Goal: Task Accomplishment & Management: Use online tool/utility

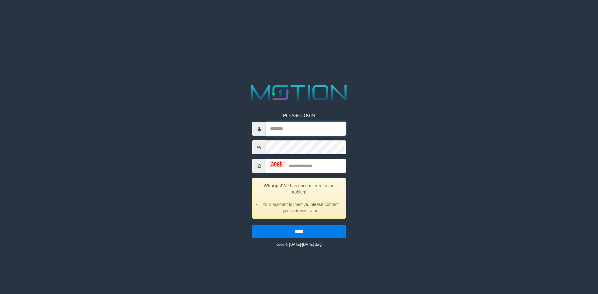
type input "**********"
drag, startPoint x: 276, startPoint y: 165, endPoint x: 409, endPoint y: 191, distance: 135.8
click at [276, 165] on img at bounding box center [277, 164] width 16 height 6
click at [278, 167] on img at bounding box center [277, 164] width 16 height 6
click at [300, 166] on input "text" at bounding box center [305, 166] width 79 height 14
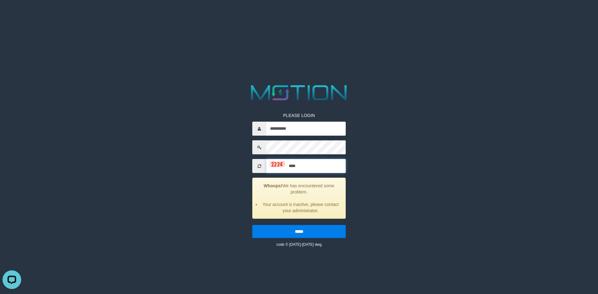
type input "****"
click at [252, 225] on input "*****" at bounding box center [298, 231] width 93 height 13
type input "**********"
click at [301, 166] on input "text" at bounding box center [305, 166] width 79 height 14
type input "****"
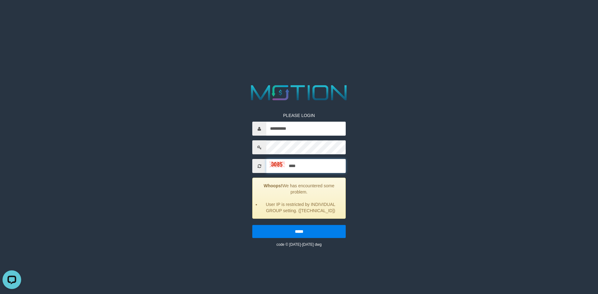
click at [252, 225] on input "*****" at bounding box center [298, 231] width 93 height 13
type input "**********"
click at [301, 167] on input "text" at bounding box center [305, 166] width 79 height 14
type input "****"
drag, startPoint x: 288, startPoint y: 232, endPoint x: 290, endPoint y: 230, distance: 3.3
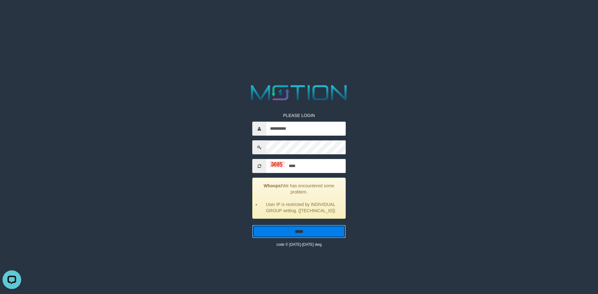
click at [288, 232] on input "*****" at bounding box center [298, 231] width 93 height 13
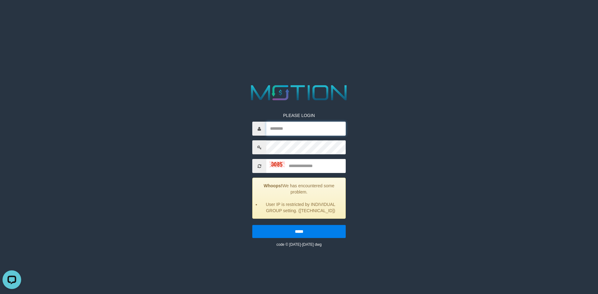
type input "**********"
drag, startPoint x: 299, startPoint y: 167, endPoint x: 326, endPoint y: 174, distance: 28.1
click at [299, 167] on input "text" at bounding box center [305, 166] width 79 height 14
type input "****"
click at [252, 225] on input "*****" at bounding box center [298, 231] width 93 height 13
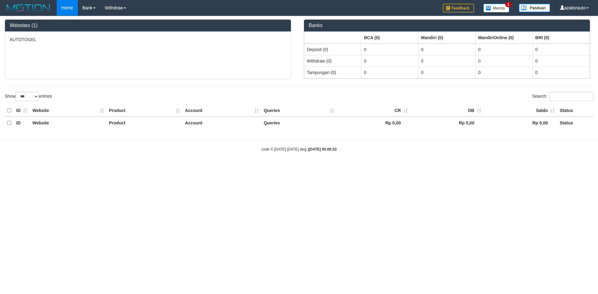
select select "***"
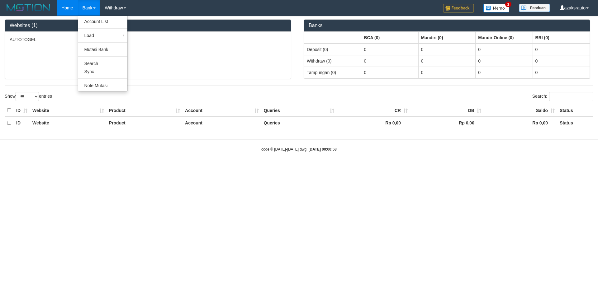
click at [89, 9] on link "Bank" at bounding box center [89, 8] width 22 height 16
click at [87, 9] on link "Bank" at bounding box center [89, 8] width 22 height 16
click at [92, 23] on link "Account List" at bounding box center [102, 21] width 49 height 8
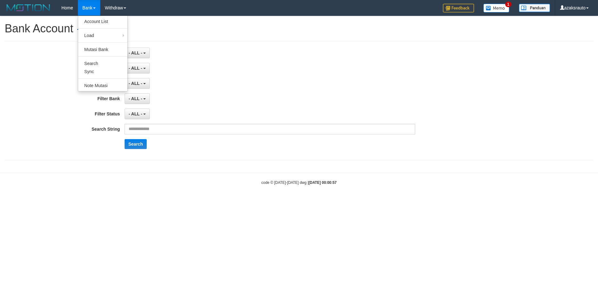
click at [84, 8] on link "Bank" at bounding box center [89, 8] width 22 height 16
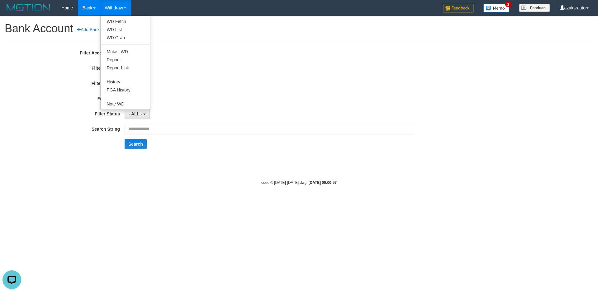
click at [110, 7] on link "Withdraw" at bounding box center [115, 8] width 31 height 16
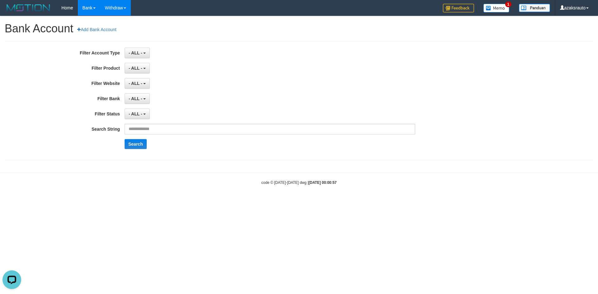
click at [112, 10] on link "Withdraw" at bounding box center [115, 8] width 31 height 16
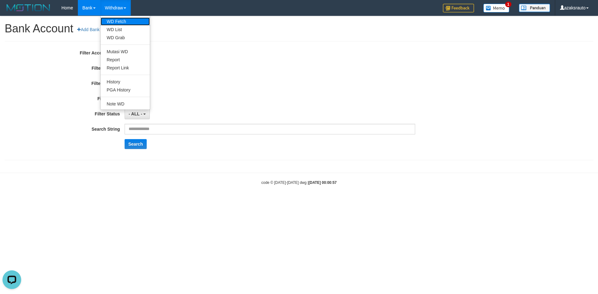
click at [118, 21] on link "WD Fetch" at bounding box center [125, 21] width 49 height 8
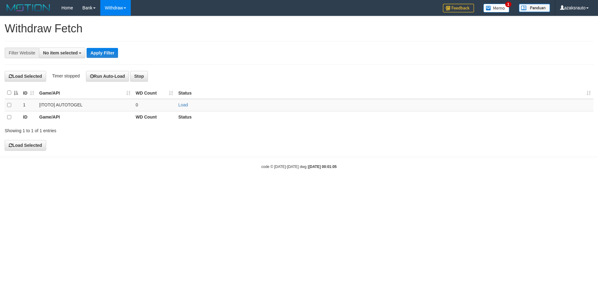
select select
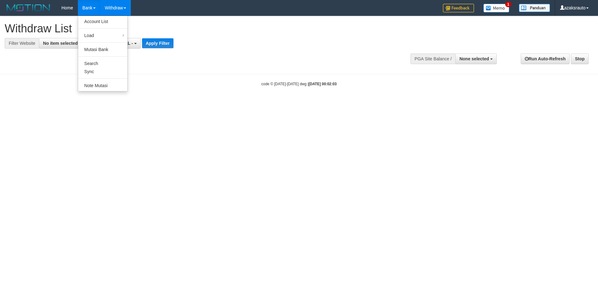
select select
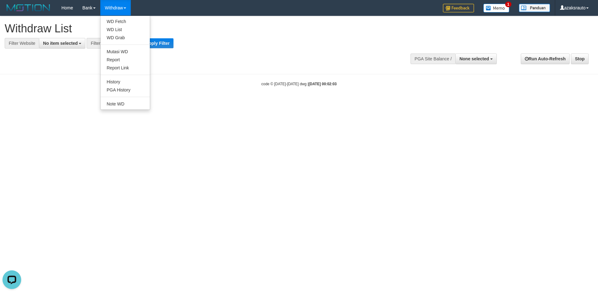
click at [114, 10] on link "Withdraw" at bounding box center [115, 8] width 31 height 16
click at [117, 31] on link "WD List" at bounding box center [125, 30] width 49 height 8
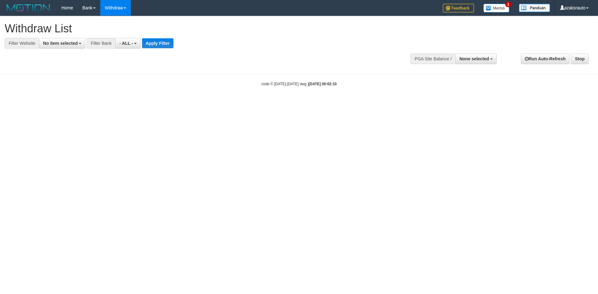
select select
click at [57, 45] on span "No item selected" at bounding box center [60, 43] width 35 height 5
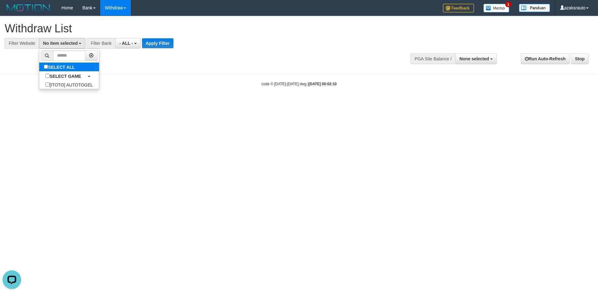
select select "***"
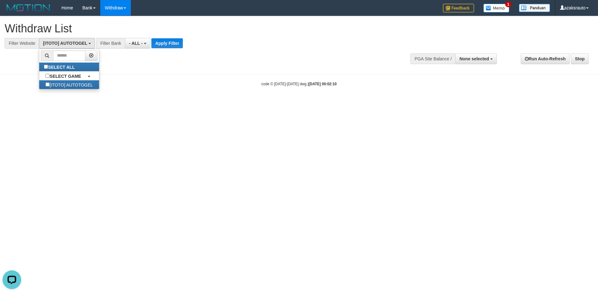
click at [115, 44] on div "Filter Bank" at bounding box center [110, 43] width 29 height 11
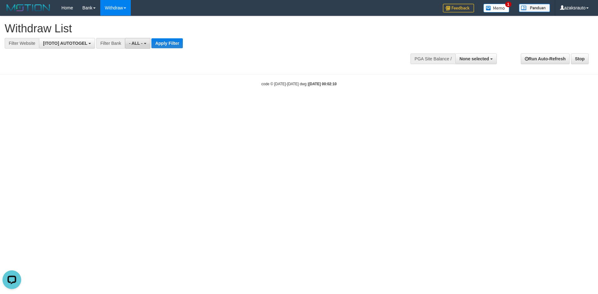
click at [136, 46] on button "- ALL -" at bounding box center [137, 43] width 25 height 11
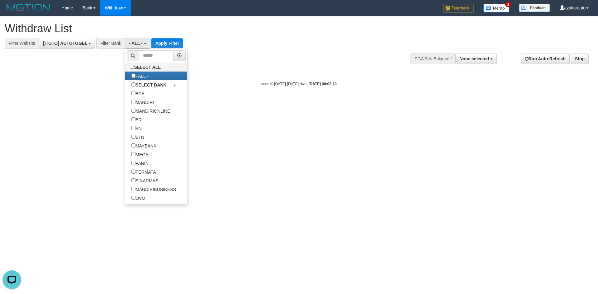
click at [105, 44] on div "Filter Bank" at bounding box center [110, 43] width 29 height 11
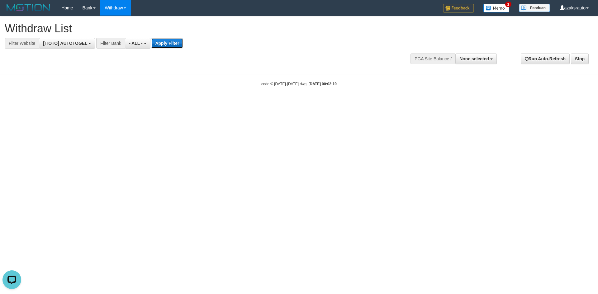
click at [157, 43] on button "Apply Filter" at bounding box center [166, 43] width 31 height 10
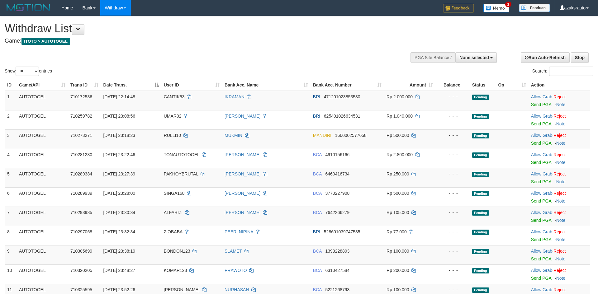
select select
select select "**"
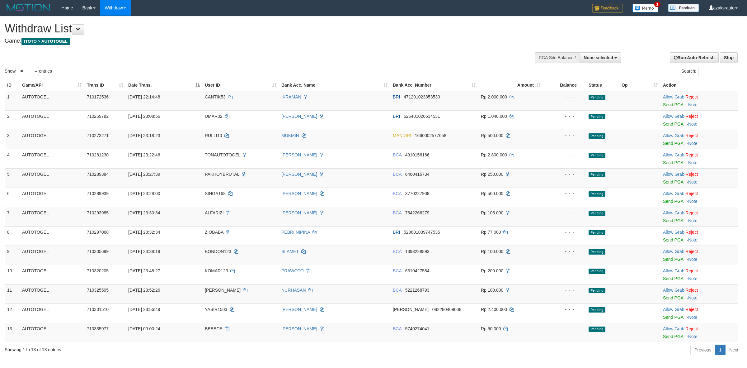
select select
select select "**"
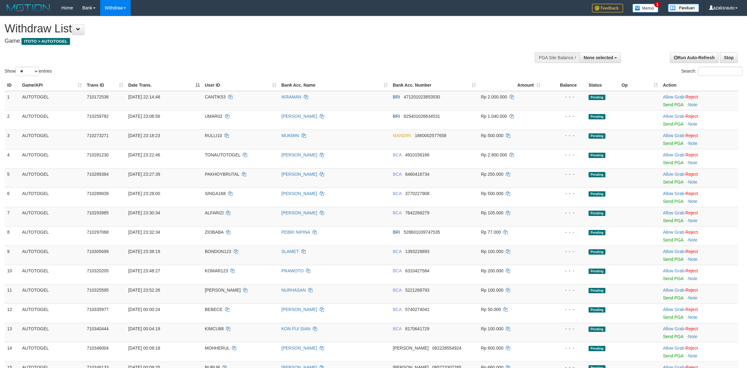
select select
select select "**"
select select
select select "**"
select select
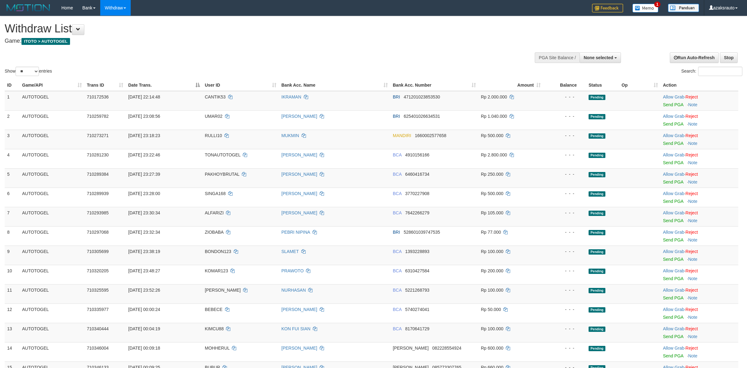
select select "**"
select select
select select "**"
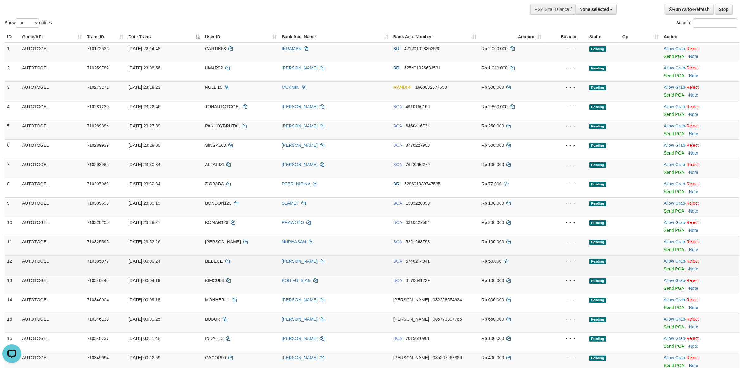
scroll to position [117, 0]
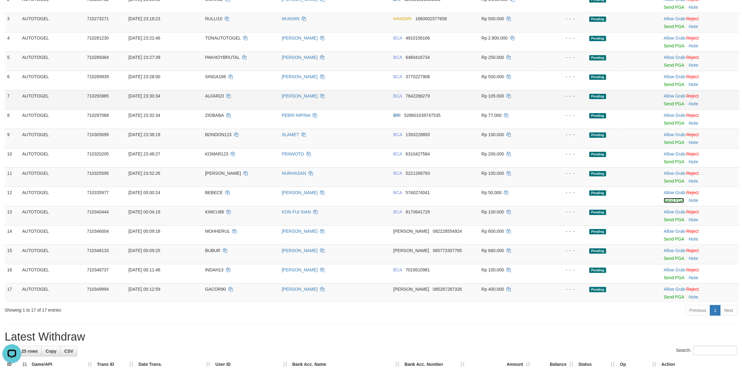
drag, startPoint x: 670, startPoint y: 200, endPoint x: 412, endPoint y: 108, distance: 274.0
click at [670, 200] on link "Send PGA" at bounding box center [673, 200] width 20 height 5
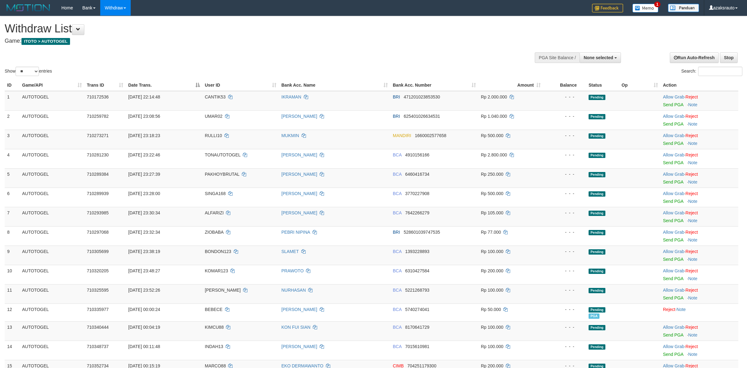
select select
select select "**"
select select
select select "**"
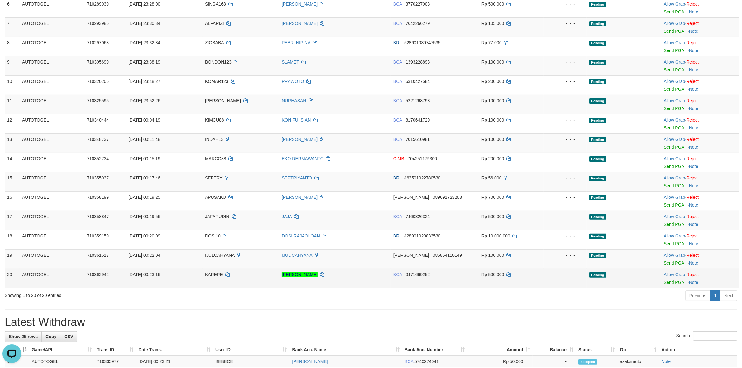
scroll to position [260, 0]
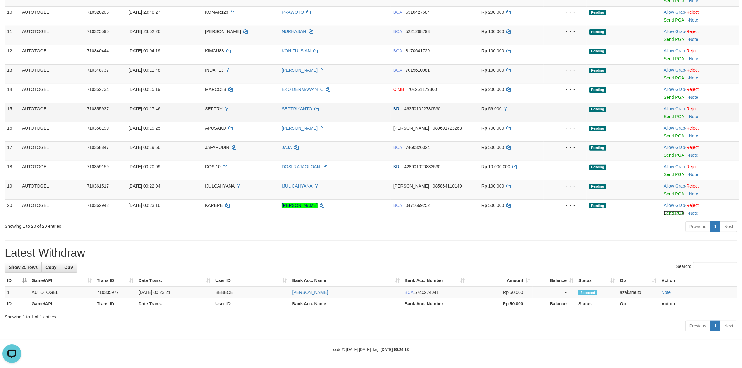
drag, startPoint x: 668, startPoint y: 212, endPoint x: 406, endPoint y: 109, distance: 281.9
click at [668, 212] on link "Send PGA" at bounding box center [673, 213] width 20 height 5
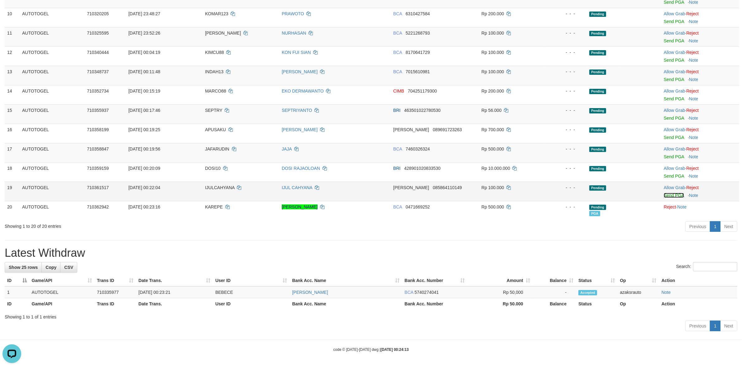
click at [667, 195] on link "Send PGA" at bounding box center [673, 195] width 20 height 5
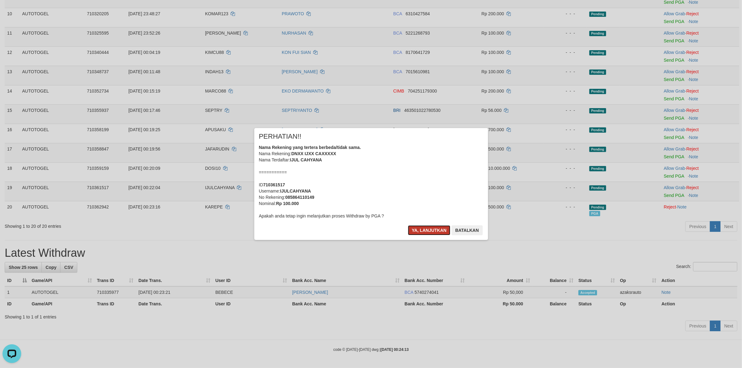
click at [431, 231] on button "Ya, lanjutkan" at bounding box center [429, 230] width 42 height 10
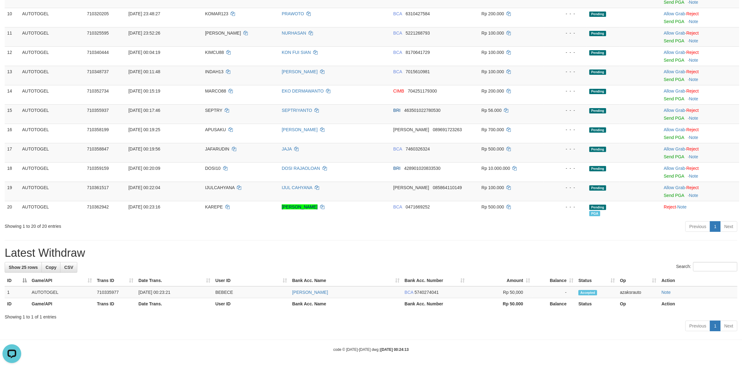
scroll to position [257, 0]
click at [164, 291] on td "[DATE] 00:23:21" at bounding box center [174, 292] width 77 height 12
click at [181, 291] on td "[DATE] 00:23:21" at bounding box center [174, 292] width 77 height 12
copy td "00:23:21"
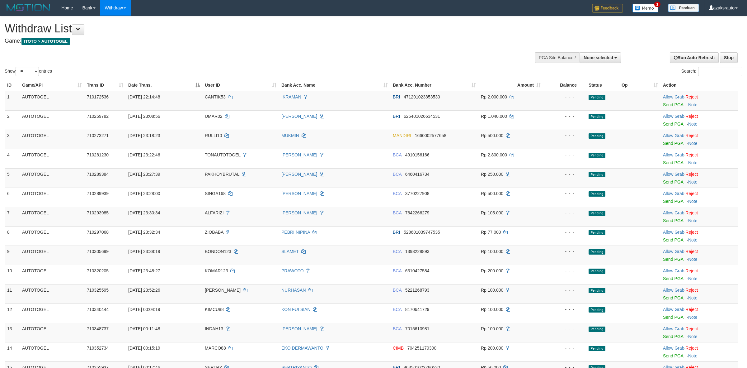
select select
select select "**"
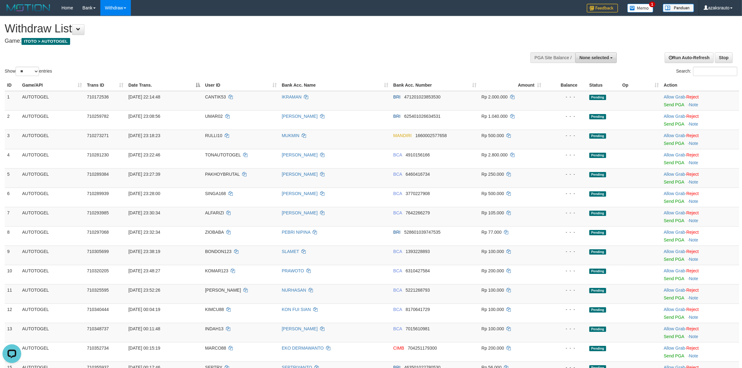
click at [582, 55] on span "None selected" at bounding box center [594, 57] width 30 height 5
click at [568, 89] on label "[ITOTO] AUTOTOGEL" at bounding box center [585, 89] width 62 height 8
select select "***"
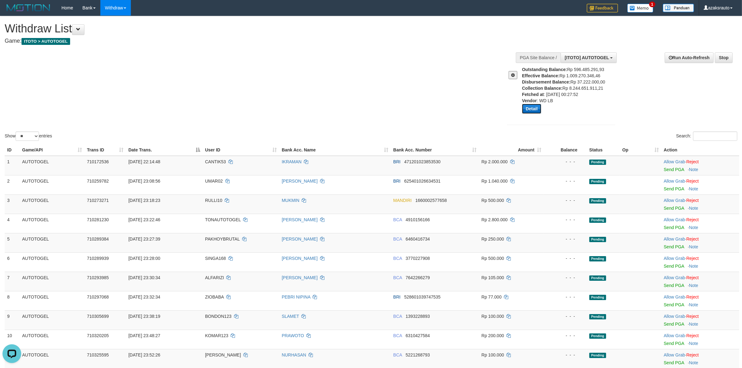
click at [528, 111] on button "Detail" at bounding box center [531, 109] width 19 height 10
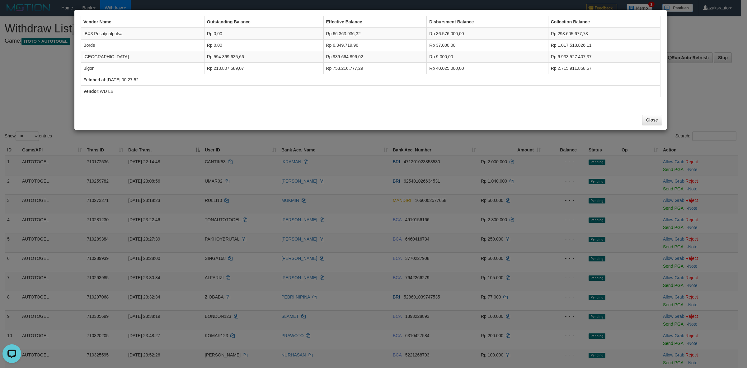
click at [435, 237] on div "Vendor Name Outstanding Balance Effective Balance Disbursment Balance Collectio…" at bounding box center [373, 184] width 747 height 368
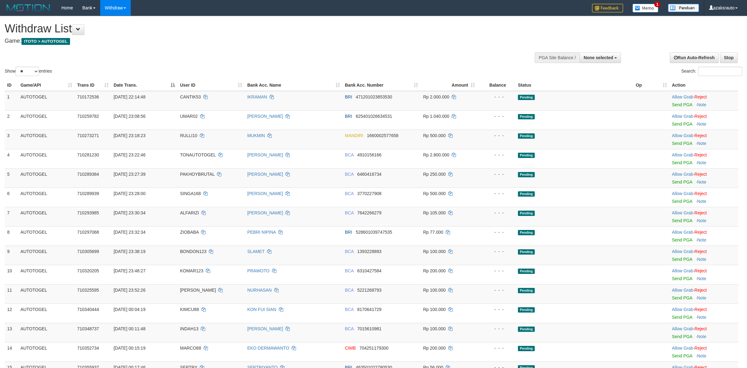
select select
select select "**"
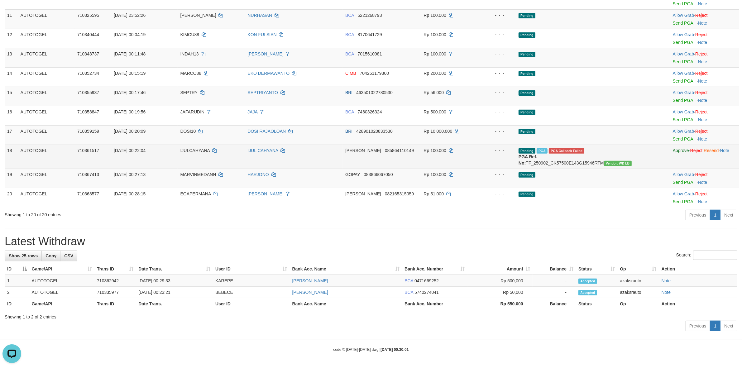
scroll to position [282, 0]
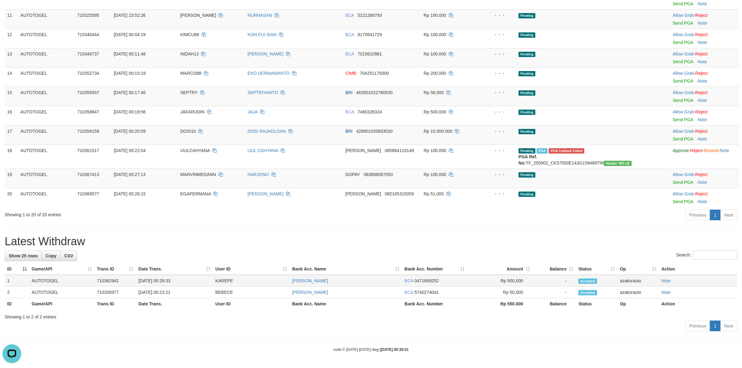
click at [163, 279] on td "[DATE] 00:29:33" at bounding box center [174, 281] width 77 height 12
click at [190, 281] on td "[DATE] 00:29:33" at bounding box center [174, 281] width 77 height 12
copy td "00:29:33"
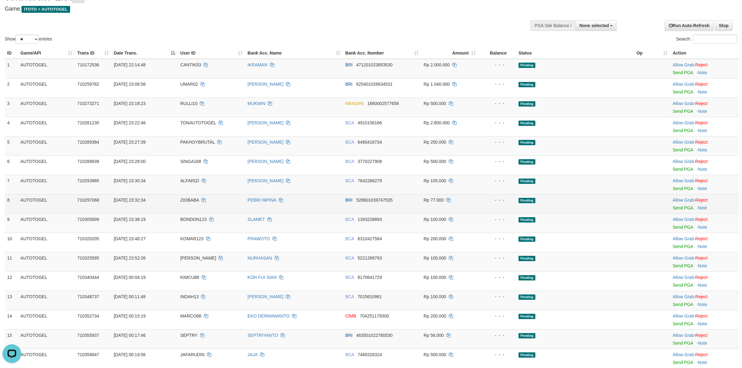
scroll to position [0, 0]
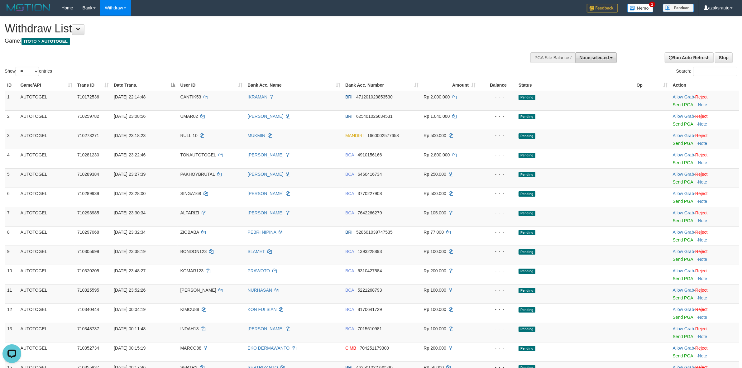
click at [593, 55] on span "None selected" at bounding box center [594, 57] width 30 height 5
click at [580, 91] on label "[ITOTO] AUTOTOGEL" at bounding box center [585, 89] width 62 height 8
select select "***"
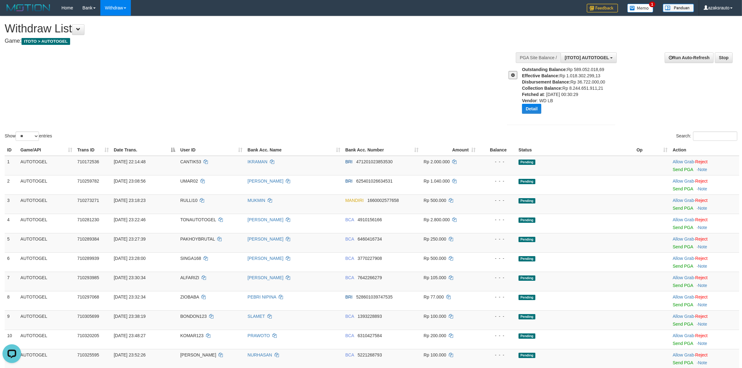
click at [583, 82] on div "Outstanding Balance: Rp 589.052.018,69 Effective Balance: Rp 1.018.302.299,13 D…" at bounding box center [571, 92] width 98 height 52
copy div "36.722.000,00"
click at [527, 110] on button "Detail" at bounding box center [531, 109] width 19 height 10
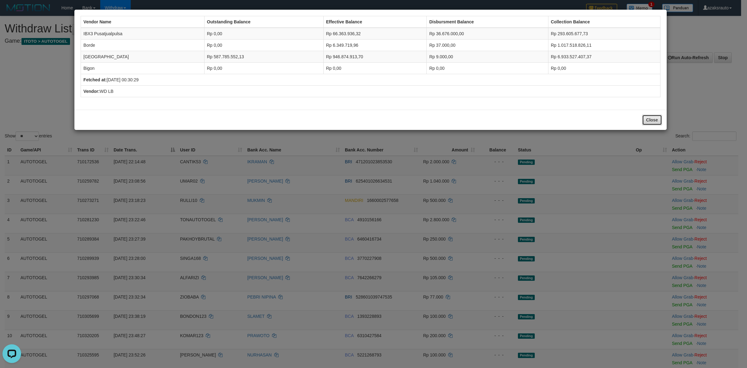
click at [649, 119] on button "Close" at bounding box center [652, 120] width 20 height 11
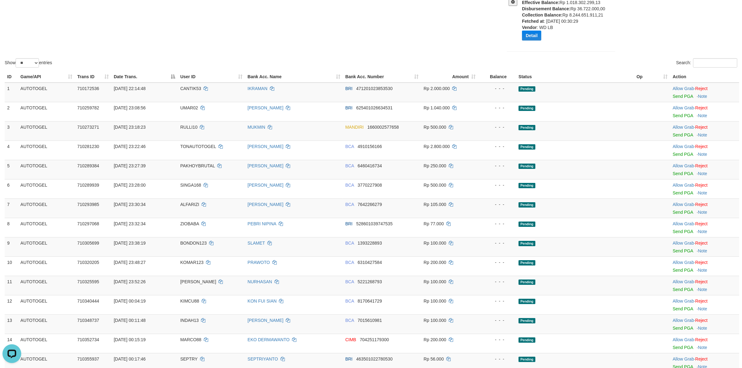
scroll to position [0, 0]
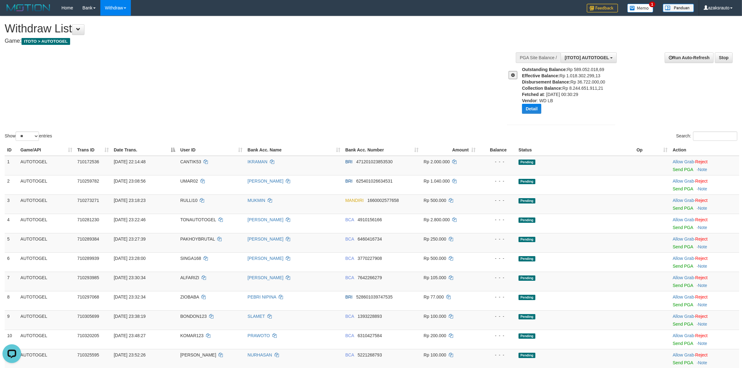
drag, startPoint x: 590, startPoint y: 104, endPoint x: 590, endPoint y: 110, distance: 5.3
click at [589, 105] on div "Detail" at bounding box center [571, 109] width 98 height 10
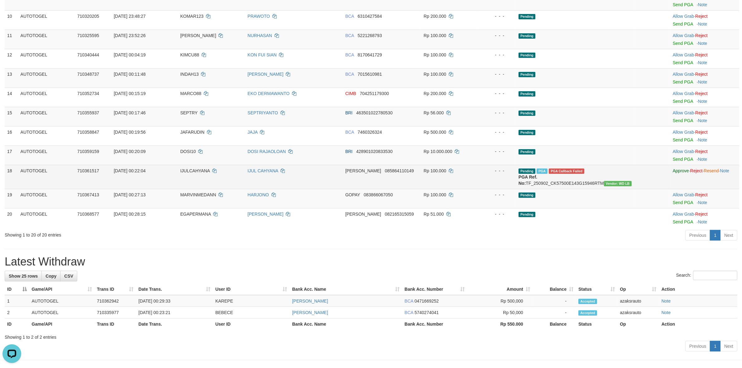
scroll to position [347, 0]
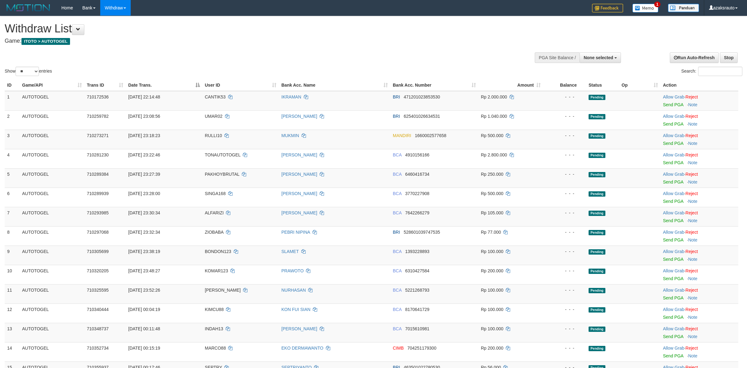
select select
select select "**"
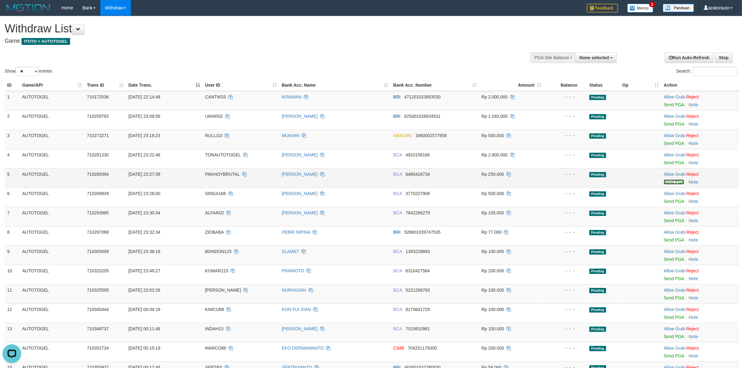
click at [669, 181] on link "Send PGA" at bounding box center [673, 181] width 20 height 5
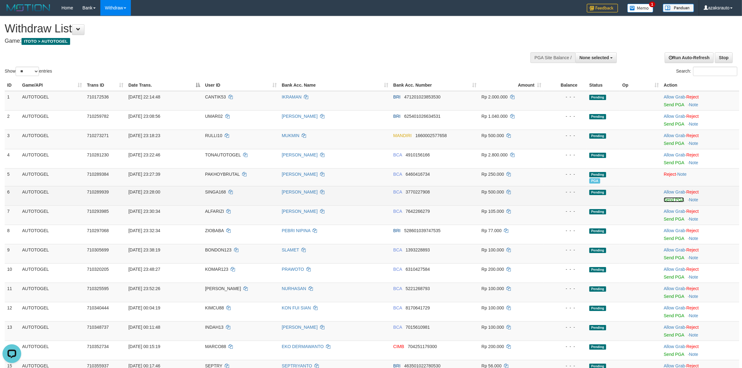
click at [668, 200] on link "Send PGA" at bounding box center [673, 199] width 20 height 5
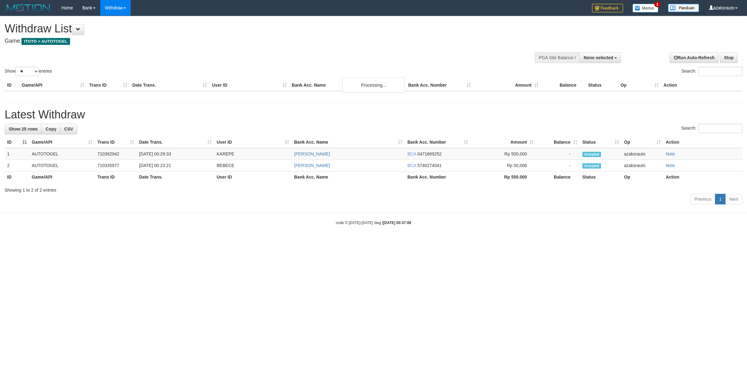
select select
select select "**"
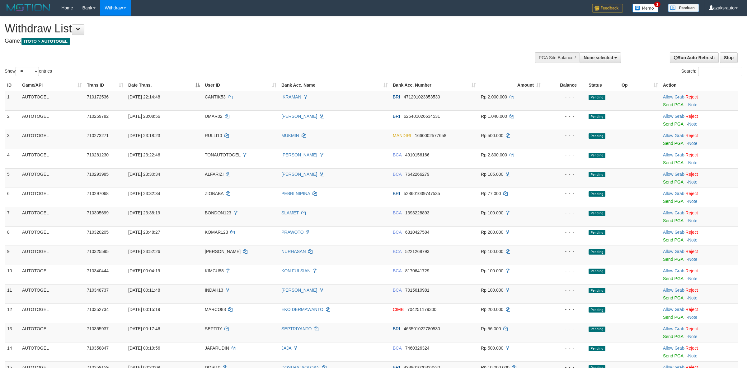
select select
select select "**"
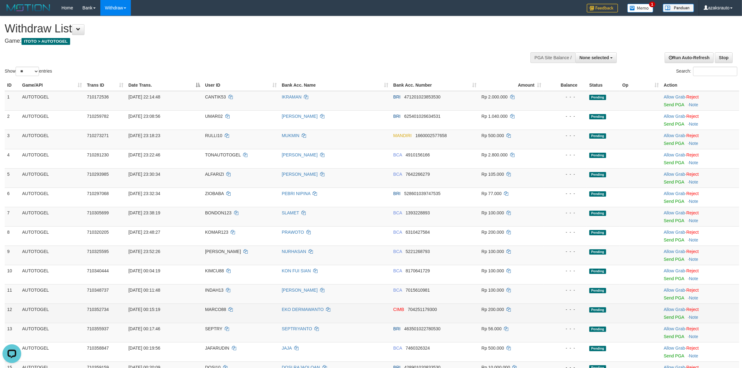
scroll to position [295, 0]
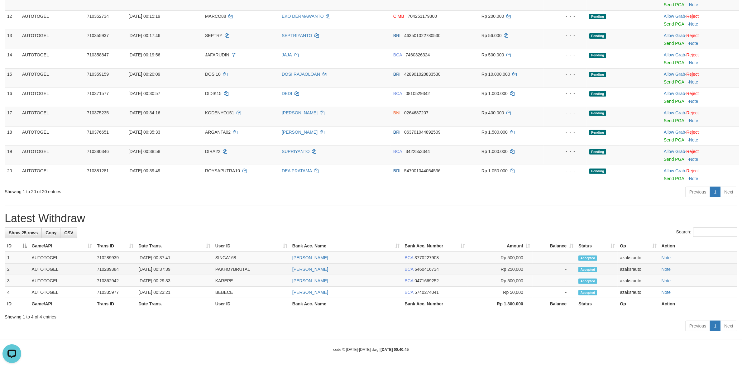
click at [162, 269] on td "[DATE] 00:37:39" at bounding box center [174, 269] width 77 height 12
click at [178, 269] on td "[DATE] 00:37:39" at bounding box center [174, 269] width 77 height 12
copy td "00:37:39"
click at [164, 258] on td "[DATE] 00:37:41" at bounding box center [174, 258] width 77 height 12
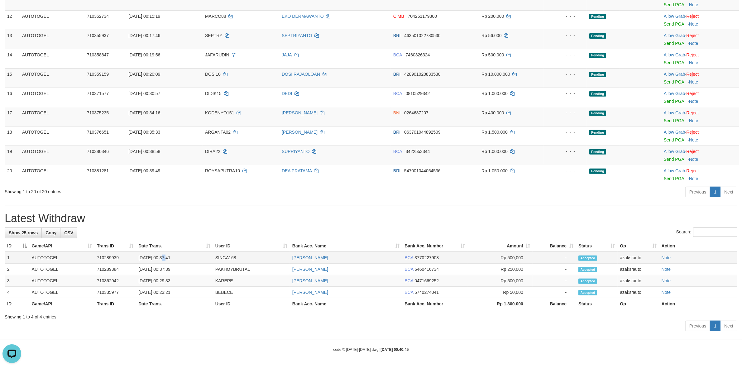
click at [164, 258] on td "[DATE] 00:37:41" at bounding box center [174, 258] width 77 height 12
click at [183, 258] on td "[DATE] 00:37:41" at bounding box center [174, 258] width 77 height 12
copy td "00:37:41"
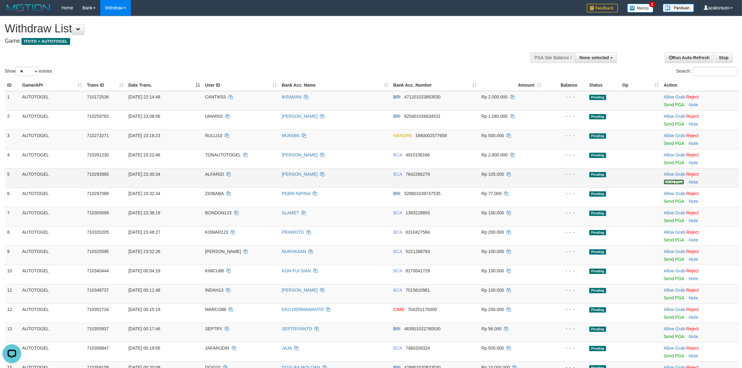
click at [672, 182] on link "Send PGA" at bounding box center [673, 181] width 20 height 5
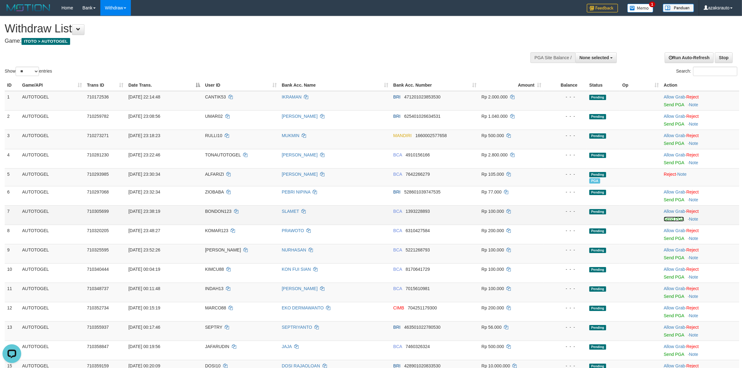
click at [668, 220] on link "Send PGA" at bounding box center [673, 218] width 20 height 5
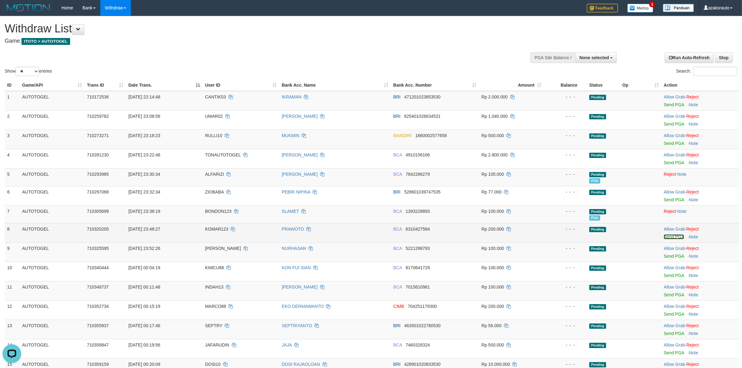
click at [668, 238] on link "Send PGA" at bounding box center [673, 236] width 20 height 5
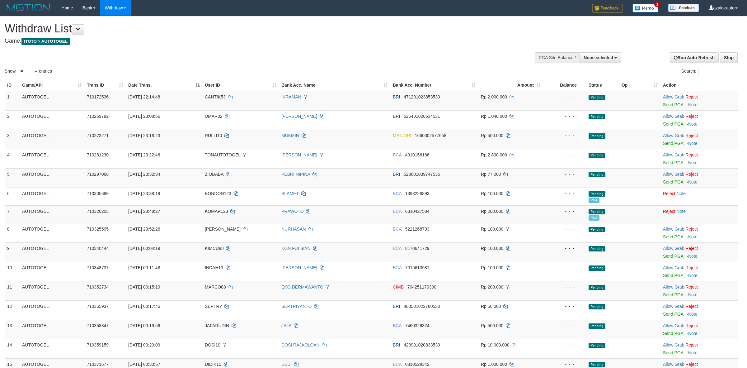
select select
select select "**"
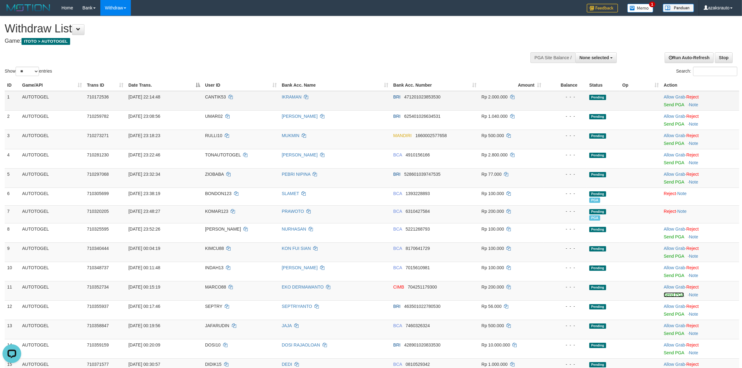
drag, startPoint x: 670, startPoint y: 295, endPoint x: 409, endPoint y: 108, distance: 321.0
click at [670, 295] on link "Send PGA" at bounding box center [673, 294] width 20 height 5
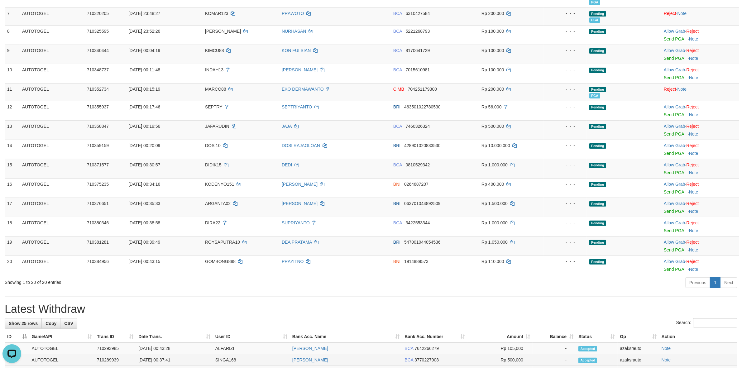
scroll to position [301, 0]
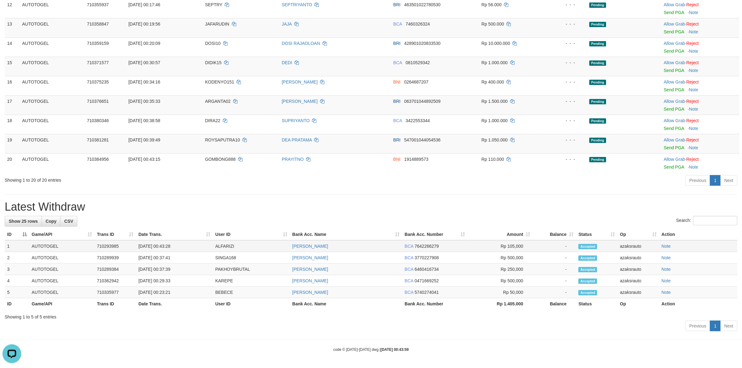
click at [164, 245] on td "[DATE] 00:43:28" at bounding box center [174, 246] width 77 height 12
click at [182, 246] on td "[DATE] 00:43:28" at bounding box center [174, 246] width 77 height 12
copy td "00:43:28"
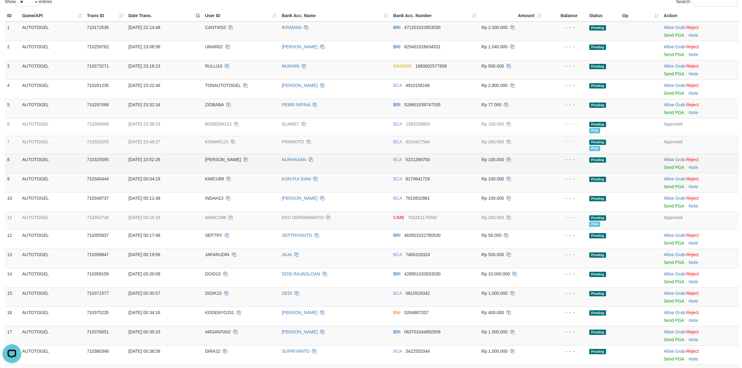
scroll to position [68, 0]
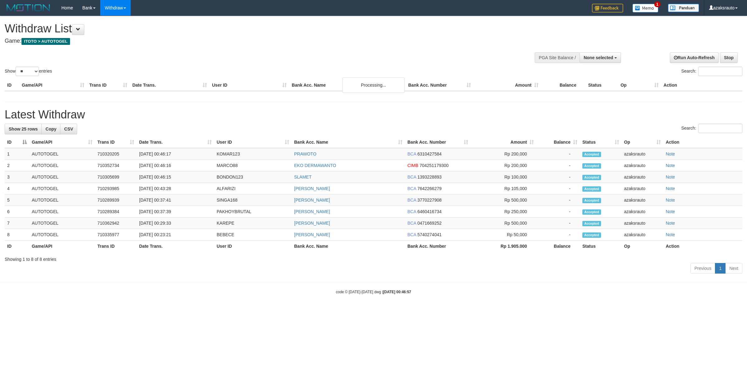
select select
select select "**"
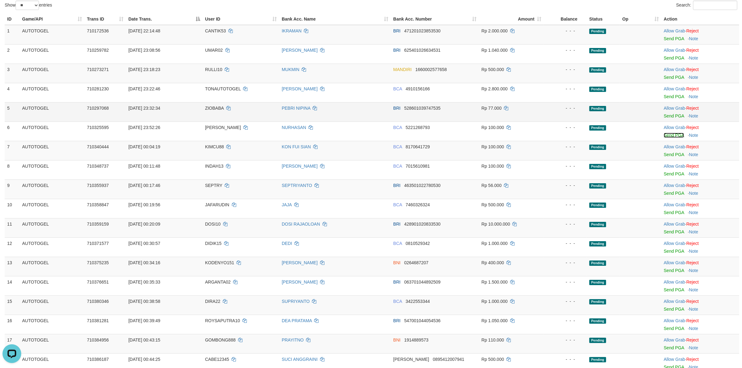
drag, startPoint x: 673, startPoint y: 135, endPoint x: 409, endPoint y: 103, distance: 266.0
click at [673, 135] on link "Send PGA" at bounding box center [673, 135] width 20 height 5
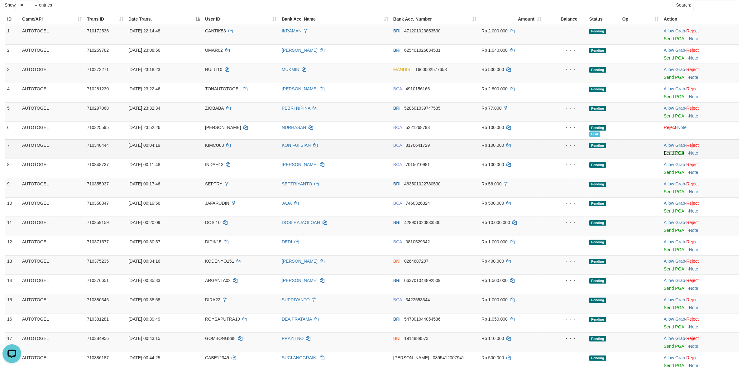
click at [669, 154] on link "Send PGA" at bounding box center [673, 152] width 20 height 5
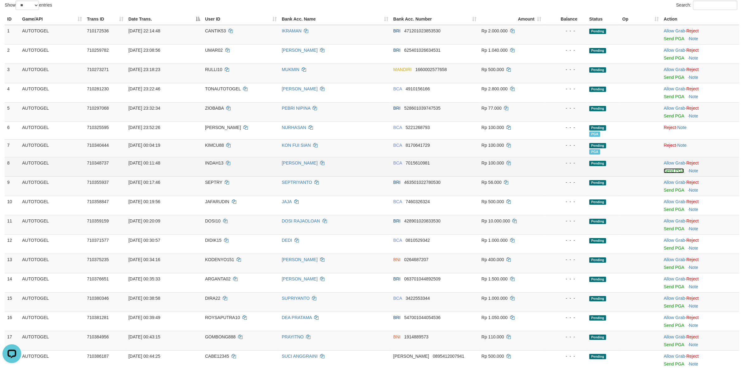
click at [667, 172] on link "Send PGA" at bounding box center [673, 170] width 20 height 5
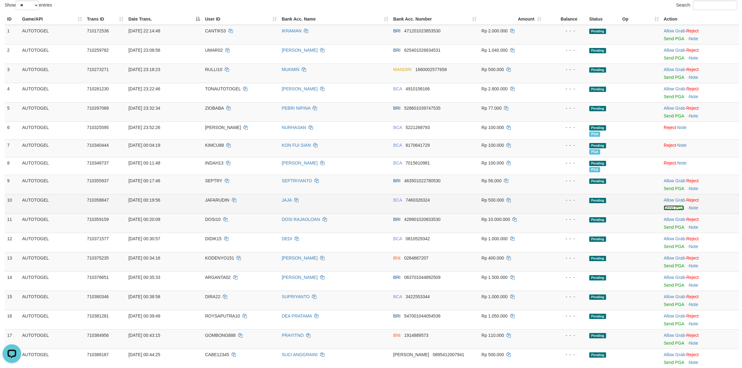
click at [666, 208] on link "Send PGA" at bounding box center [673, 207] width 20 height 5
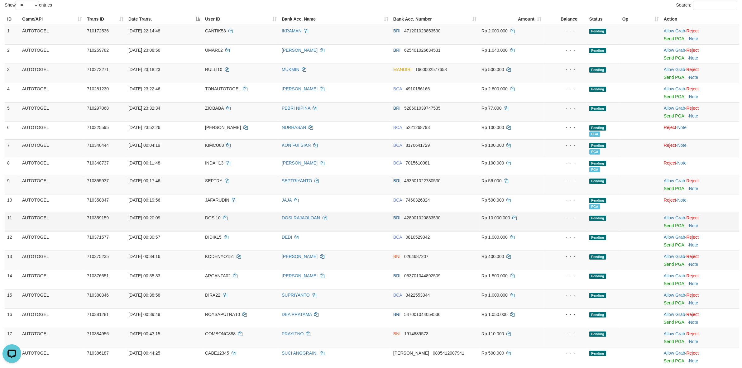
scroll to position [296, 0]
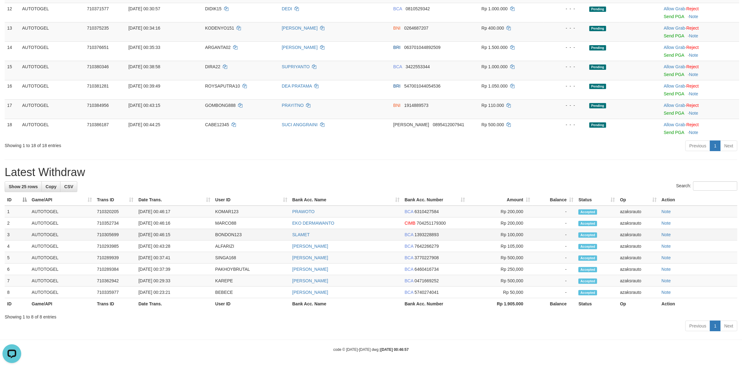
click at [164, 234] on td "[DATE] 00:46:15" at bounding box center [174, 235] width 77 height 12
click at [175, 234] on td "[DATE] 00:46:15" at bounding box center [174, 235] width 77 height 12
copy td "00:46:15"
click at [164, 210] on td "[DATE] 00:46:17" at bounding box center [174, 212] width 77 height 12
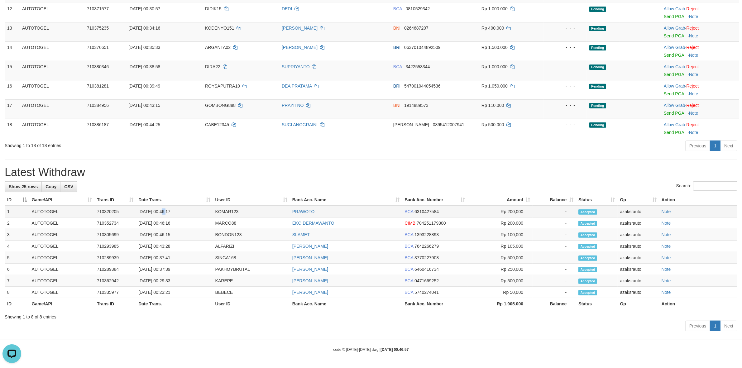
click at [164, 210] on td "[DATE] 00:46:17" at bounding box center [174, 212] width 77 height 12
click at [185, 209] on td "[DATE] 00:46:17" at bounding box center [174, 212] width 77 height 12
copy td "00:46:17"
click at [164, 221] on td "[DATE] 00:46:16" at bounding box center [174, 223] width 77 height 12
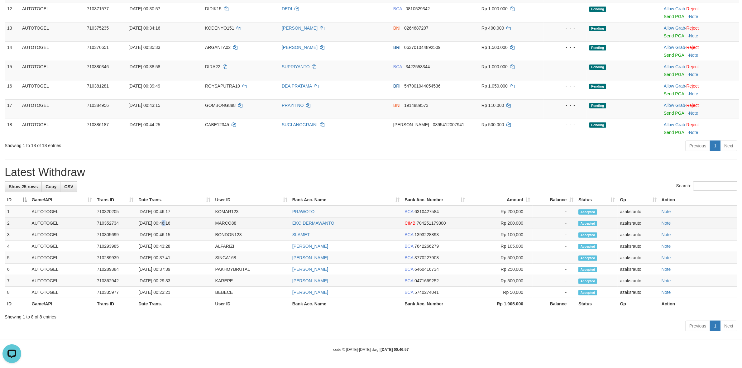
click at [182, 220] on td "[DATE] 00:46:16" at bounding box center [174, 223] width 77 height 12
copy td "00:46:16"
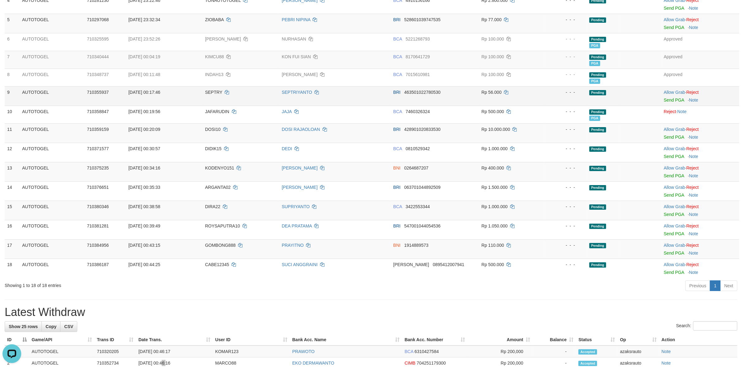
scroll to position [63, 0]
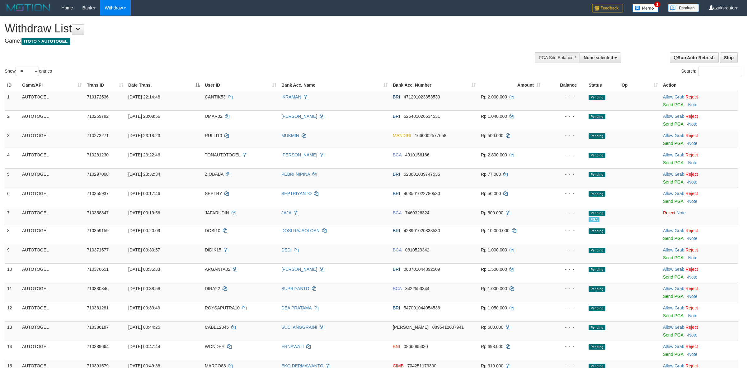
select select
select select "**"
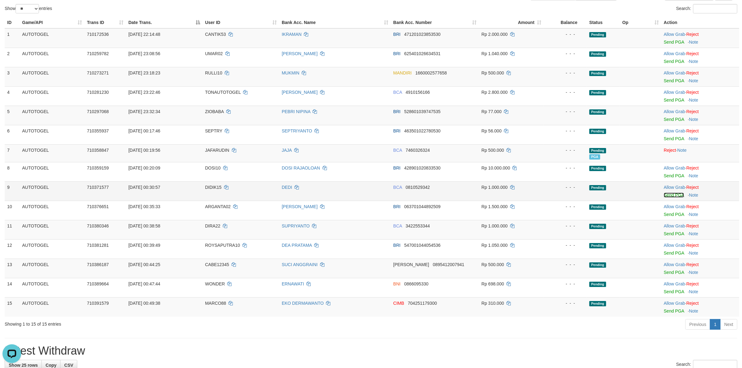
click at [671, 195] on link "Send PGA" at bounding box center [673, 194] width 20 height 5
click at [669, 234] on link "Send PGA" at bounding box center [673, 233] width 20 height 5
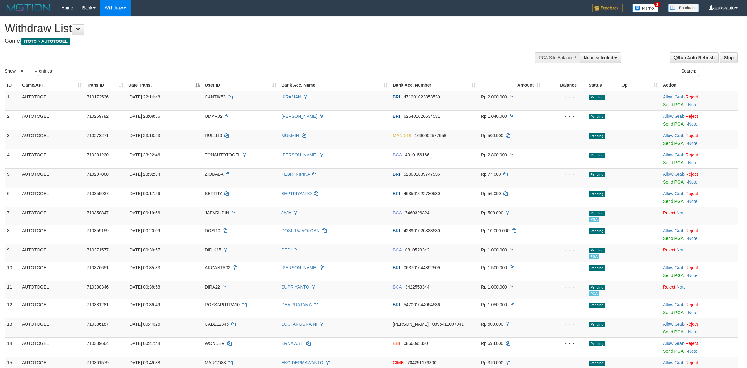
select select
select select "**"
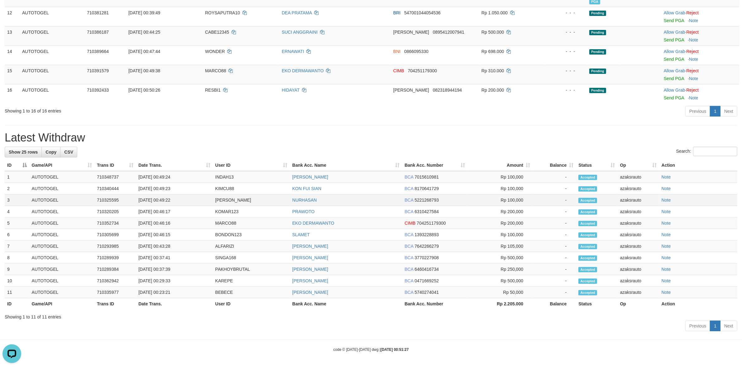
click at [162, 199] on td "[DATE] 00:49:22" at bounding box center [174, 200] width 77 height 12
click at [180, 200] on td "[DATE] 00:49:22" at bounding box center [174, 200] width 77 height 12
copy td "00:49:22"
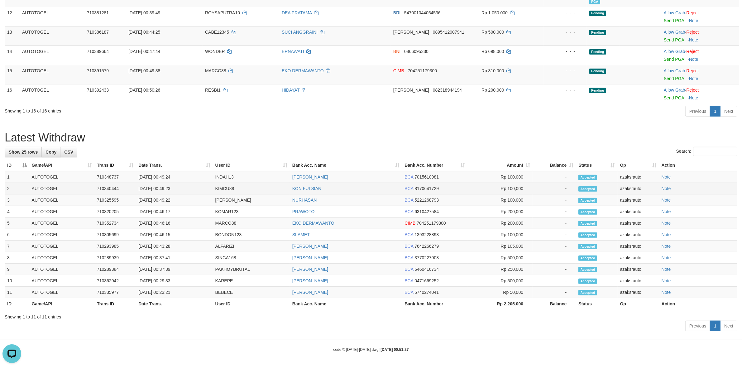
click at [161, 188] on td "[DATE] 00:49:23" at bounding box center [174, 189] width 77 height 12
click at [164, 188] on td "[DATE] 00:49:23" at bounding box center [174, 189] width 77 height 12
click at [187, 188] on td "[DATE] 00:49:23" at bounding box center [174, 189] width 77 height 12
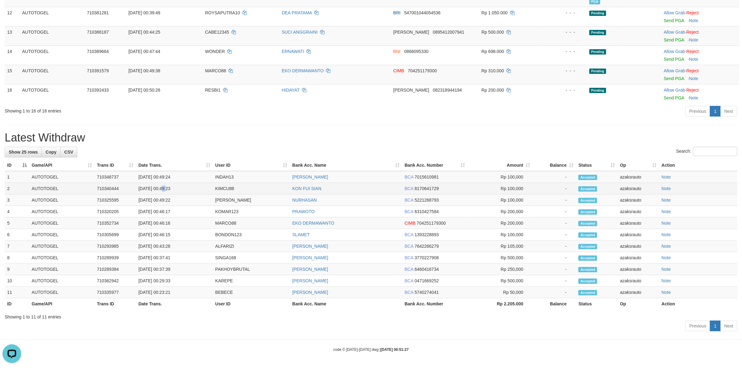
copy td "00:49:23"
click at [161, 176] on td "[DATE] 00:49:24" at bounding box center [174, 177] width 77 height 12
click at [176, 178] on td "[DATE] 00:49:24" at bounding box center [174, 177] width 77 height 12
copy td "00:49:24"
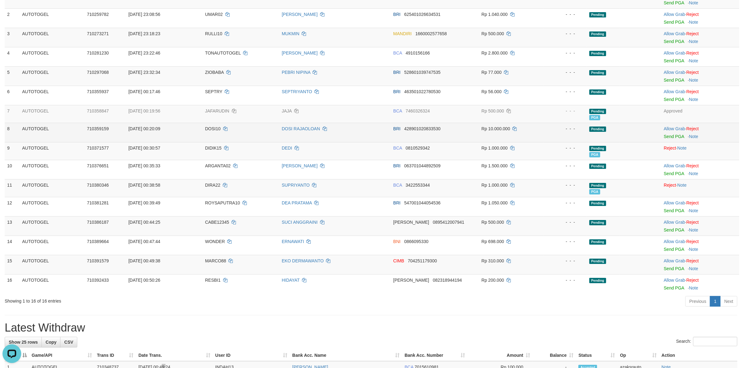
scroll to position [99, 0]
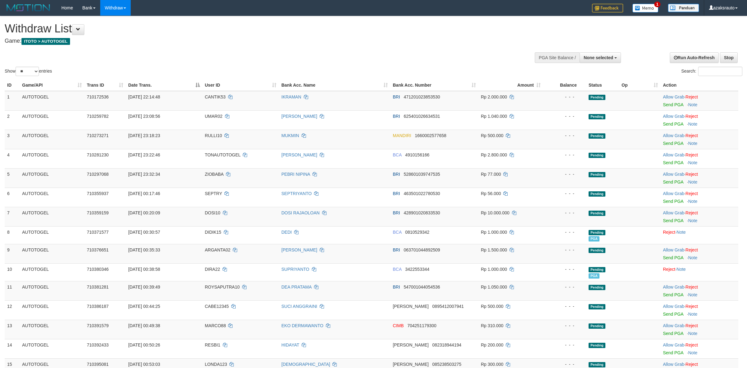
select select
select select "**"
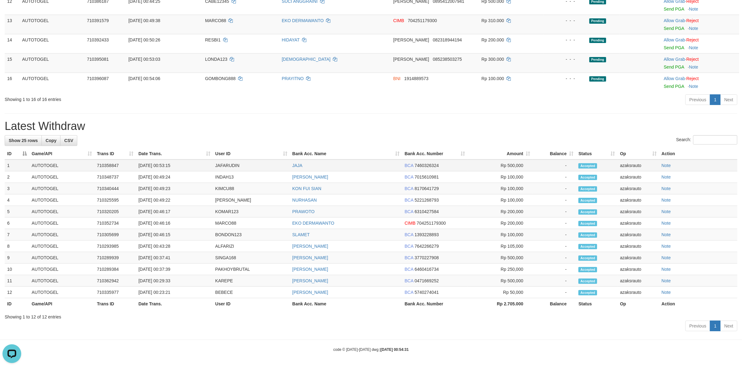
click at [163, 163] on td "02/09/2025 00:53:15" at bounding box center [174, 165] width 77 height 12
click at [178, 165] on td "02/09/2025 00:53:15" at bounding box center [174, 165] width 77 height 12
copy td "00:53:15"
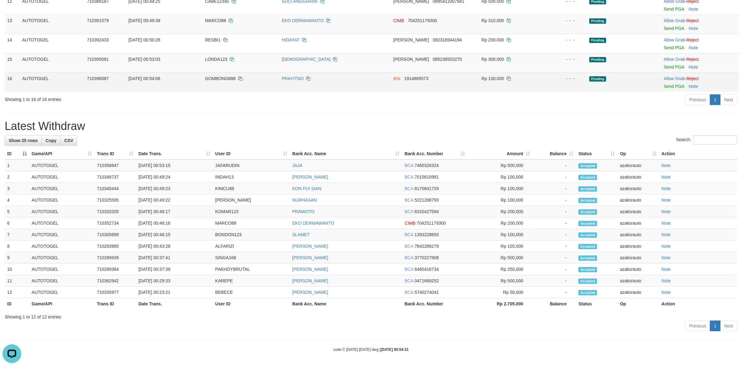
scroll to position [268, 0]
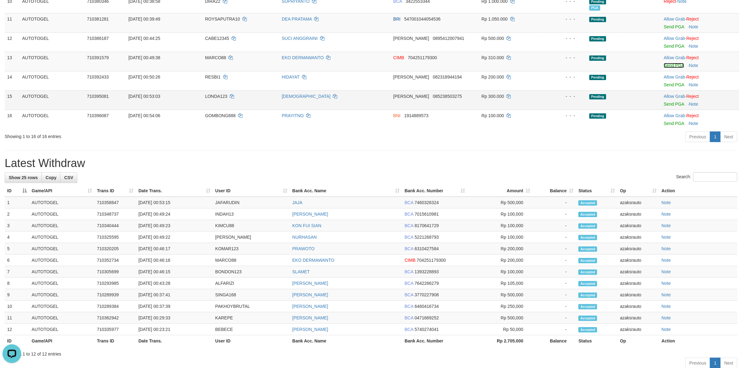
drag, startPoint x: 667, startPoint y: 66, endPoint x: 407, endPoint y: 105, distance: 263.0
click at [667, 66] on link "Send PGA" at bounding box center [673, 65] width 20 height 5
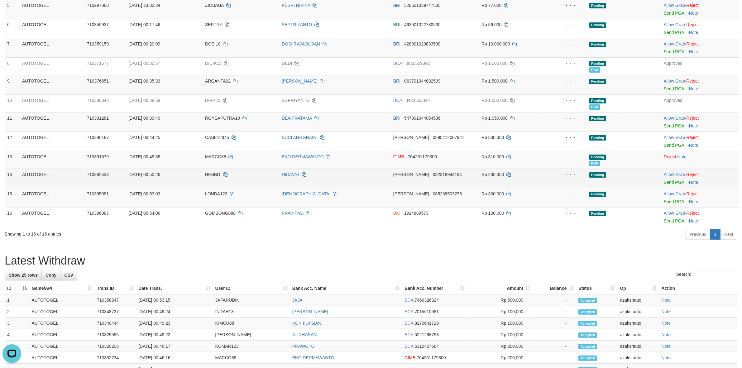
scroll to position [149, 0]
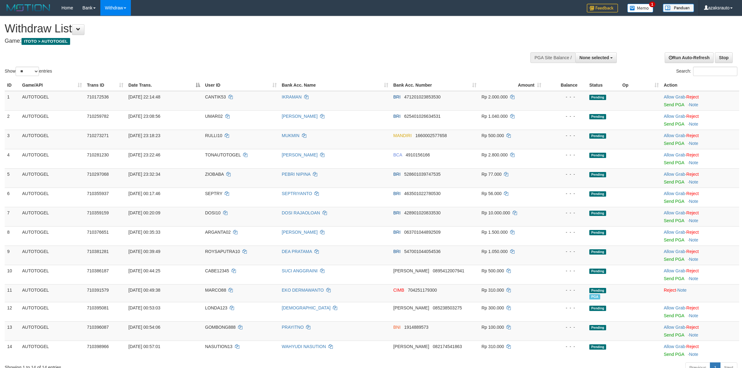
select select
select select "**"
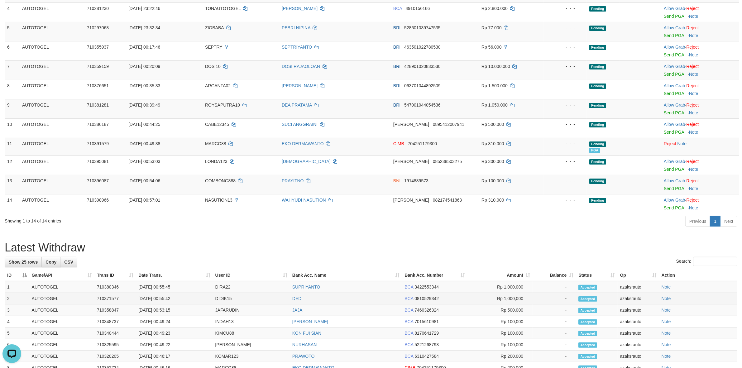
click at [163, 298] on td "[DATE] 00:55:42" at bounding box center [174, 299] width 77 height 12
click at [175, 301] on td "[DATE] 00:55:42" at bounding box center [174, 299] width 77 height 12
copy td "00:55:42"
click at [163, 287] on td "[DATE] 00:55:45" at bounding box center [174, 287] width 77 height 12
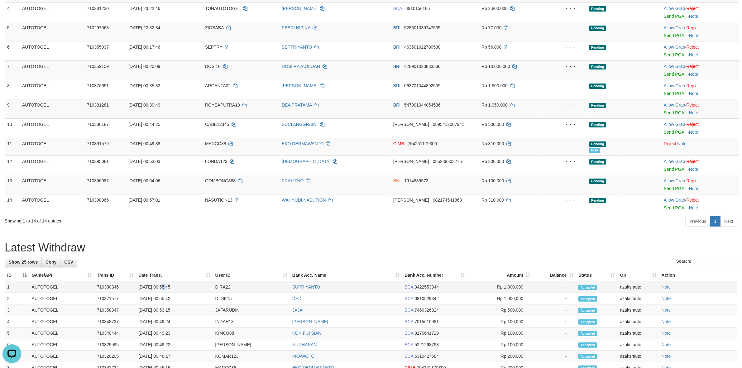
click at [163, 287] on td "[DATE] 00:55:45" at bounding box center [174, 287] width 77 height 12
click at [178, 287] on td "[DATE] 00:55:45" at bounding box center [174, 287] width 77 height 12
copy td "00:55:45"
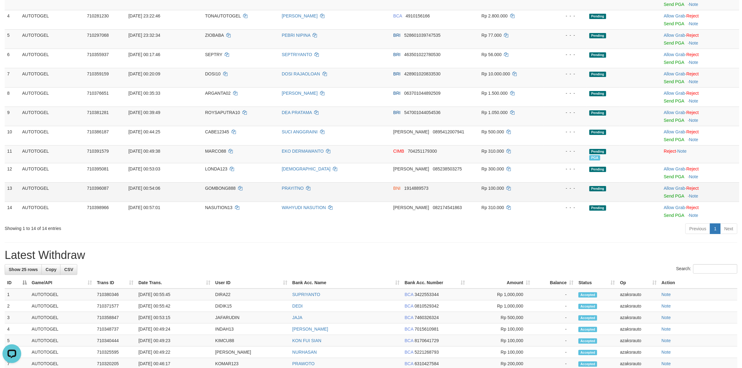
scroll to position [137, 0]
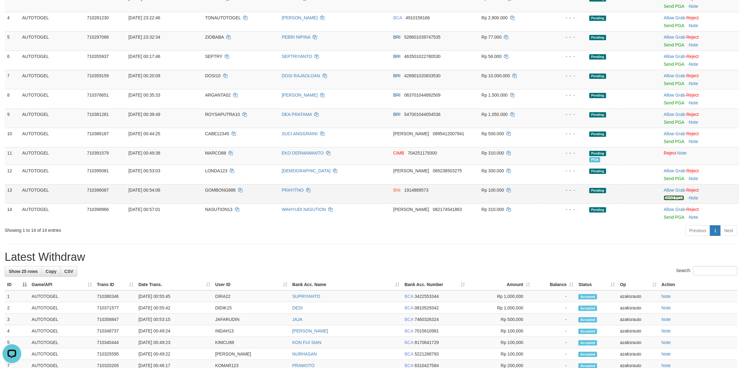
click at [672, 197] on link "Send PGA" at bounding box center [673, 197] width 20 height 5
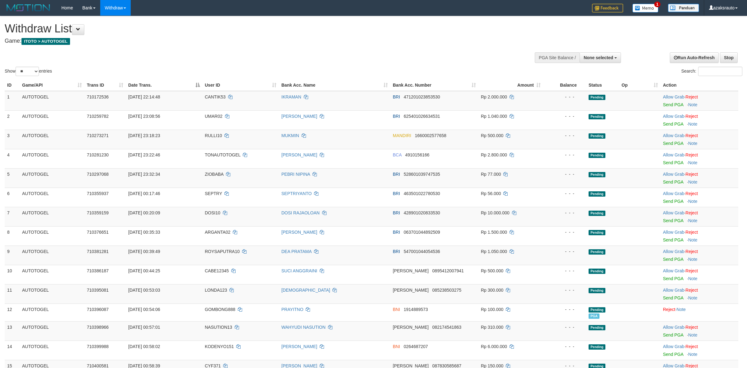
select select
select select "**"
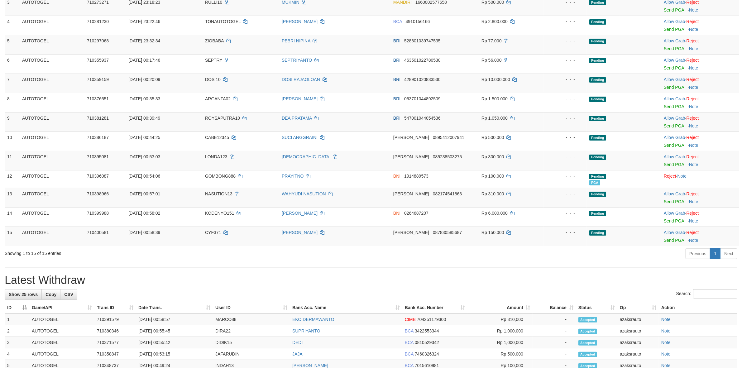
scroll to position [324, 0]
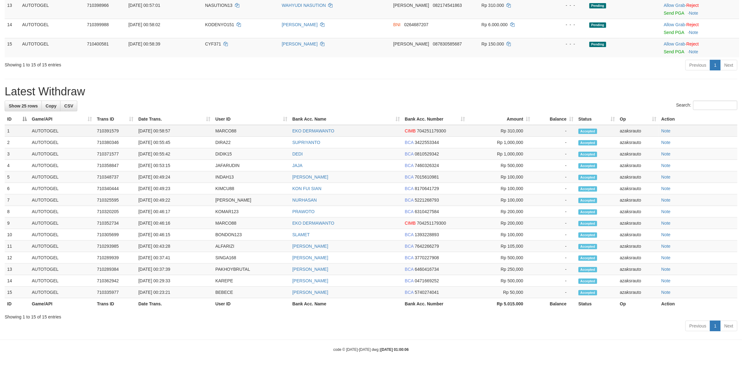
click at [164, 129] on td "[DATE] 00:58:57" at bounding box center [174, 131] width 77 height 12
click at [178, 132] on td "[DATE] 00:58:57" at bounding box center [174, 131] width 77 height 12
copy td "00:58:57"
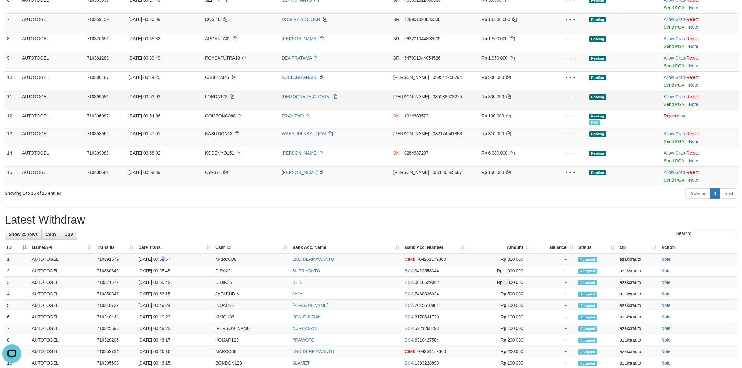
scroll to position [207, 0]
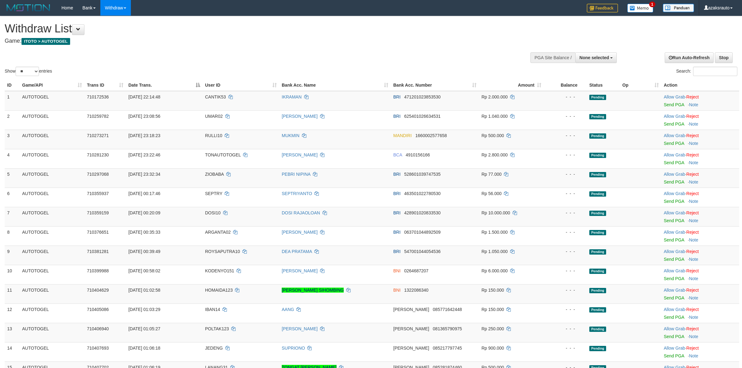
select select
select select "**"
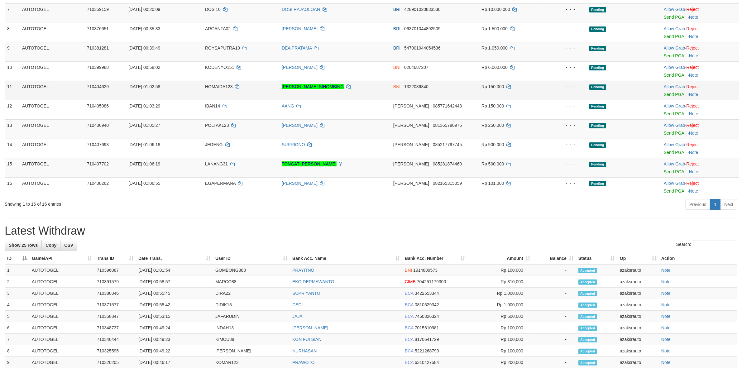
scroll to position [207, 0]
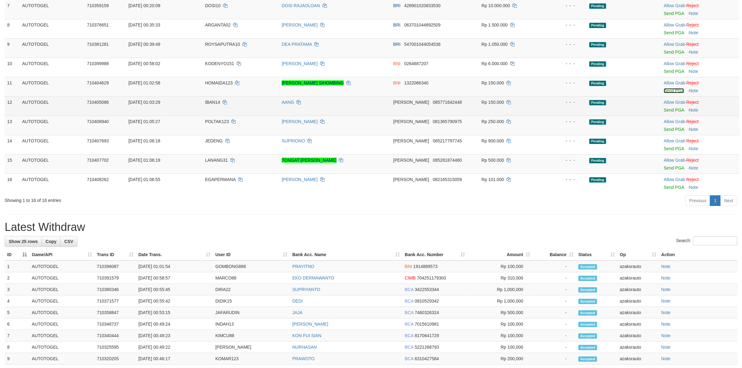
drag, startPoint x: 667, startPoint y: 92, endPoint x: 405, endPoint y: 106, distance: 262.3
click at [667, 92] on link "Send PGA" at bounding box center [673, 90] width 20 height 5
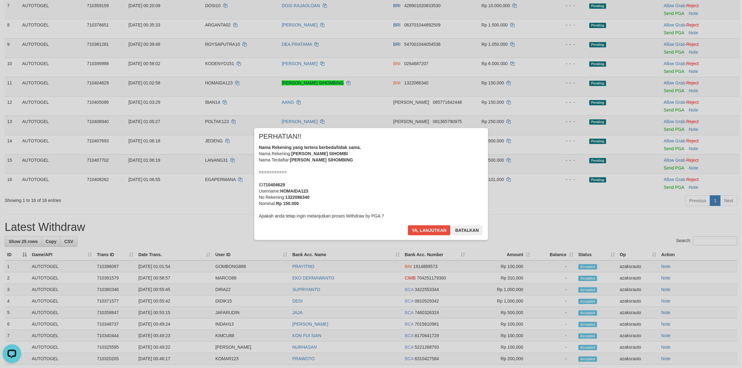
scroll to position [0, 0]
click at [415, 231] on button "Ya, lanjutkan" at bounding box center [429, 230] width 42 height 10
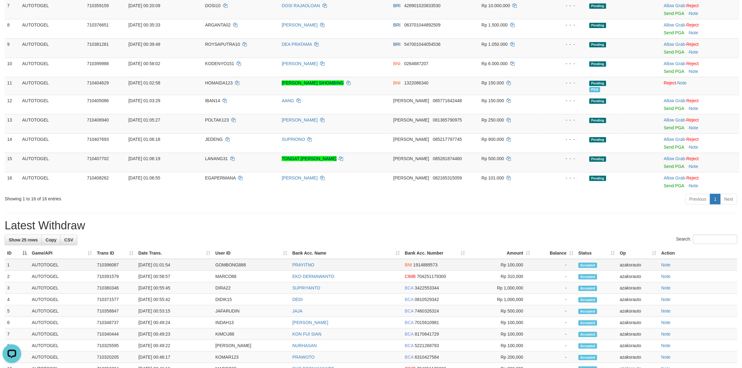
click at [164, 264] on td "[DATE] 01:01:54" at bounding box center [174, 265] width 77 height 12
click at [179, 265] on td "[DATE] 01:01:54" at bounding box center [174, 265] width 77 height 12
copy td "01:01:54"
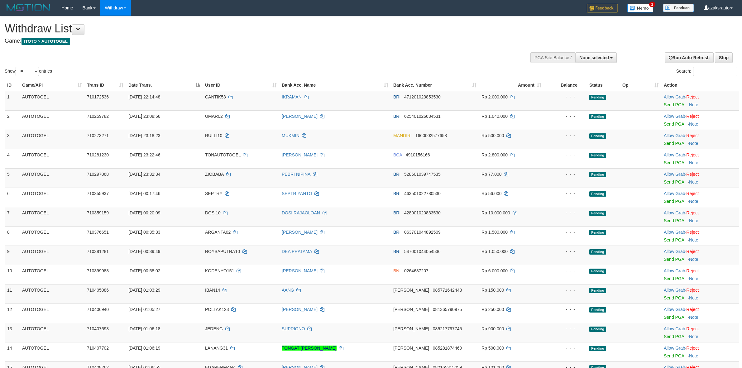
select select
select select "**"
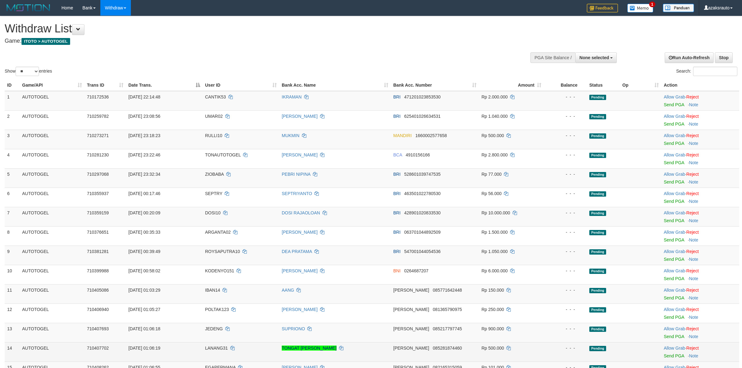
scroll to position [207, 0]
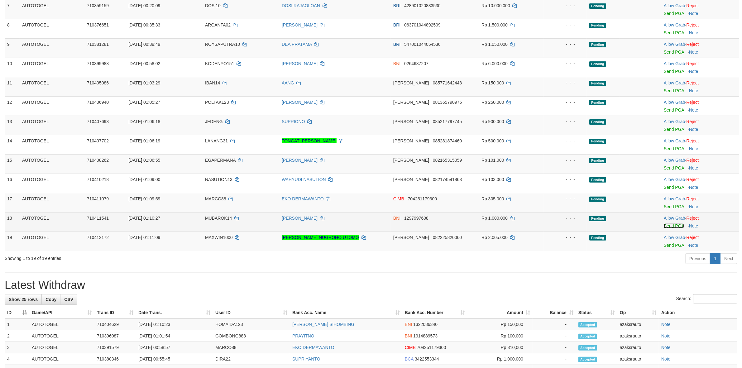
click at [670, 227] on link "Send PGA" at bounding box center [673, 225] width 20 height 5
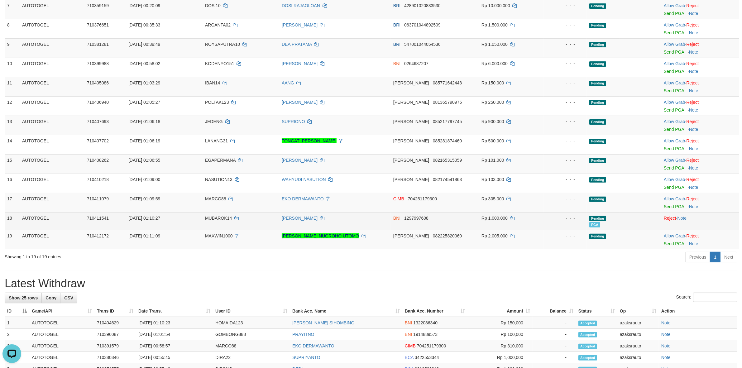
scroll to position [0, 0]
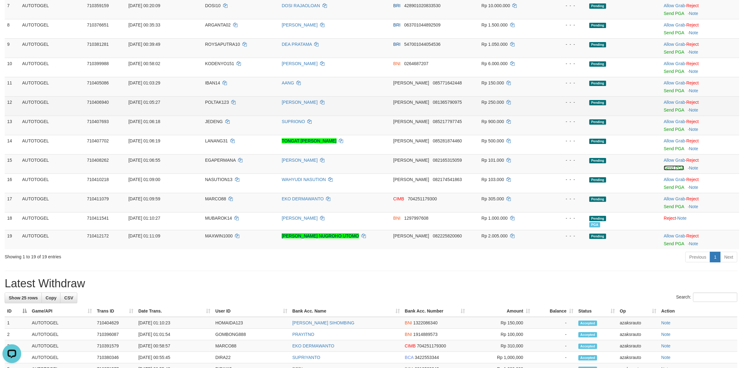
drag, startPoint x: 667, startPoint y: 168, endPoint x: 409, endPoint y: 108, distance: 265.2
click at [667, 168] on link "Send PGA" at bounding box center [673, 167] width 20 height 5
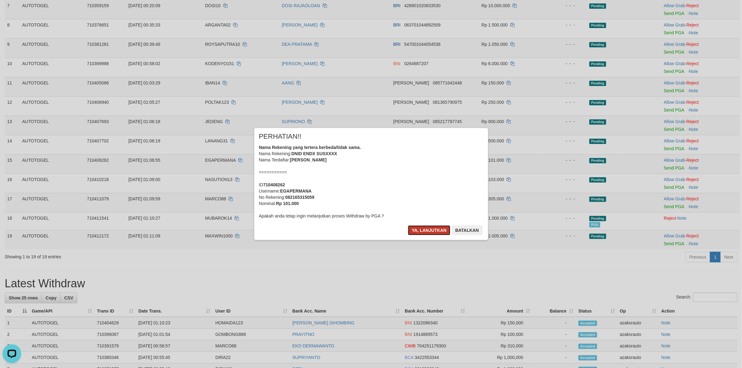
click at [429, 230] on button "Ya, lanjutkan" at bounding box center [429, 230] width 42 height 10
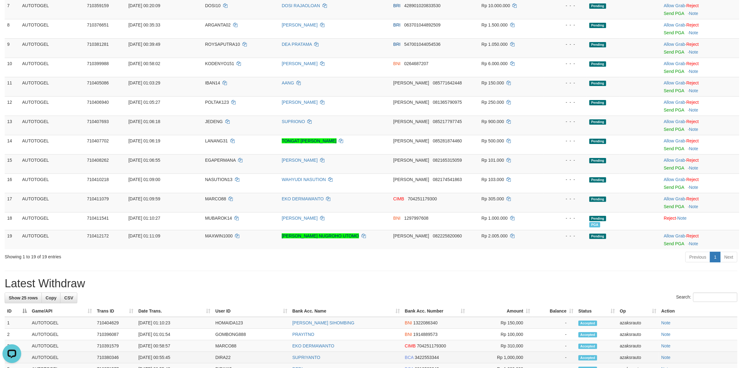
scroll to position [206, 0]
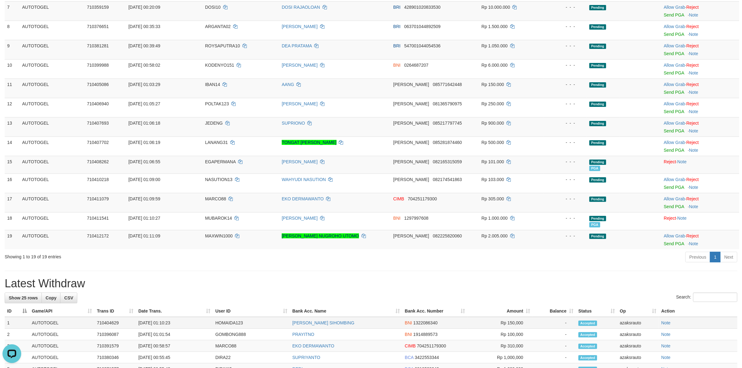
click at [164, 323] on td "[DATE] 01:10:23" at bounding box center [174, 323] width 77 height 12
click at [181, 323] on td "[DATE] 01:10:23" at bounding box center [174, 323] width 77 height 12
copy td "01:10:23"
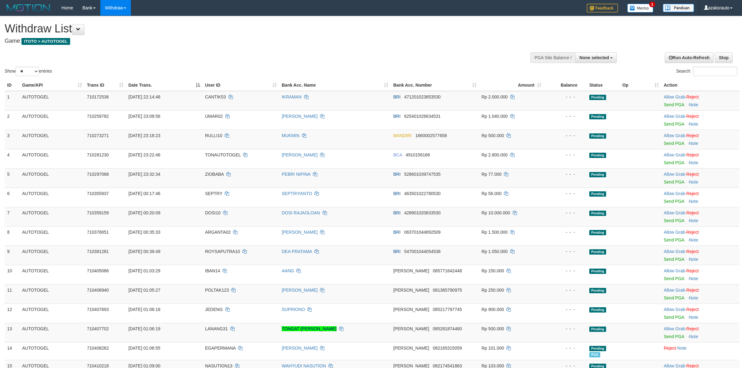
select select
select select "**"
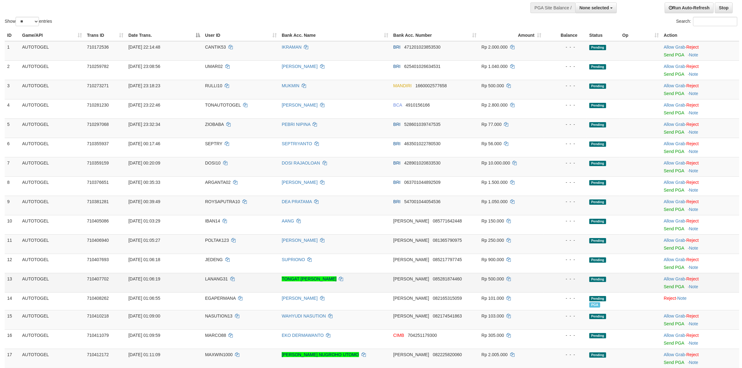
scroll to position [206, 0]
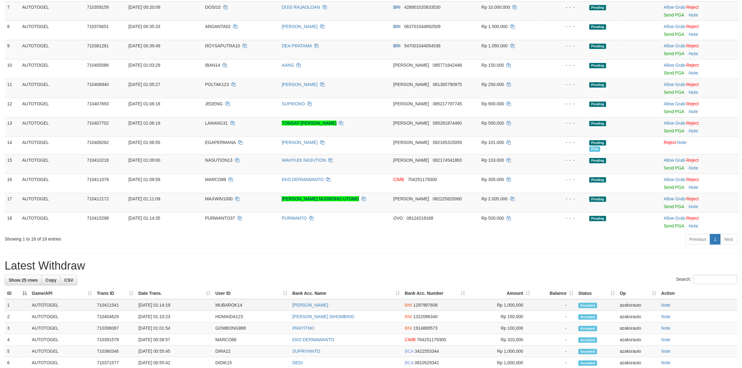
click at [164, 305] on td "[DATE] 01:14:19" at bounding box center [174, 305] width 77 height 12
click at [184, 308] on td "[DATE] 01:14:19" at bounding box center [174, 305] width 77 height 12
copy td "01:14:19"
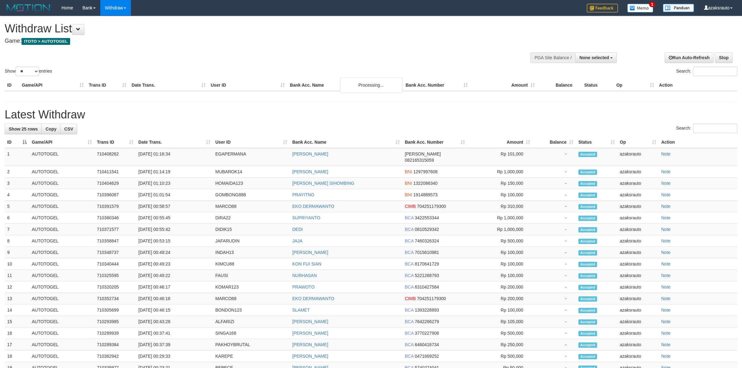
select select
select select "**"
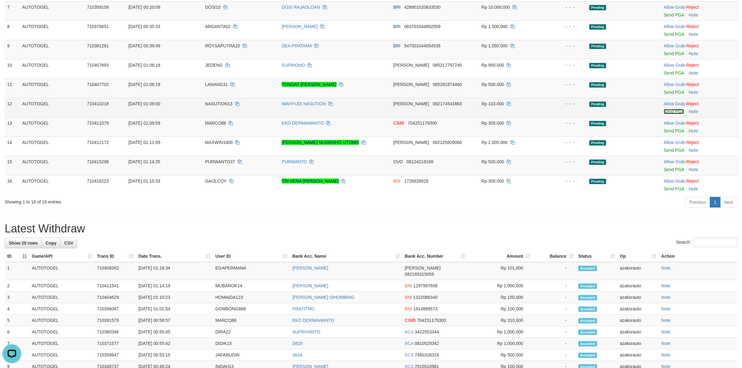
click at [669, 112] on link "Send PGA" at bounding box center [673, 111] width 20 height 5
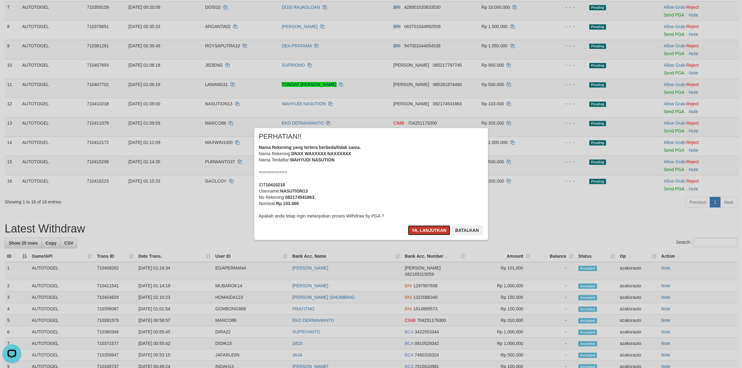
click at [426, 231] on button "Ya, lanjutkan" at bounding box center [429, 230] width 42 height 10
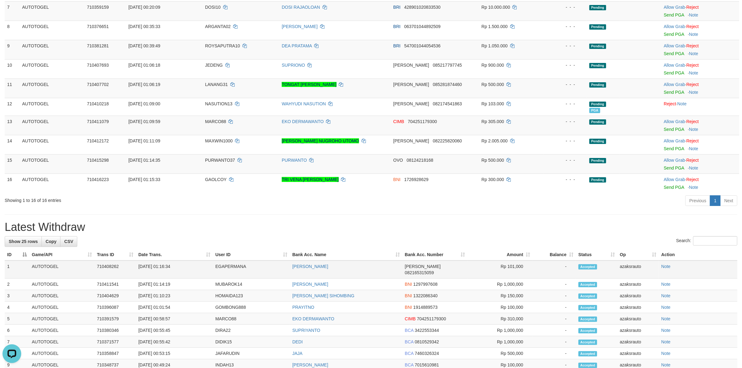
click at [163, 267] on td "[DATE] 01:16:34" at bounding box center [174, 269] width 77 height 18
click at [179, 269] on td "[DATE] 01:16:34" at bounding box center [174, 269] width 77 height 18
copy td "01:16:34"
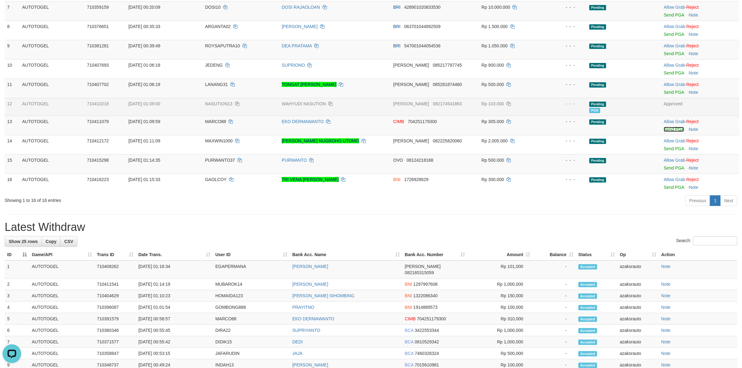
drag, startPoint x: 675, startPoint y: 130, endPoint x: 413, endPoint y: 107, distance: 262.9
click at [675, 130] on link "Send PGA" at bounding box center [673, 129] width 20 height 5
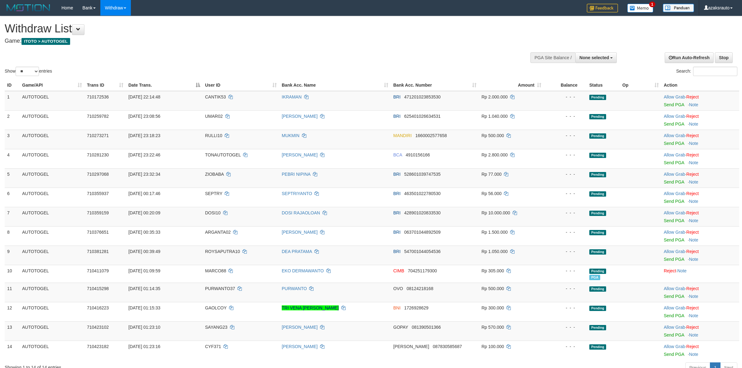
select select
select select "**"
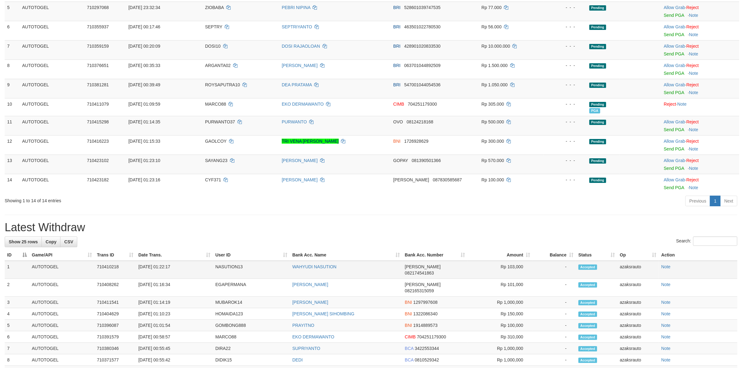
click at [163, 267] on td "[DATE] 01:22:17" at bounding box center [174, 270] width 77 height 18
click at [185, 268] on td "[DATE] 01:22:17" at bounding box center [174, 270] width 77 height 18
copy td "01:22:17"
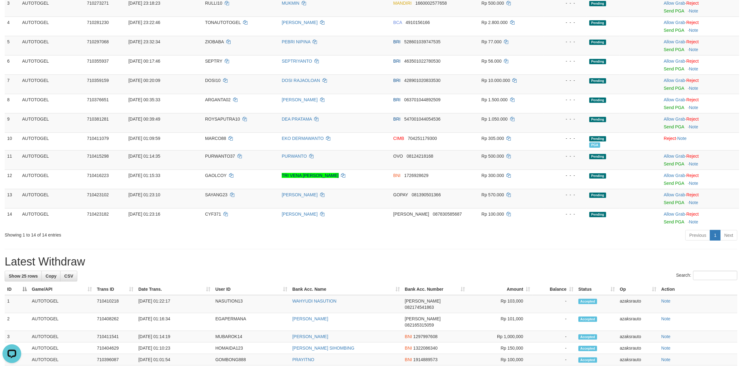
scroll to position [0, 0]
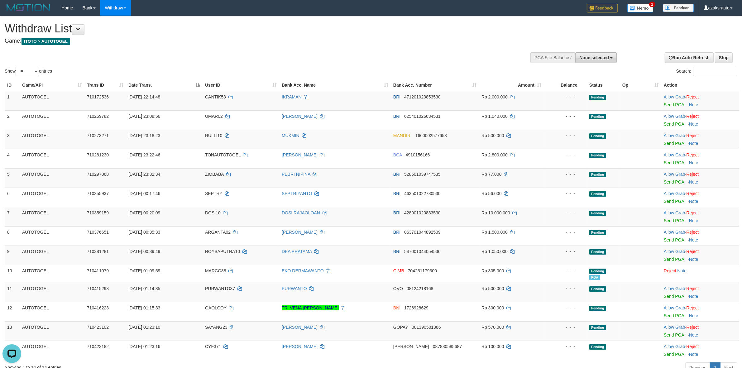
click at [590, 59] on span "None selected" at bounding box center [594, 57] width 30 height 5
click at [582, 90] on label "[ITOTO] AUTOTOGEL" at bounding box center [585, 89] width 62 height 8
select select "***"
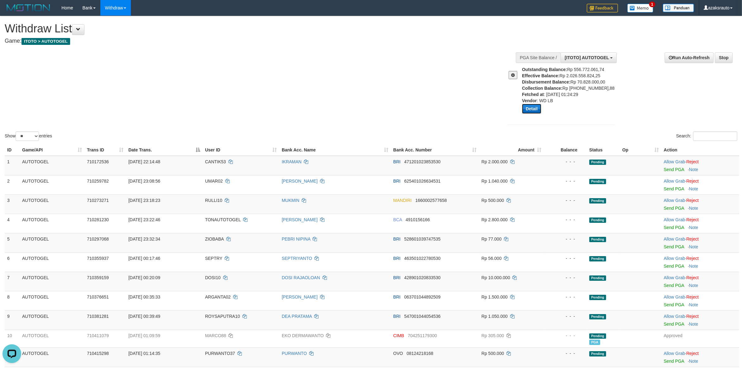
click at [536, 109] on button "Detail" at bounding box center [531, 109] width 19 height 10
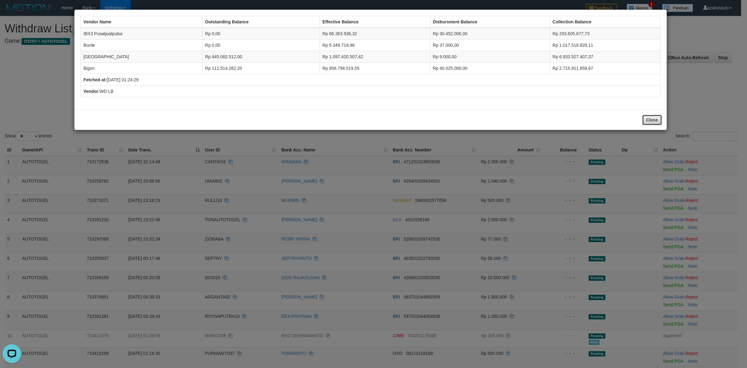
click at [652, 120] on button "Close" at bounding box center [652, 120] width 20 height 11
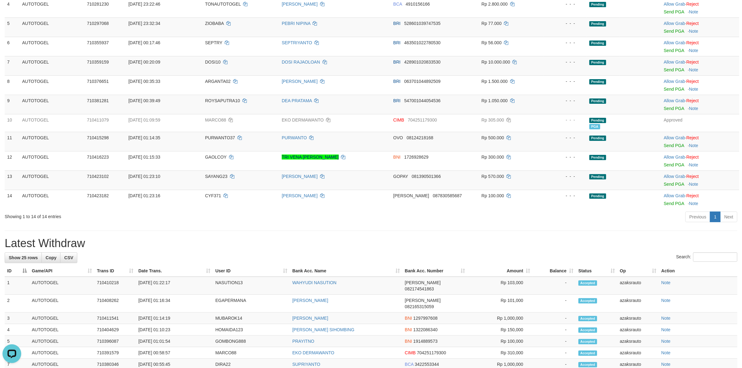
scroll to position [234, 0]
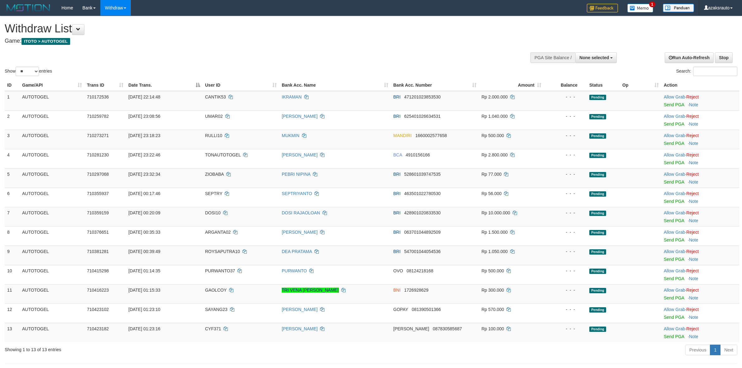
select select
select select "**"
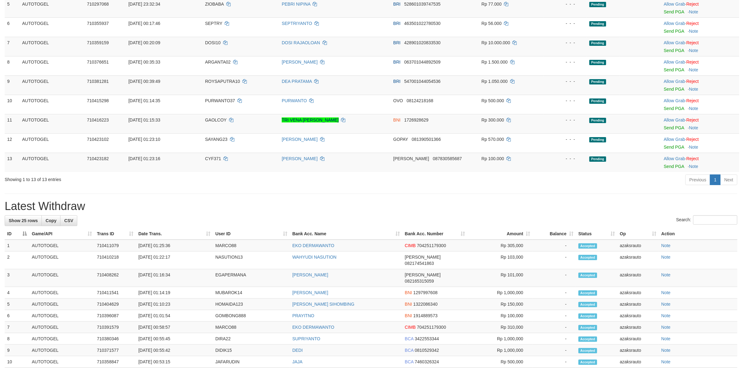
scroll to position [170, 0]
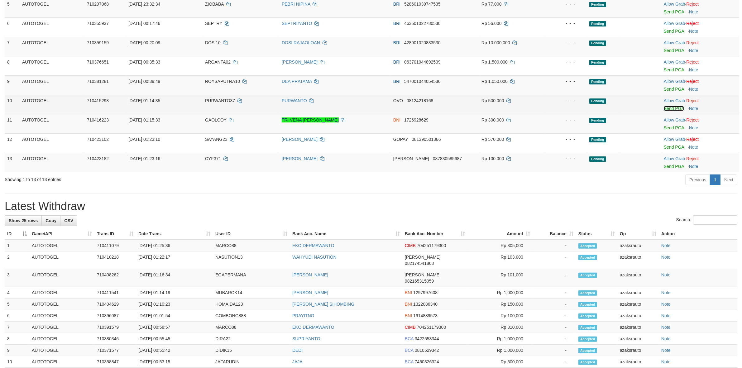
click at [667, 110] on link "Send PGA" at bounding box center [673, 108] width 20 height 5
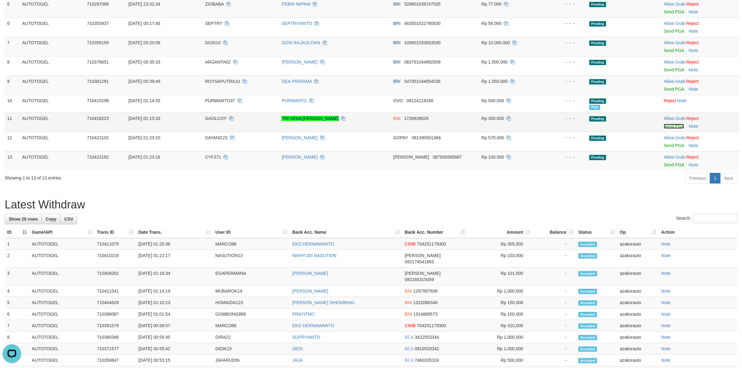
click at [666, 126] on link "Send PGA" at bounding box center [673, 126] width 20 height 5
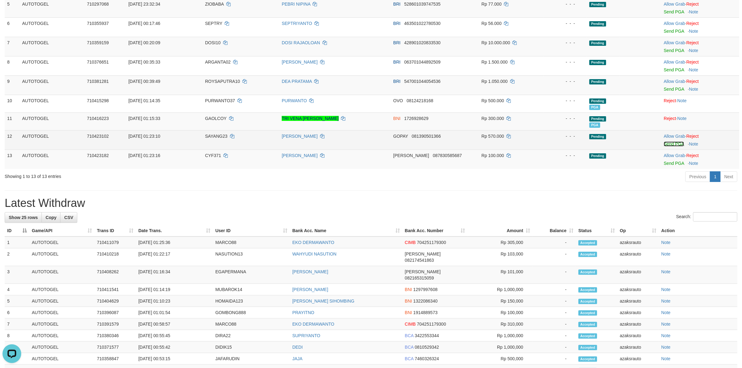
click at [673, 144] on link "Send PGA" at bounding box center [673, 143] width 20 height 5
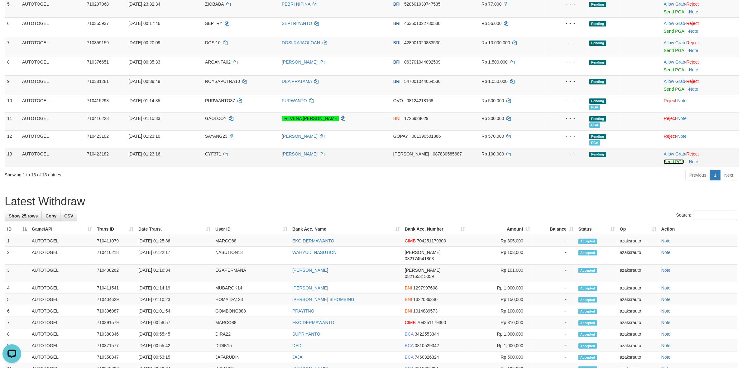
click at [671, 163] on link "Send PGA" at bounding box center [673, 161] width 20 height 5
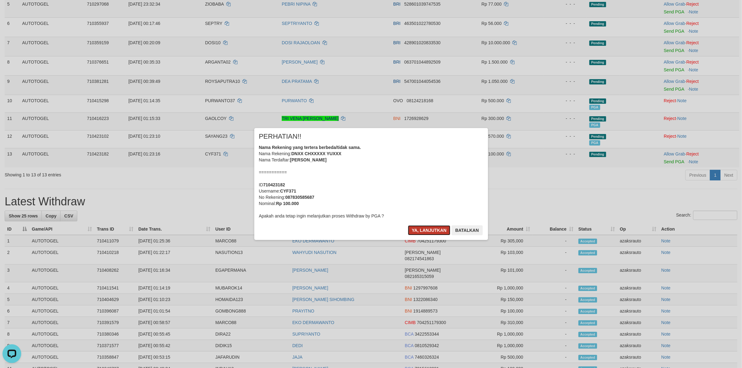
click at [414, 232] on button "Ya, lanjutkan" at bounding box center [429, 230] width 42 height 10
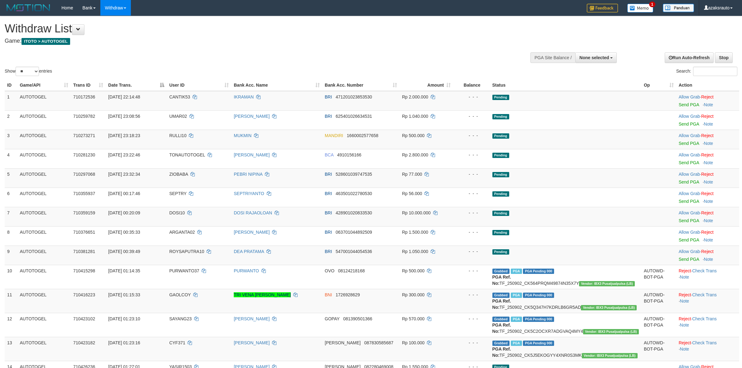
select select
select select "**"
select select
select select "**"
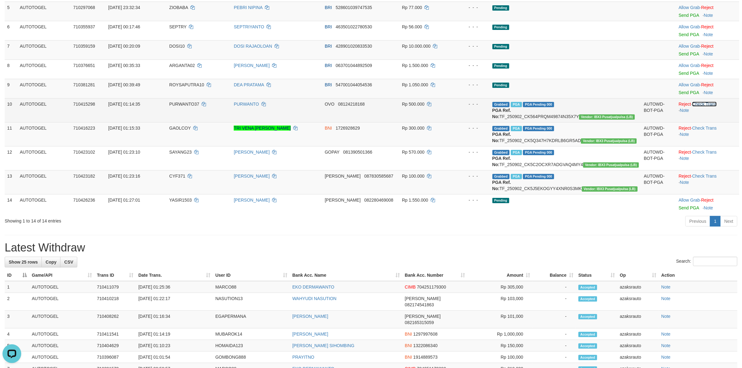
click at [703, 105] on link "Check Trans" at bounding box center [704, 104] width 25 height 5
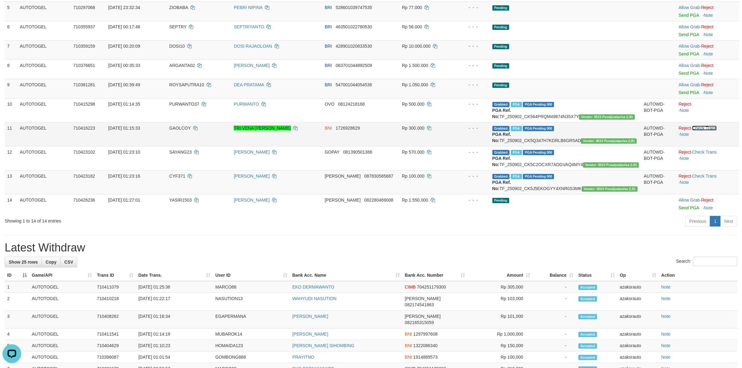
click at [712, 129] on link "Check Trans" at bounding box center [704, 128] width 25 height 5
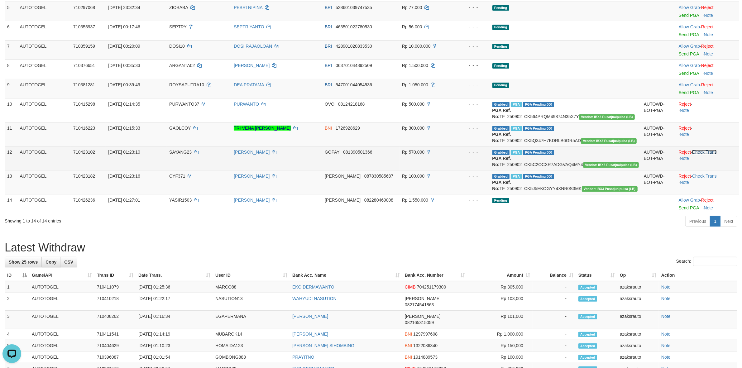
click at [707, 154] on link "Check Trans" at bounding box center [704, 151] width 25 height 5
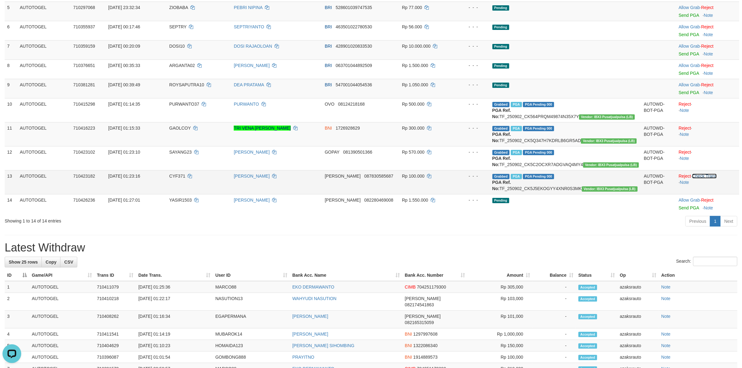
click at [706, 178] on link "Check Trans" at bounding box center [704, 175] width 25 height 5
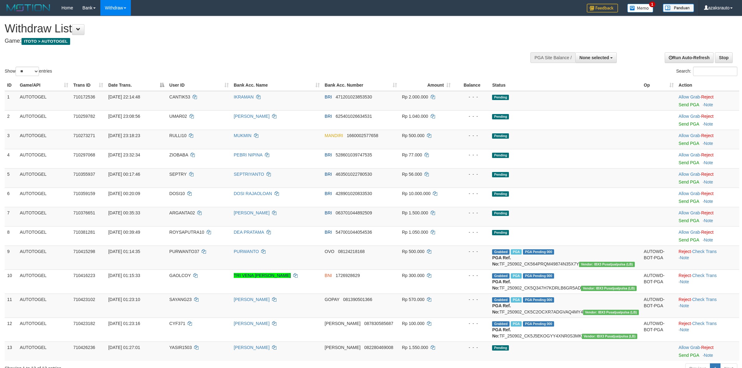
select select
select select "**"
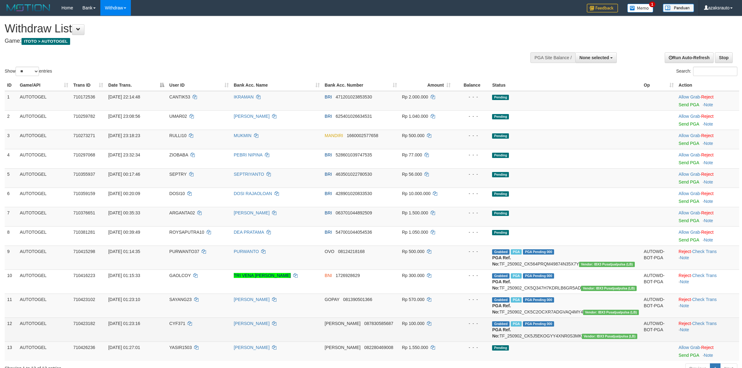
scroll to position [167, 0]
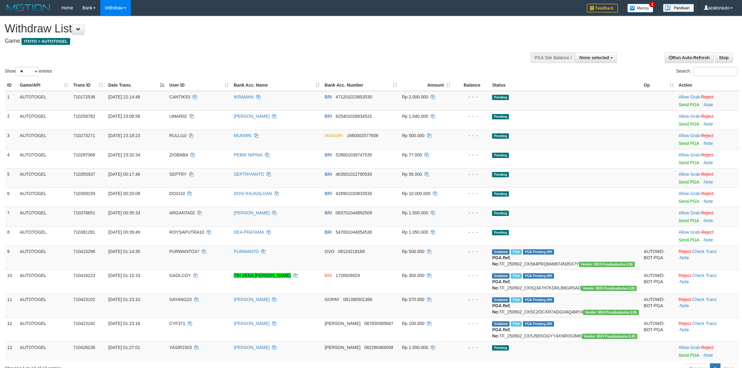
select select
select select "**"
select select
select select "**"
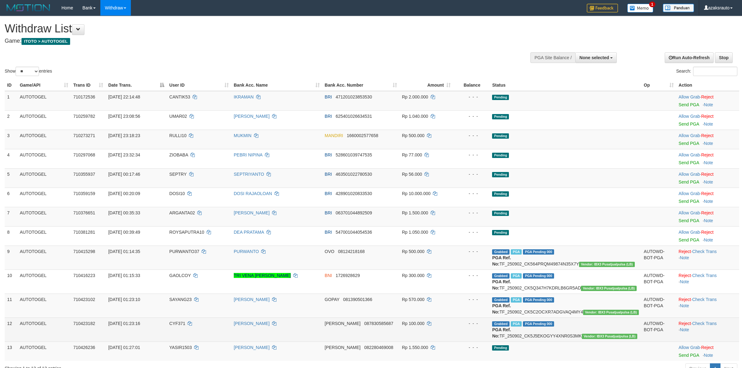
scroll to position [167, 0]
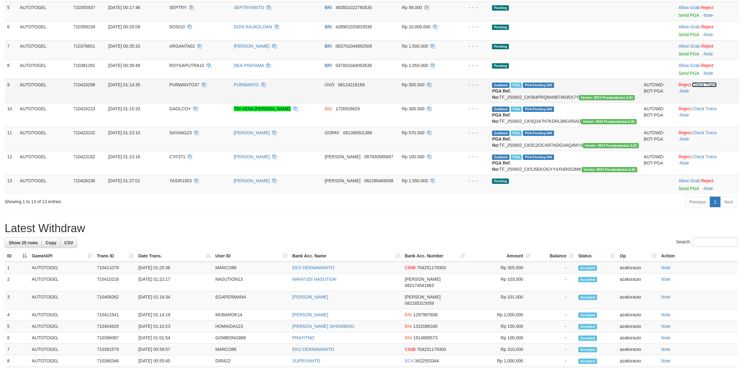
click at [700, 86] on link "Check Trans" at bounding box center [704, 84] width 25 height 5
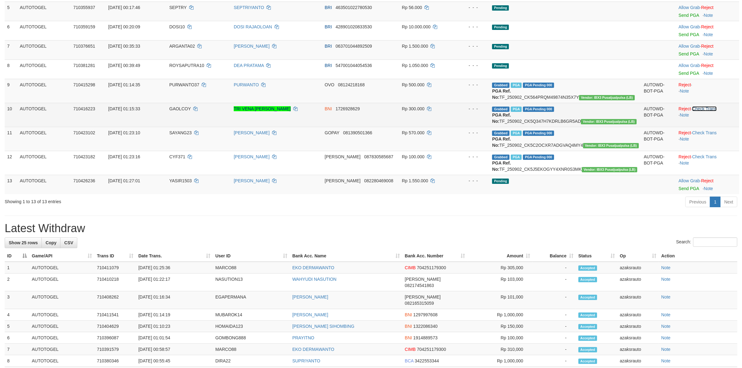
click at [704, 110] on link "Check Trans" at bounding box center [704, 108] width 25 height 5
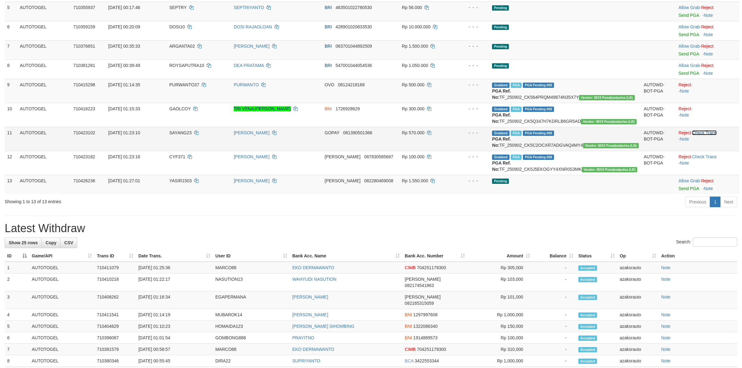
click at [704, 132] on link "Check Trans" at bounding box center [704, 132] width 25 height 5
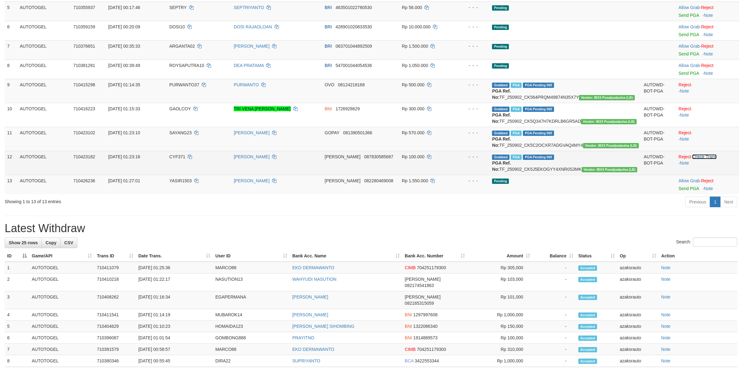
click at [700, 159] on link "Check Trans" at bounding box center [704, 156] width 25 height 5
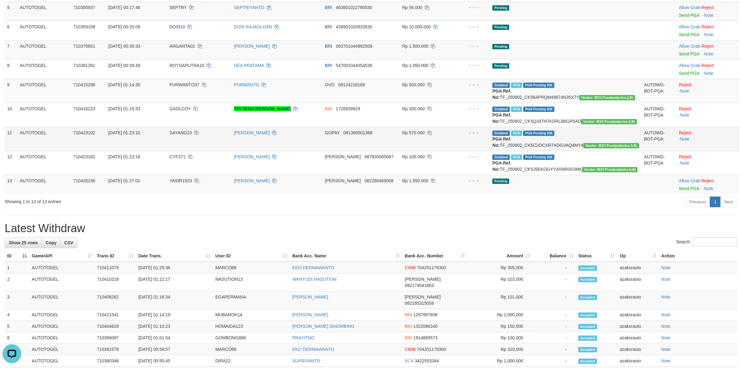
scroll to position [0, 0]
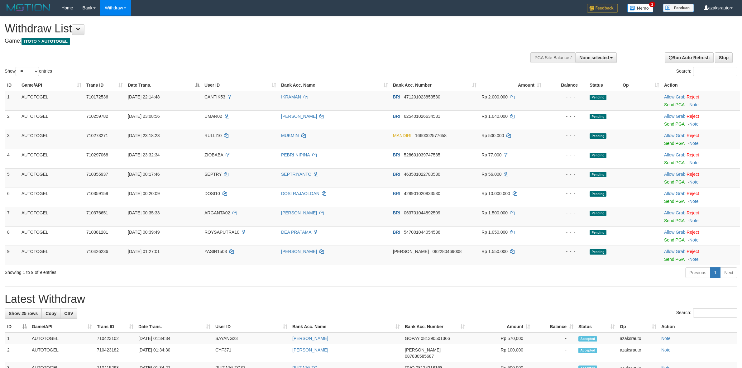
select select
select select "**"
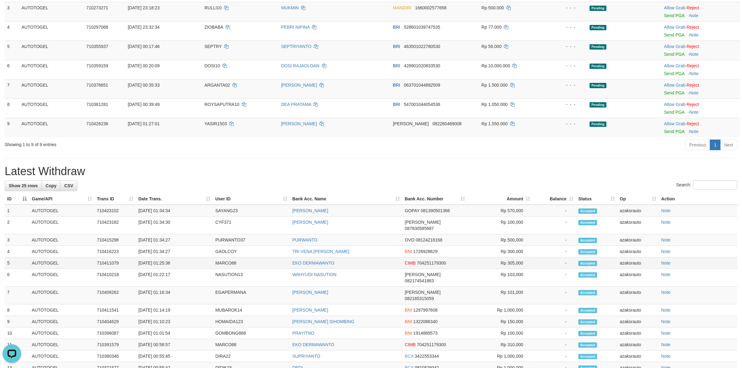
click at [163, 257] on td "[DATE] 01:25:36" at bounding box center [174, 263] width 77 height 12
click at [187, 257] on td "[DATE] 01:25:36" at bounding box center [174, 263] width 77 height 12
copy td "01:25:36"
click at [162, 234] on td "[DATE] 01:34:27" at bounding box center [174, 240] width 77 height 12
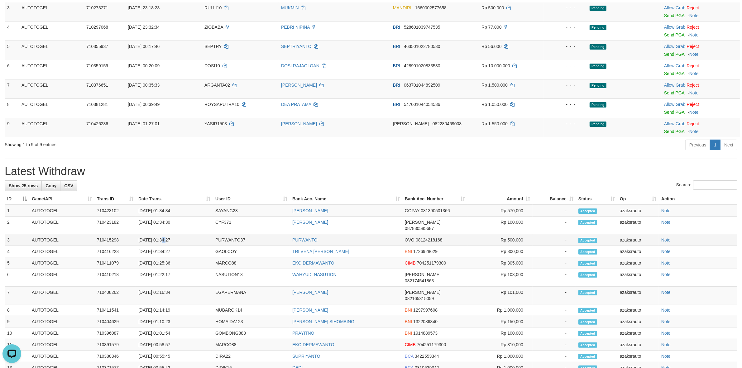
click at [162, 234] on td "[DATE] 01:34:27" at bounding box center [174, 240] width 77 height 12
click at [182, 234] on td "[DATE] 01:34:27" at bounding box center [174, 240] width 77 height 12
copy td "01:34:27"
click at [161, 246] on td "[DATE] 01:34:27" at bounding box center [174, 252] width 77 height 12
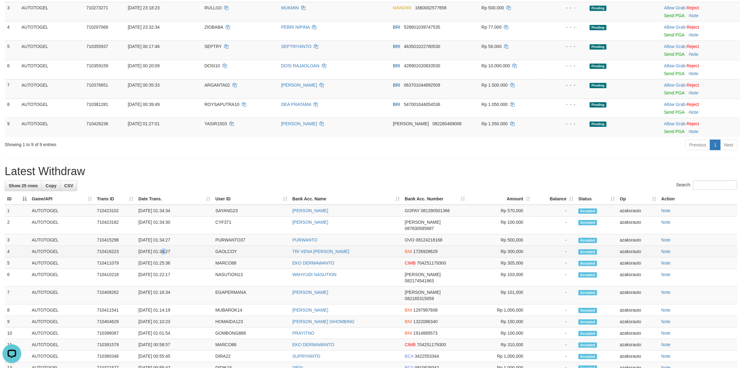
click at [180, 246] on td "[DATE] 01:34:27" at bounding box center [174, 252] width 77 height 12
copy td "01:34:27"
click at [162, 211] on td "[DATE] 01:34:34" at bounding box center [174, 211] width 77 height 12
click at [177, 211] on td "[DATE] 01:34:34" at bounding box center [174, 211] width 77 height 12
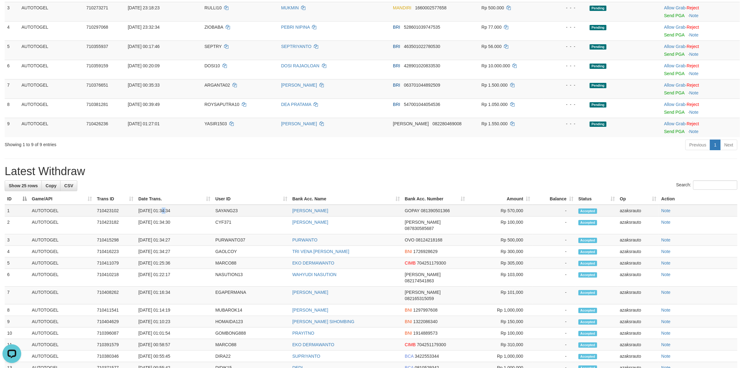
copy td "01:34:34"
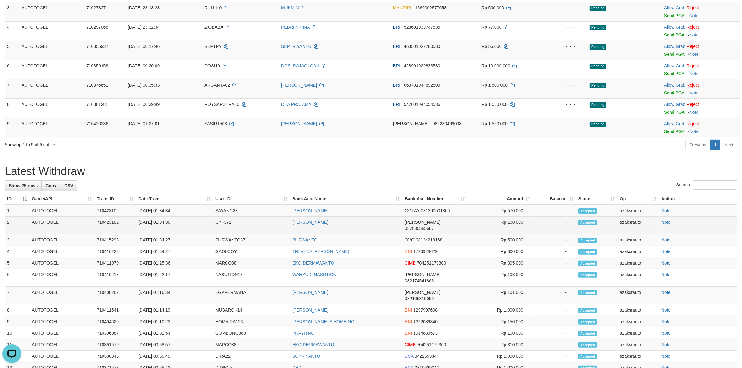
click at [162, 222] on td "[DATE] 01:34:30" at bounding box center [174, 225] width 77 height 18
click at [184, 221] on td "[DATE] 01:34:30" at bounding box center [174, 225] width 77 height 18
copy td "01:34:30"
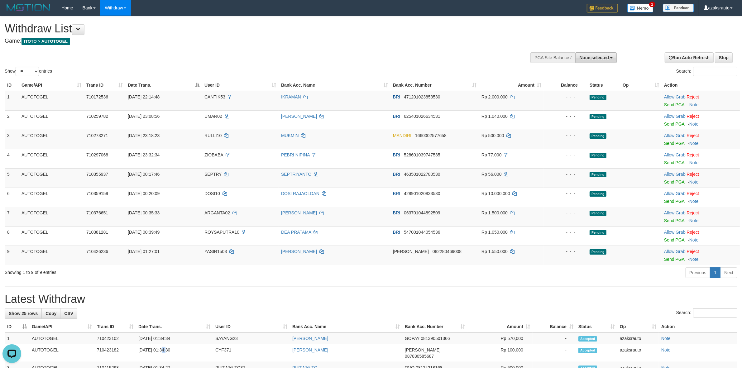
click at [594, 60] on span "None selected" at bounding box center [594, 57] width 30 height 5
click at [576, 90] on label "[ITOTO] AUTOTOGEL" at bounding box center [585, 89] width 62 height 8
select select "***"
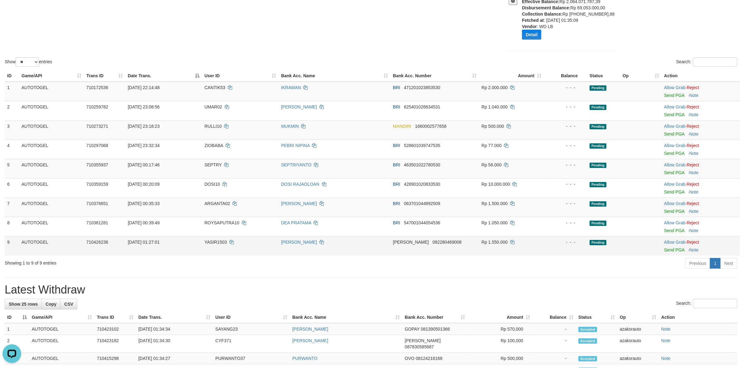
scroll to position [71, 0]
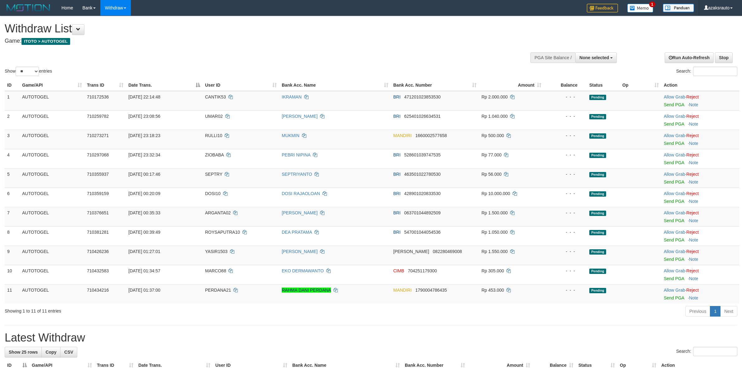
select select
select select "**"
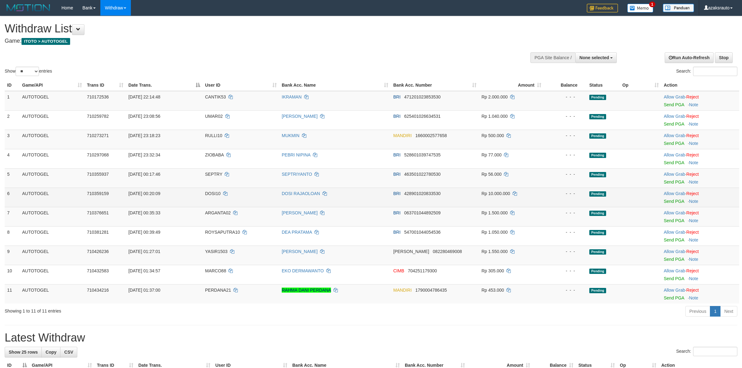
scroll to position [71, 0]
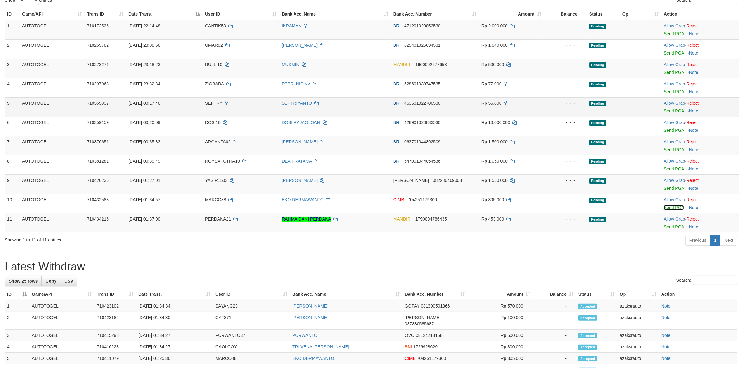
drag, startPoint x: 676, startPoint y: 206, endPoint x: 410, endPoint y: 108, distance: 283.6
click at [676, 206] on link "Send PGA" at bounding box center [673, 207] width 20 height 5
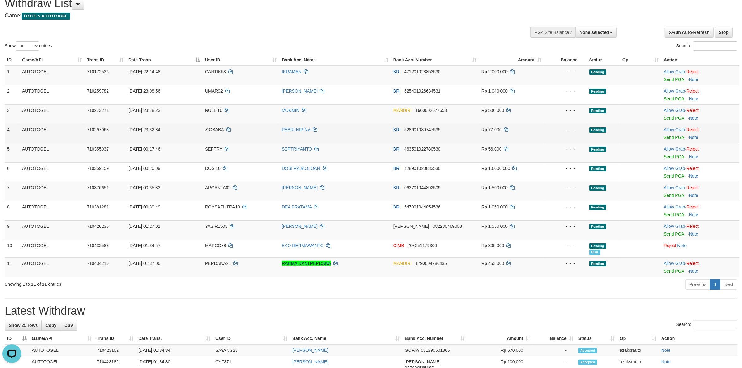
scroll to position [39, 0]
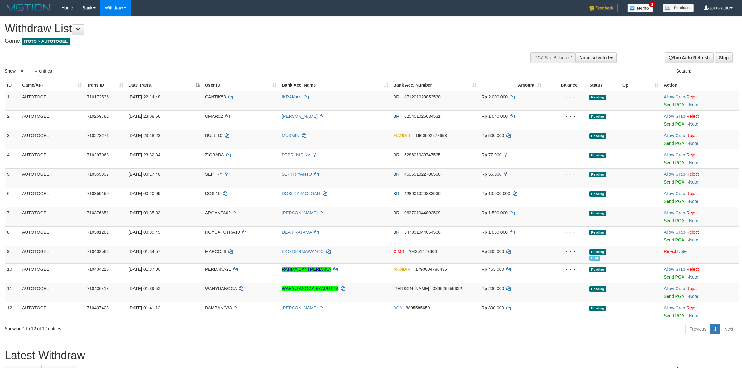
select select
select select "**"
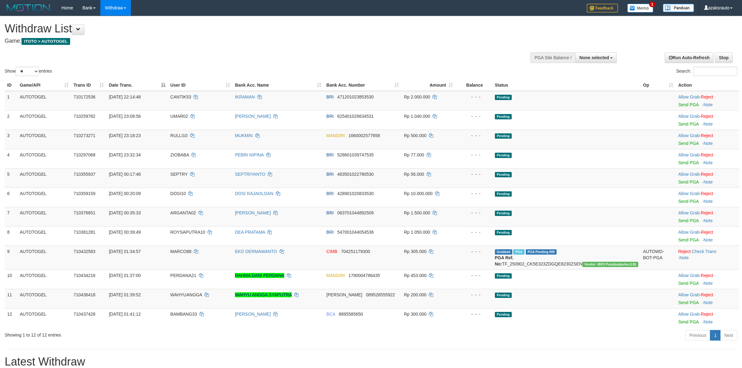
select select
select select "**"
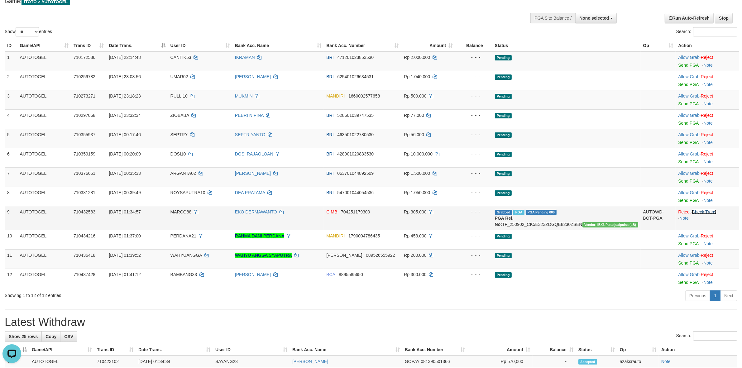
click at [713, 211] on link "Check Trans" at bounding box center [703, 211] width 25 height 5
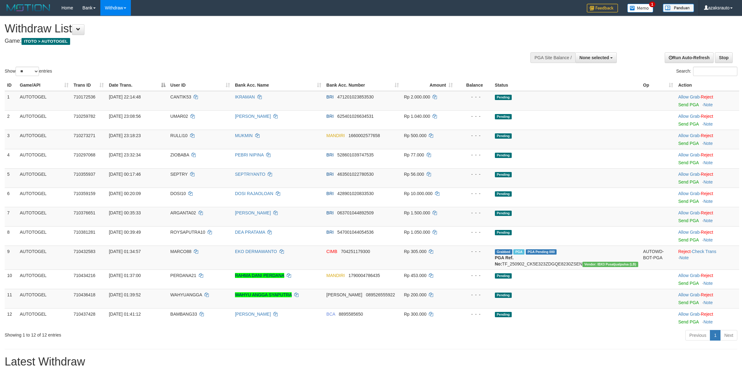
select select
select select "**"
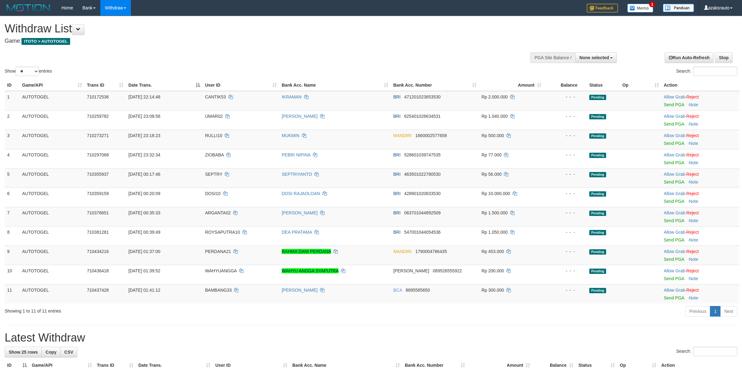
select select
select select "**"
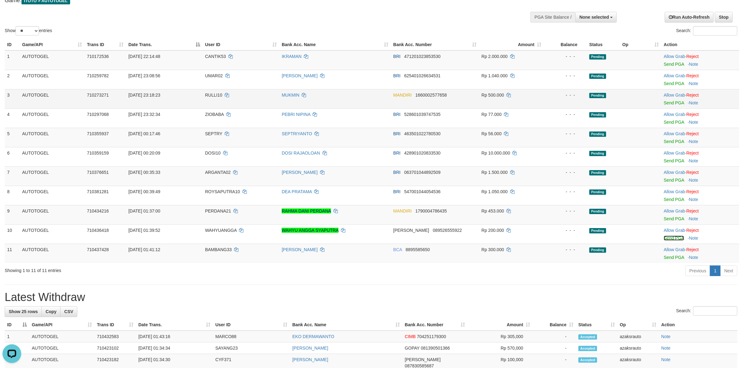
drag, startPoint x: 666, startPoint y: 239, endPoint x: 407, endPoint y: 106, distance: 291.9
click at [666, 239] on link "Send PGA" at bounding box center [673, 237] width 20 height 5
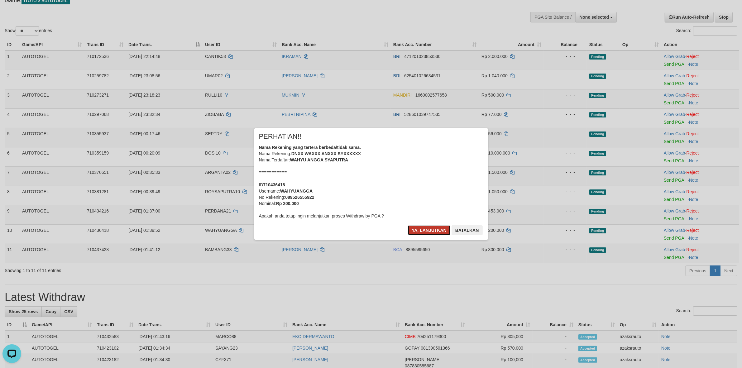
click at [420, 230] on button "Ya, lanjutkan" at bounding box center [429, 230] width 42 height 10
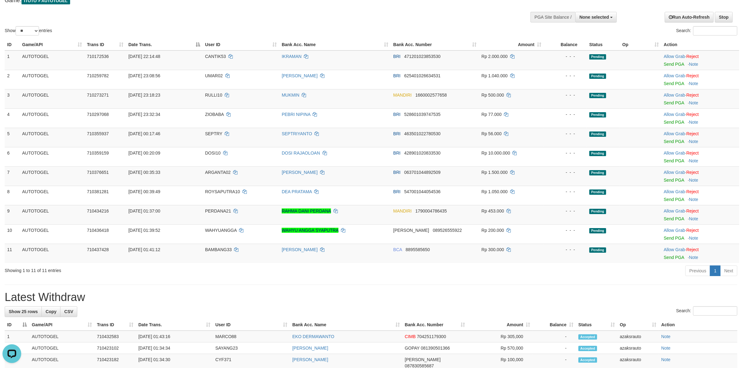
scroll to position [39, 0]
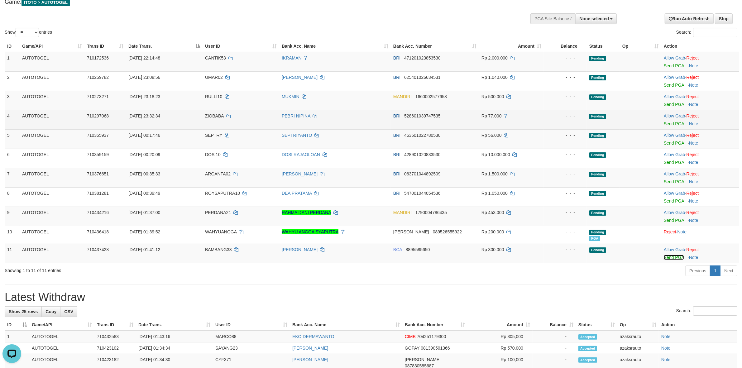
click at [669, 258] on link "Send PGA" at bounding box center [673, 257] width 20 height 5
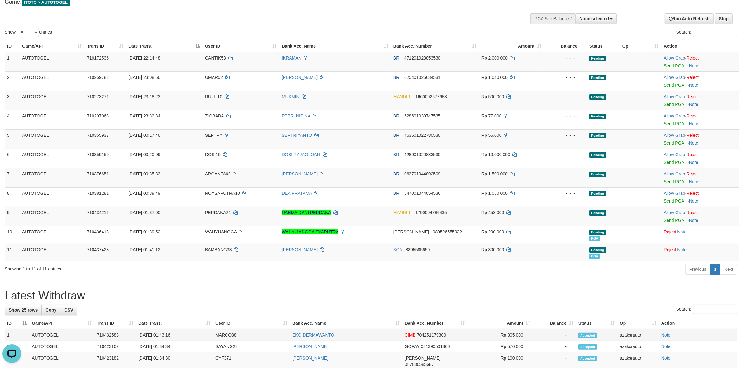
click at [164, 335] on td "[DATE] 01:43:16" at bounding box center [174, 335] width 77 height 12
click at [176, 335] on td "[DATE] 01:43:16" at bounding box center [174, 335] width 77 height 12
copy td "01:43:16"
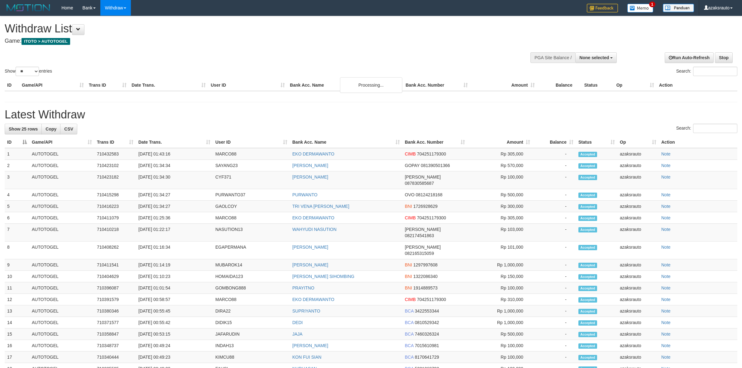
select select
select select "**"
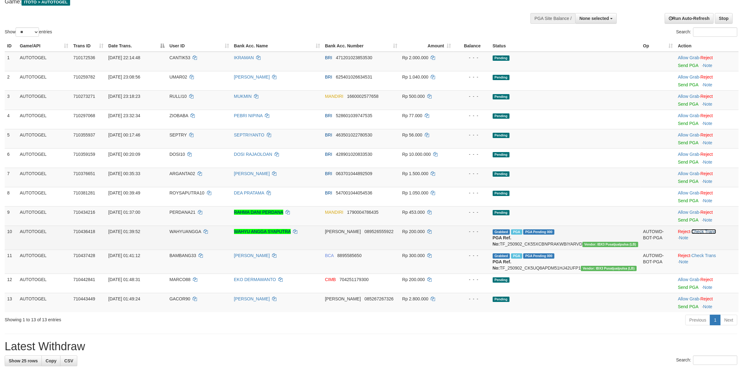
click at [702, 231] on link "Check Trans" at bounding box center [703, 231] width 25 height 5
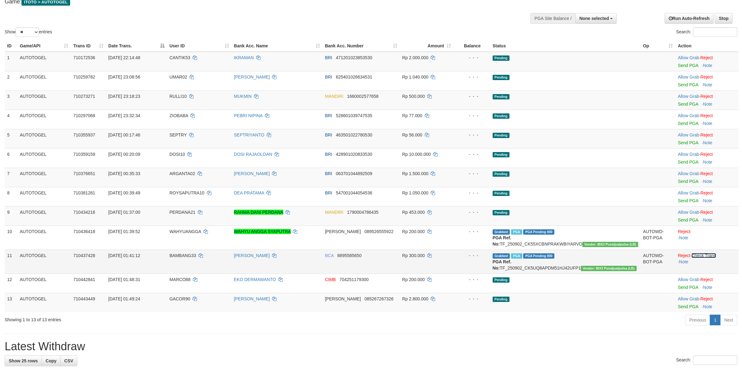
click at [704, 258] on link "Check Trans" at bounding box center [703, 255] width 25 height 5
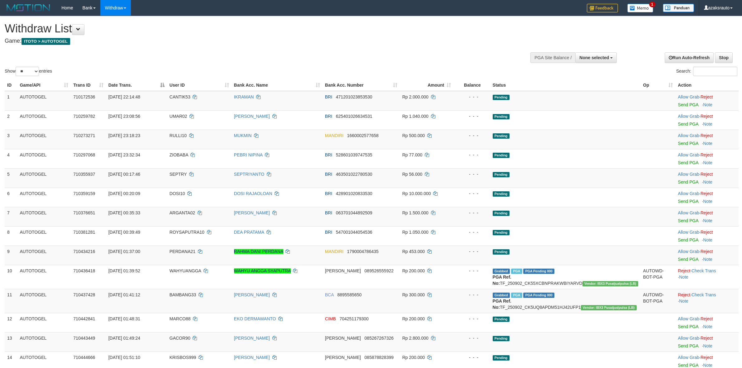
select select
select select "**"
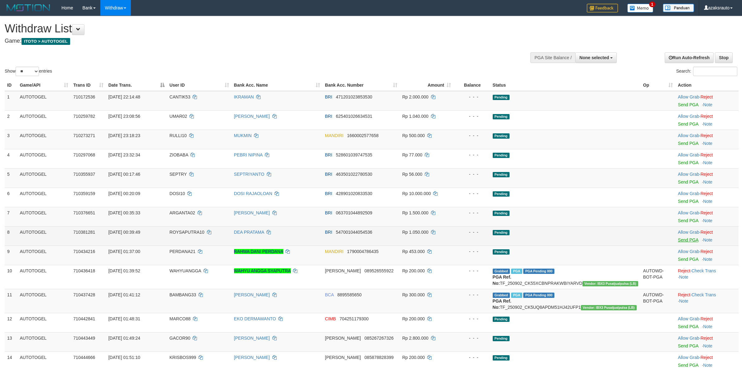
scroll to position [40, 0]
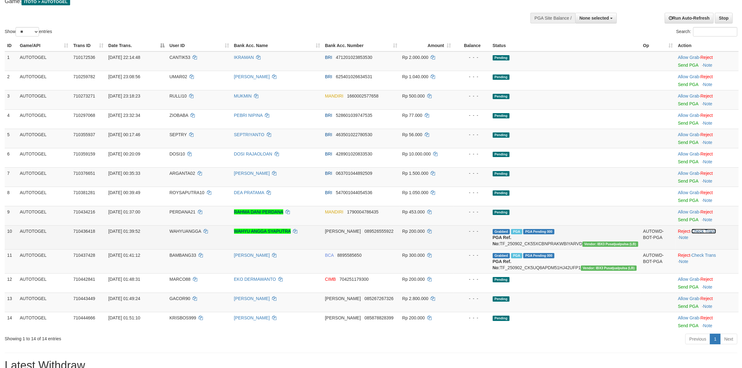
click at [696, 230] on link "Check Trans" at bounding box center [703, 231] width 25 height 5
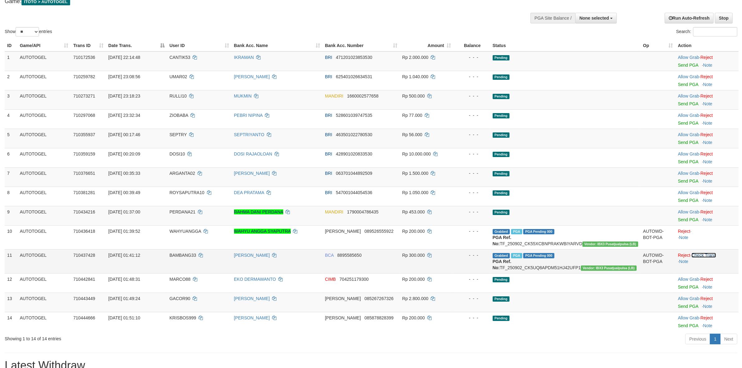
click at [703, 258] on link "Check Trans" at bounding box center [703, 255] width 25 height 5
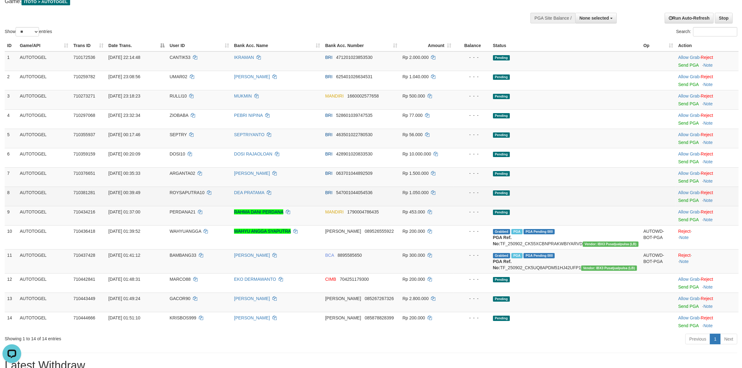
scroll to position [0, 0]
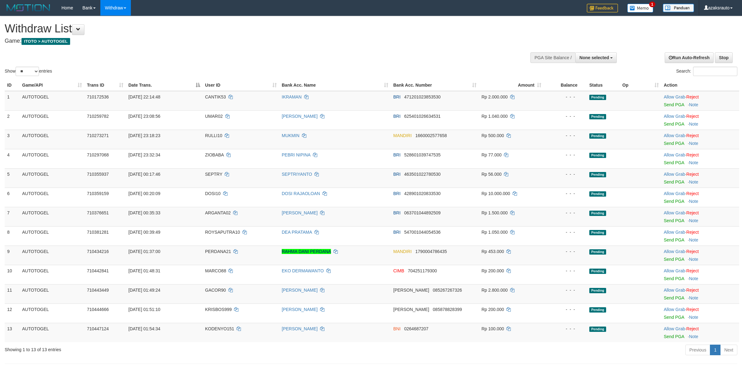
select select
select select "**"
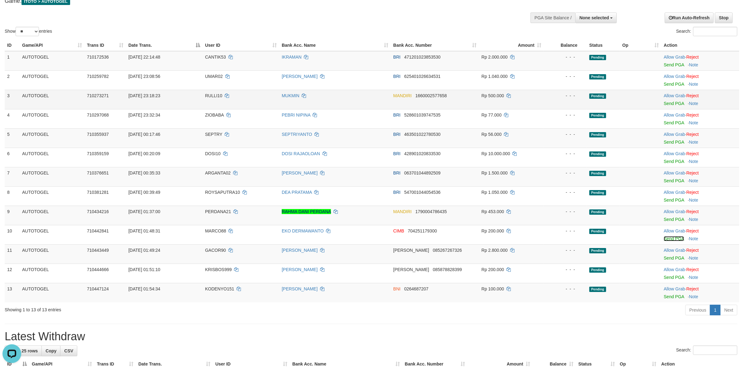
drag, startPoint x: 670, startPoint y: 238, endPoint x: 409, endPoint y: 106, distance: 292.1
click at [670, 238] on link "Send PGA" at bounding box center [673, 238] width 20 height 5
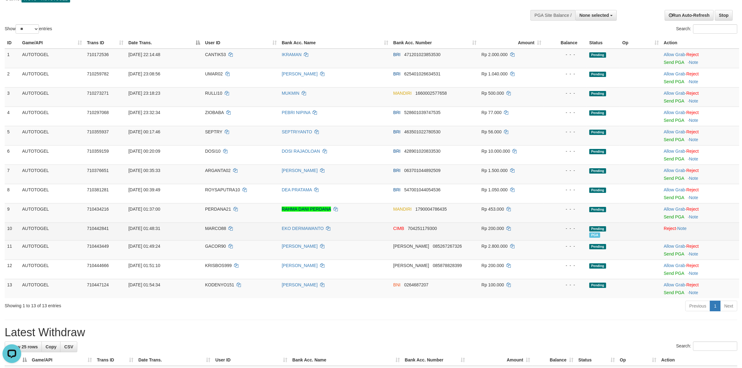
scroll to position [79, 0]
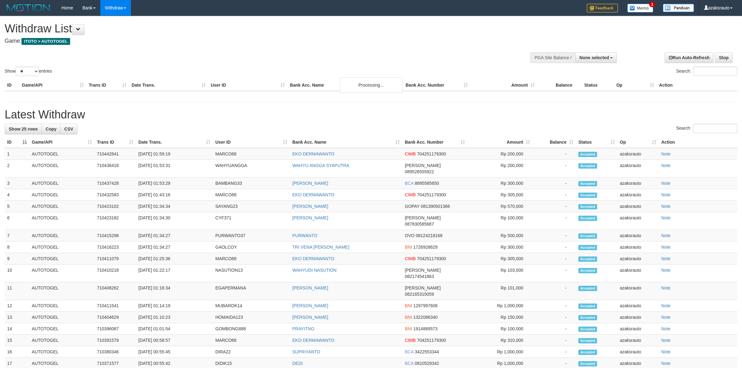
select select
select select "**"
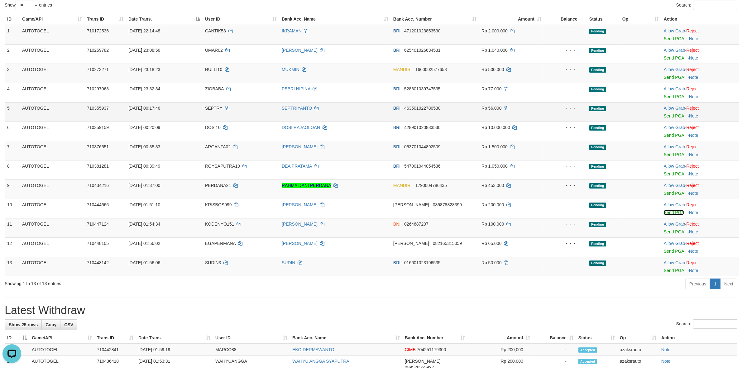
drag, startPoint x: 671, startPoint y: 212, endPoint x: 407, endPoint y: 111, distance: 283.0
click at [671, 212] on link "Send PGA" at bounding box center [673, 212] width 20 height 5
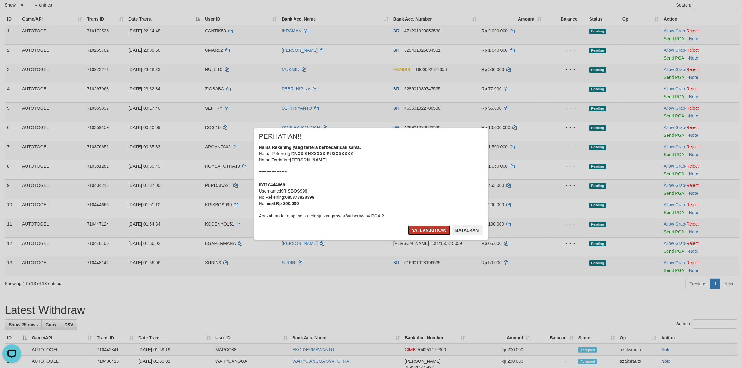
click at [414, 233] on button "Ya, lanjutkan" at bounding box center [429, 230] width 42 height 10
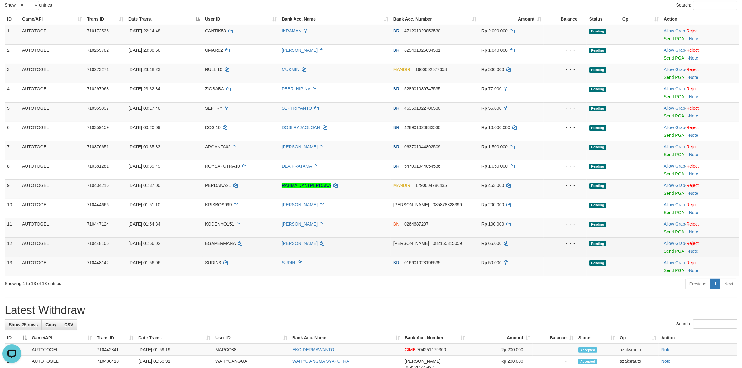
scroll to position [64, 0]
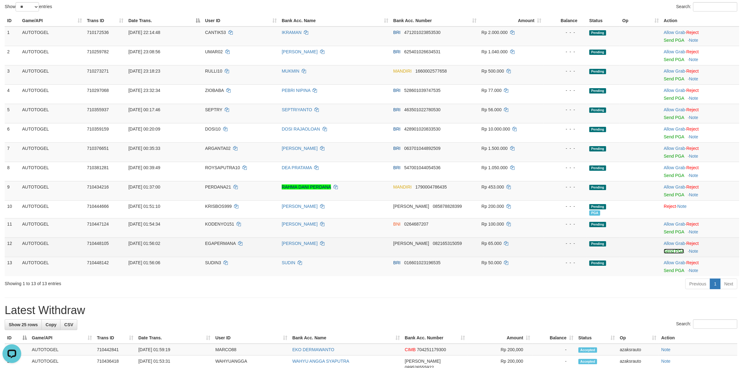
click at [668, 253] on link "Send PGA" at bounding box center [673, 251] width 20 height 5
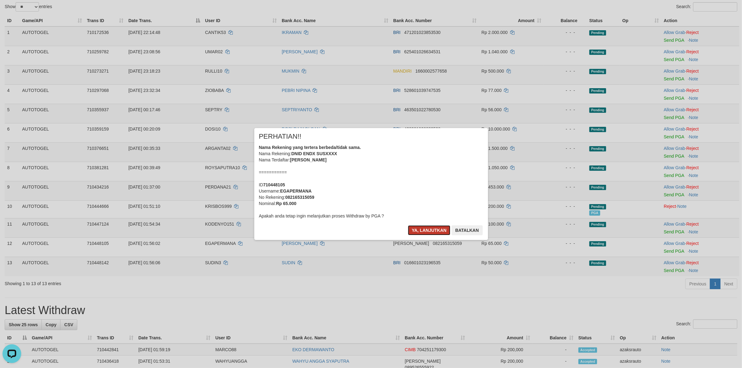
click at [419, 230] on button "Ya, lanjutkan" at bounding box center [429, 230] width 42 height 10
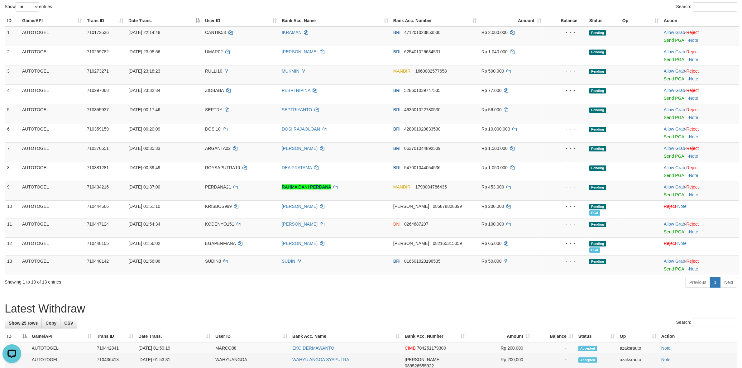
click at [162, 358] on td "[DATE] 01:53:31" at bounding box center [174, 363] width 77 height 18
click at [172, 358] on td "[DATE] 01:53:31" at bounding box center [174, 363] width 77 height 18
click at [180, 358] on td "[DATE] 01:53:31" at bounding box center [174, 363] width 77 height 18
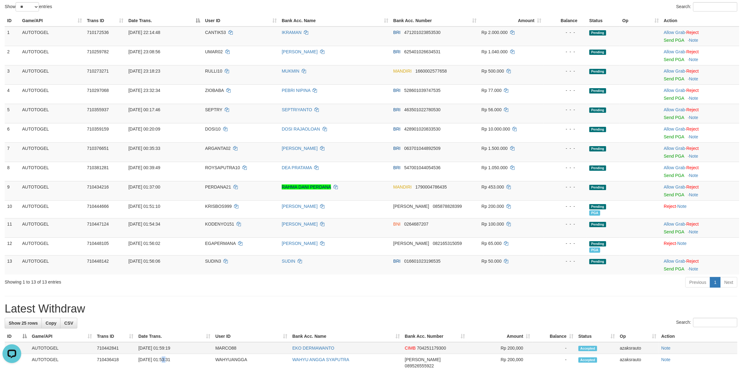
copy td "01:53:31"
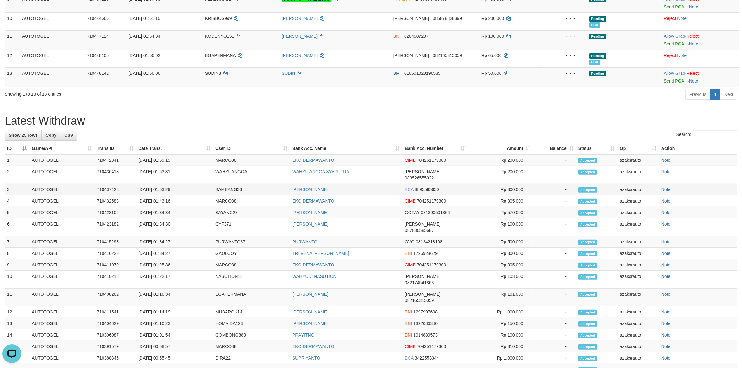
click at [164, 186] on td "[DATE] 01:53:29" at bounding box center [174, 190] width 77 height 12
click at [180, 185] on td "[DATE] 01:53:29" at bounding box center [174, 190] width 77 height 12
copy td "01:53:29"
click at [163, 161] on td "[DATE] 01:59:19" at bounding box center [174, 160] width 77 height 12
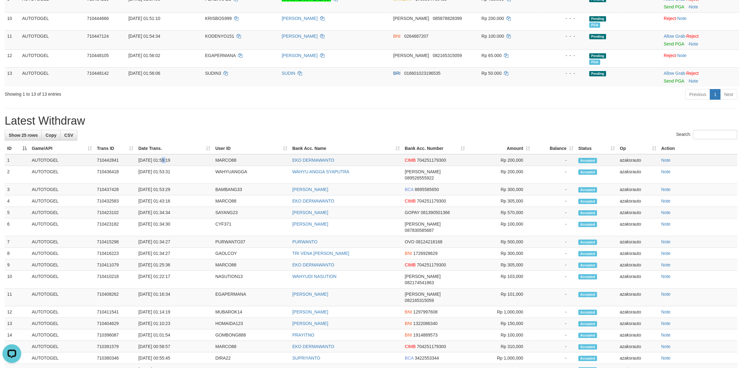
click at [163, 161] on td "[DATE] 01:59:19" at bounding box center [174, 160] width 77 height 12
click at [177, 161] on td "[DATE] 01:59:19" at bounding box center [174, 160] width 77 height 12
copy td "01:59:19"
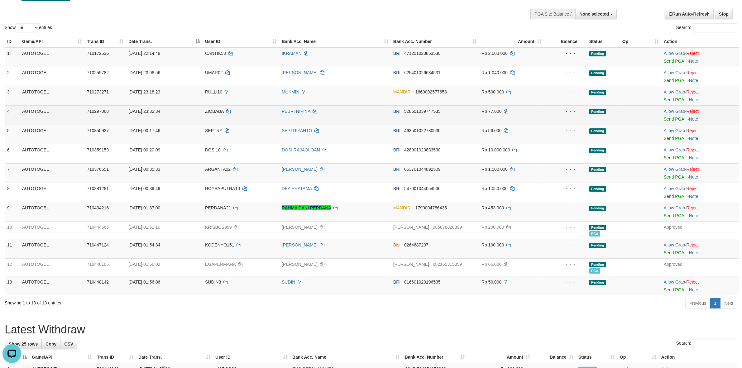
scroll to position [0, 0]
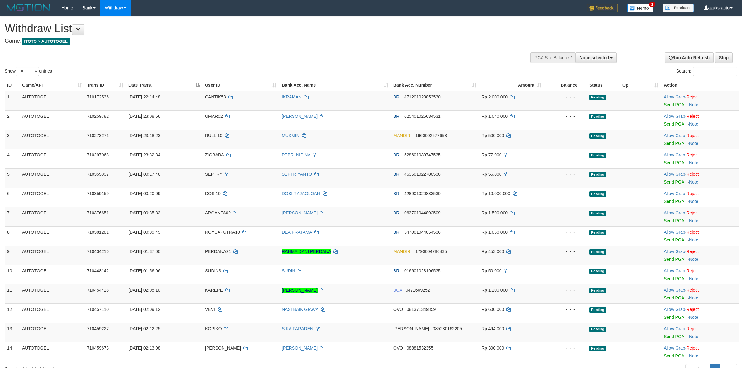
select select
select select "**"
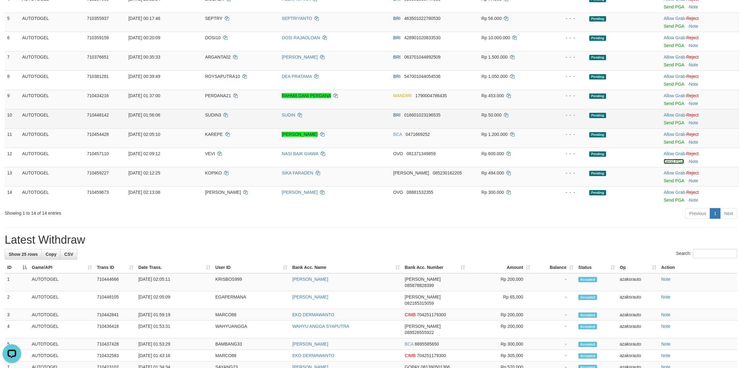
drag, startPoint x: 672, startPoint y: 164, endPoint x: 406, endPoint y: 109, distance: 271.1
click at [672, 164] on link "Send PGA" at bounding box center [673, 161] width 20 height 5
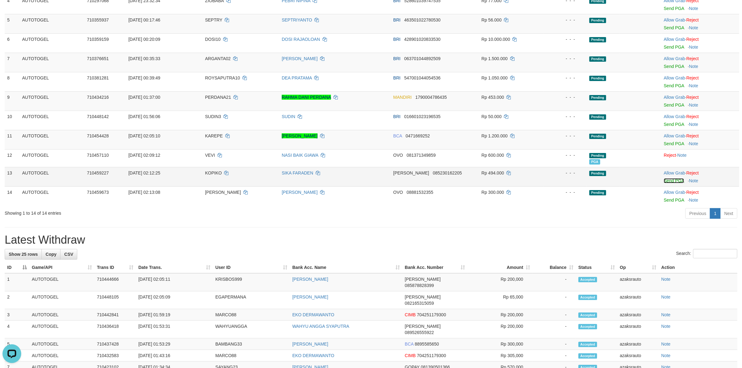
click at [667, 182] on link "Send PGA" at bounding box center [673, 180] width 20 height 5
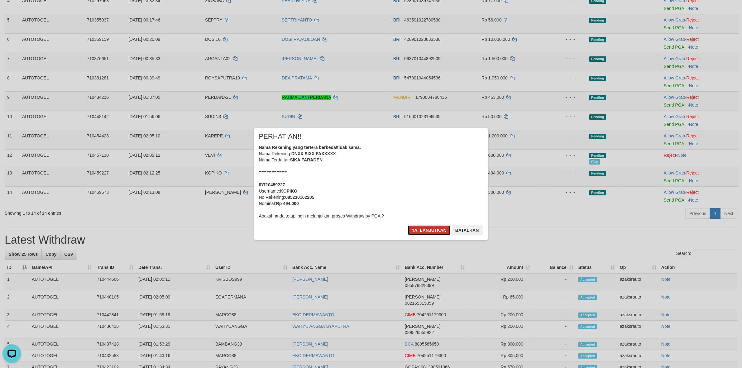
click at [416, 230] on button "Ya, lanjutkan" at bounding box center [429, 230] width 42 height 10
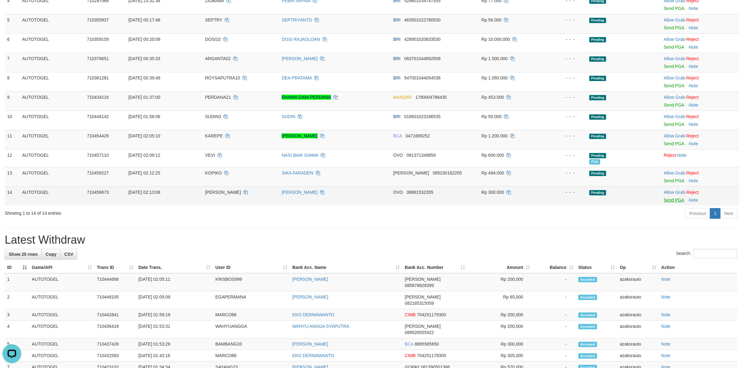
scroll to position [153, 0]
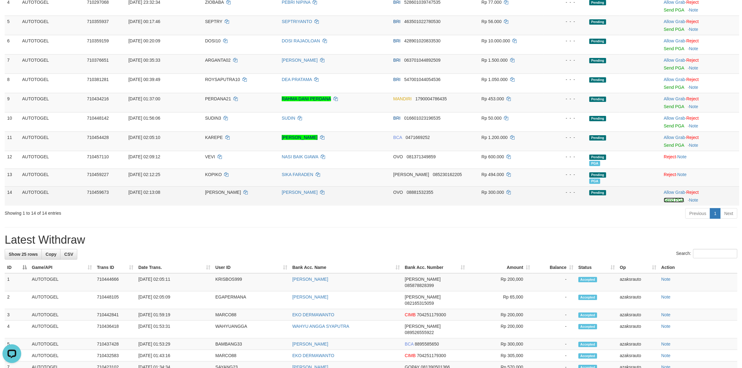
click at [674, 201] on link "Send PGA" at bounding box center [673, 199] width 20 height 5
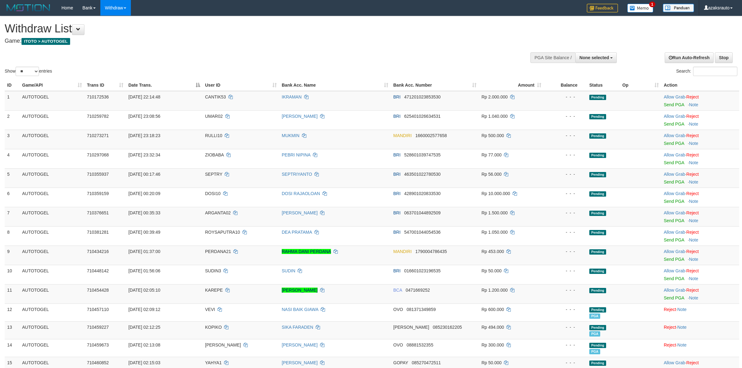
select select
select select "**"
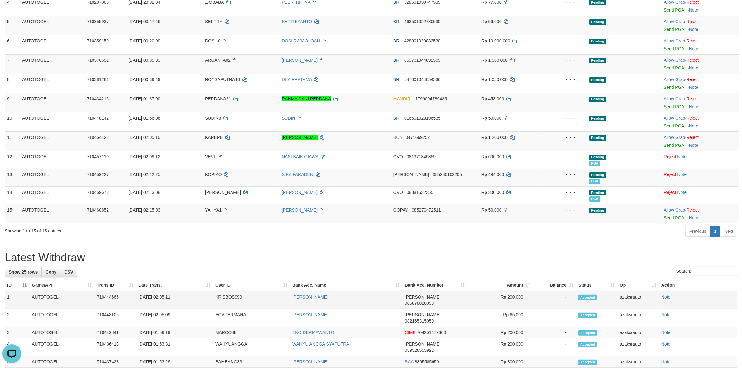
click at [162, 298] on td "[DATE] 02:05:11" at bounding box center [174, 300] width 77 height 18
click at [183, 299] on td "[DATE] 02:05:11" at bounding box center [174, 300] width 77 height 18
copy td "02:05:11"
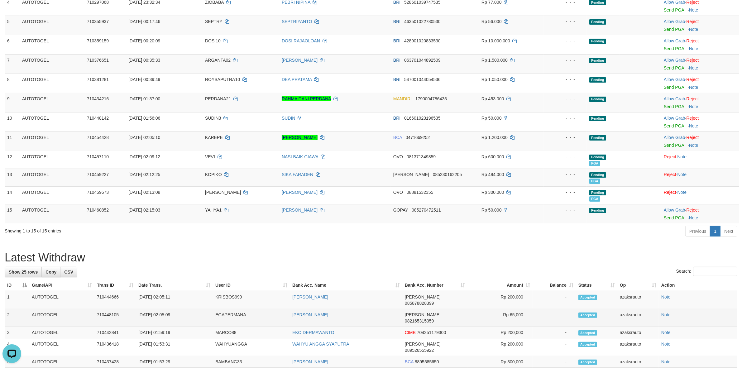
click at [164, 309] on td "[DATE] 02:05:09" at bounding box center [174, 318] width 77 height 18
click at [189, 309] on td "[DATE] 02:05:09" at bounding box center [174, 318] width 77 height 18
copy td "02:05:09"
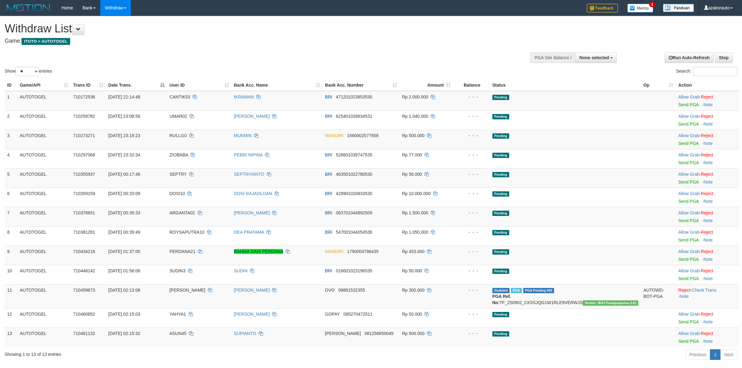
select select
select select "**"
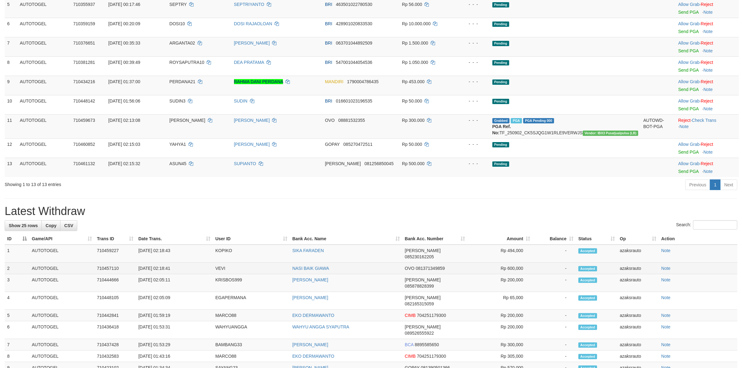
click at [162, 263] on td "[DATE] 02:18:41" at bounding box center [174, 269] width 77 height 12
drag, startPoint x: 163, startPoint y: 263, endPoint x: 178, endPoint y: 262, distance: 15.0
click at [164, 263] on td "[DATE] 02:18:41" at bounding box center [174, 269] width 77 height 12
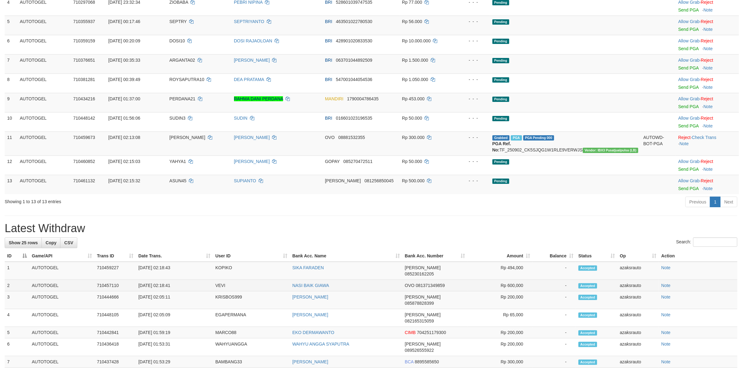
click at [164, 280] on td "[DATE] 02:18:41" at bounding box center [174, 286] width 77 height 12
click at [178, 280] on td "[DATE] 02:18:41" at bounding box center [174, 286] width 77 height 12
copy td "02:18:41"
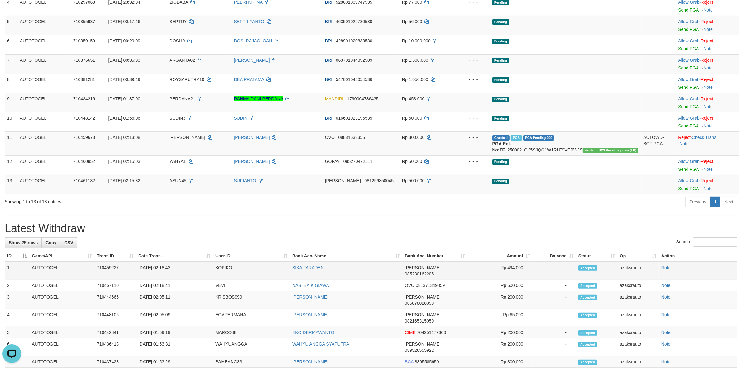
click at [164, 269] on td "[DATE] 02:18:43" at bounding box center [174, 271] width 77 height 18
click at [179, 270] on td "[DATE] 02:18:43" at bounding box center [174, 271] width 77 height 18
copy td "02:18:43"
click at [699, 140] on link "Check Trans" at bounding box center [703, 137] width 25 height 5
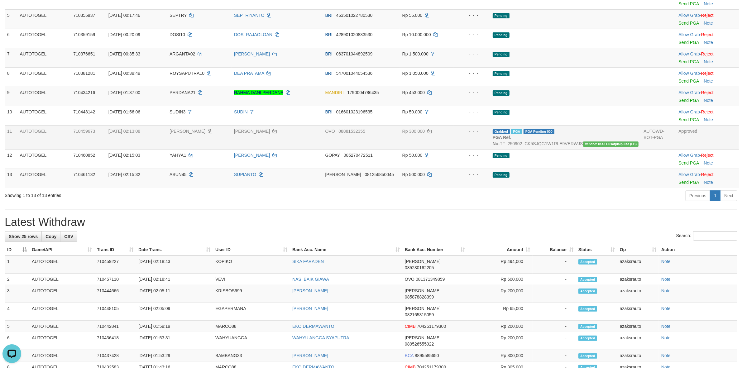
scroll to position [153, 0]
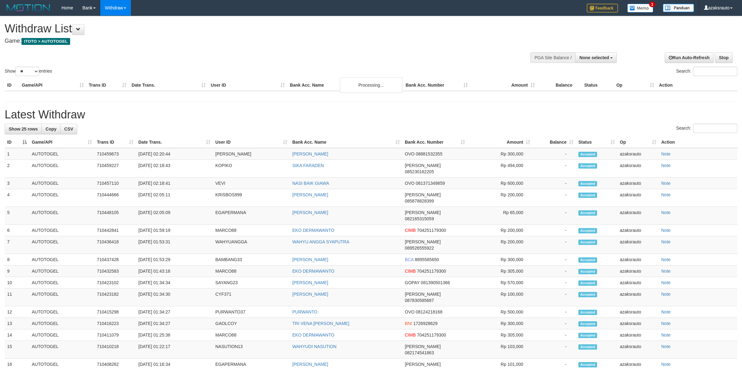
select select
select select "**"
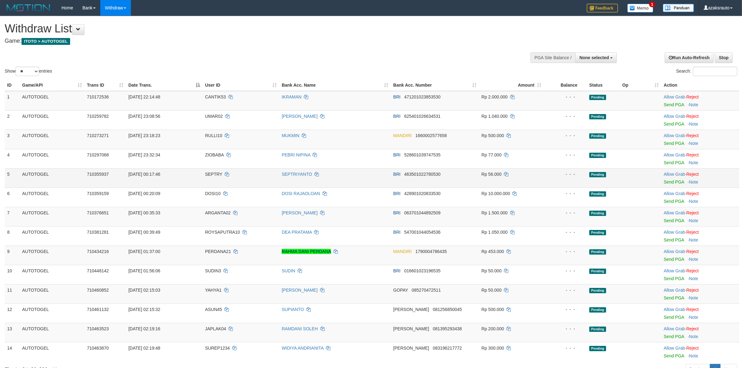
scroll to position [251, 0]
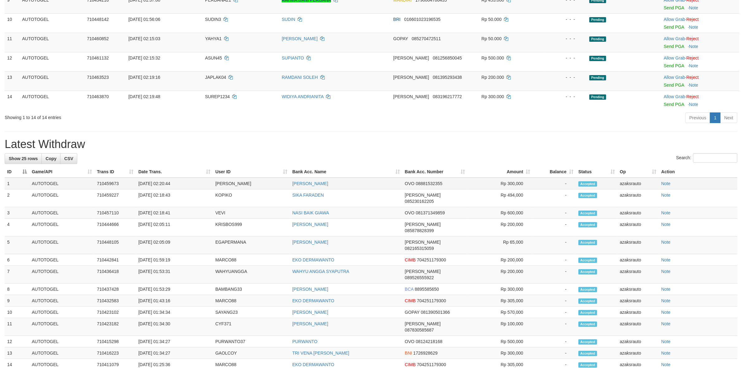
click at [164, 184] on td "[DATE] 02:20:44" at bounding box center [174, 184] width 77 height 12
click at [182, 184] on td "[DATE] 02:20:44" at bounding box center [174, 184] width 77 height 12
click at [162, 185] on td "[DATE] 02:20:44" at bounding box center [174, 184] width 77 height 12
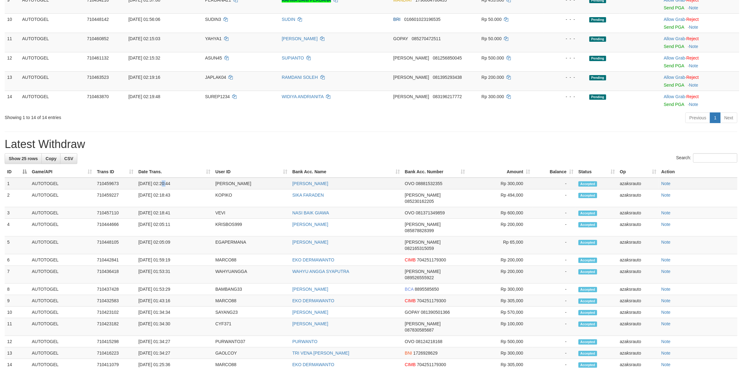
click at [180, 185] on td "[DATE] 02:20:44" at bounding box center [174, 184] width 77 height 12
copy td "02:20:44"
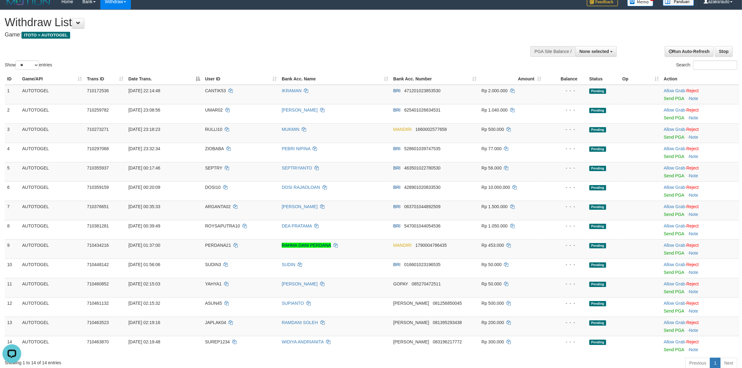
scroll to position [0, 0]
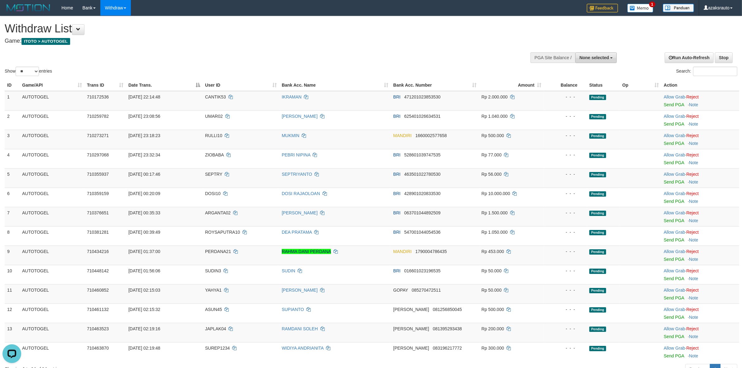
click at [596, 58] on span "None selected" at bounding box center [594, 57] width 30 height 5
click at [584, 87] on label "[ITOTO] AUTOTOGEL" at bounding box center [585, 89] width 62 height 8
select select "***"
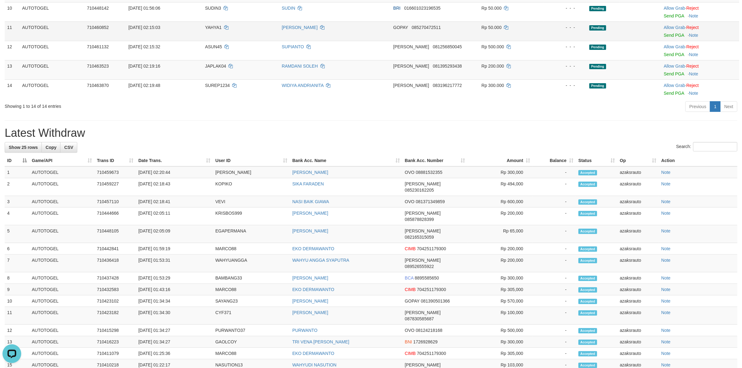
scroll to position [195, 0]
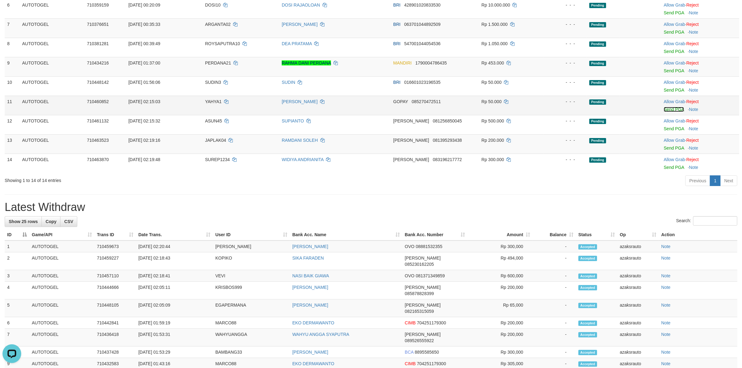
drag, startPoint x: 675, startPoint y: 109, endPoint x: 408, endPoint y: 106, distance: 266.3
click at [675, 109] on link "Send PGA" at bounding box center [673, 109] width 20 height 5
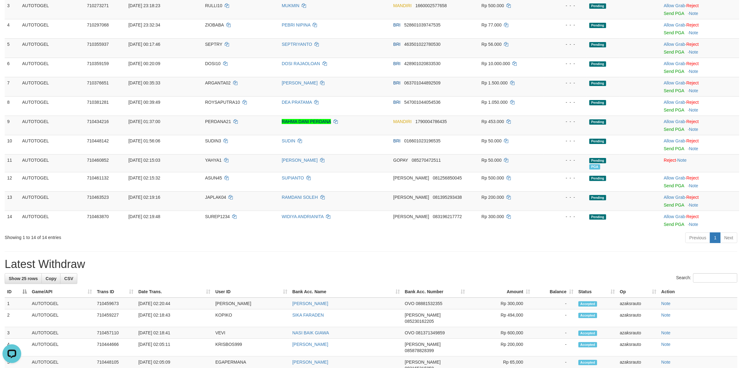
scroll to position [253, 0]
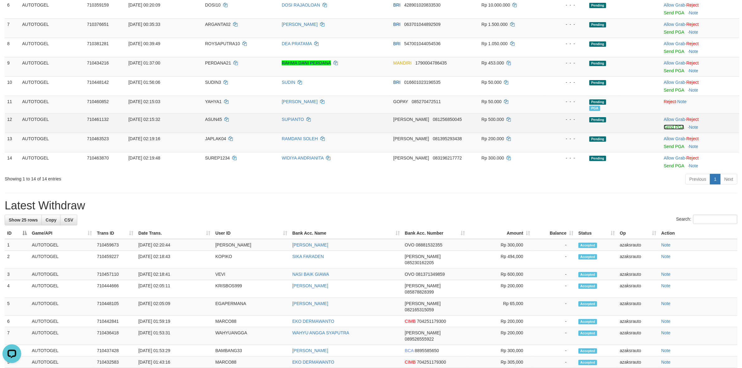
click at [675, 126] on link "Send PGA" at bounding box center [673, 127] width 20 height 5
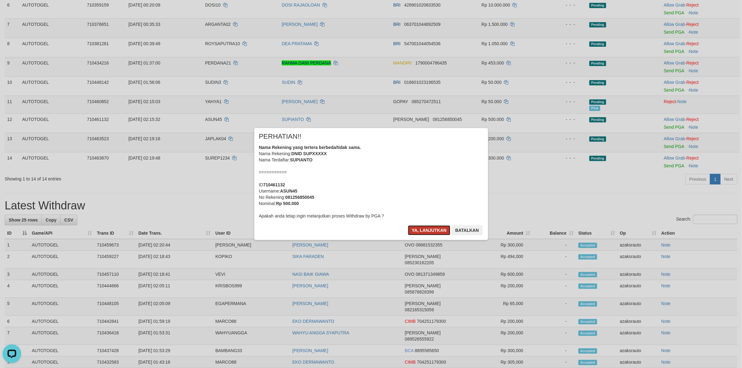
click at [425, 230] on button "Ya, lanjutkan" at bounding box center [429, 230] width 42 height 10
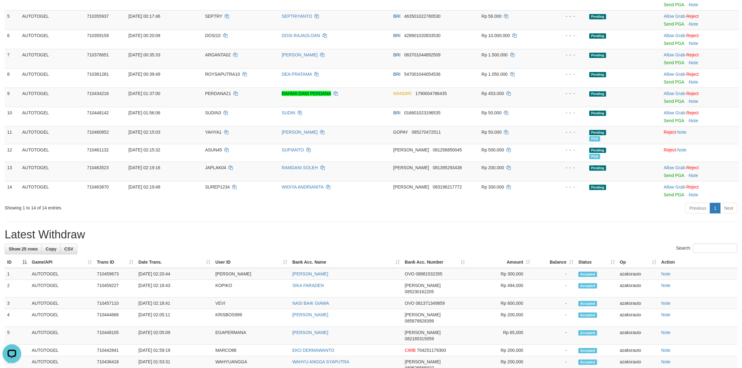
scroll to position [234, 0]
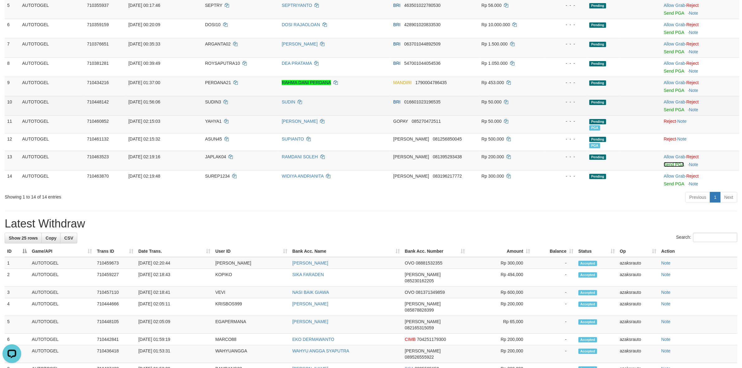
click at [680, 165] on link "Send PGA" at bounding box center [673, 164] width 20 height 5
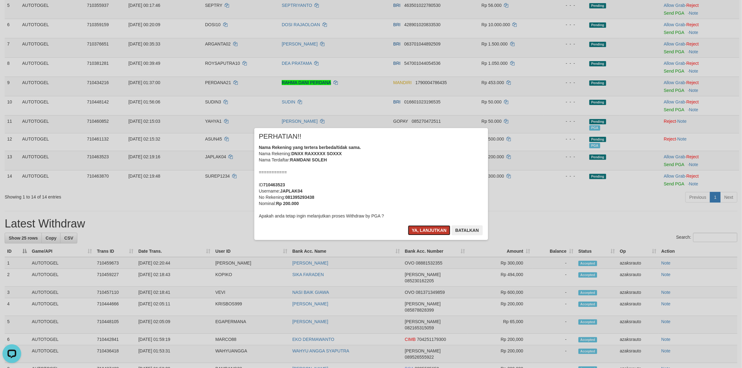
click at [413, 232] on button "Ya, lanjutkan" at bounding box center [429, 230] width 42 height 10
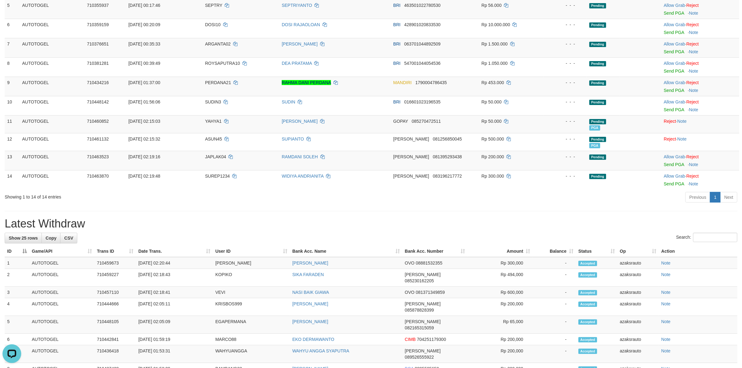
scroll to position [232, 0]
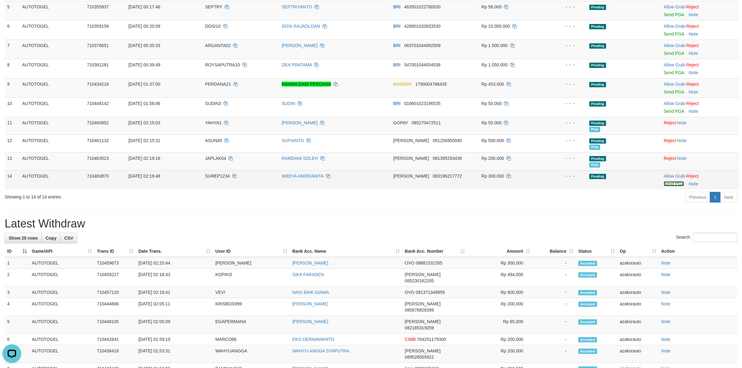
click at [666, 186] on link "Send PGA" at bounding box center [673, 183] width 20 height 5
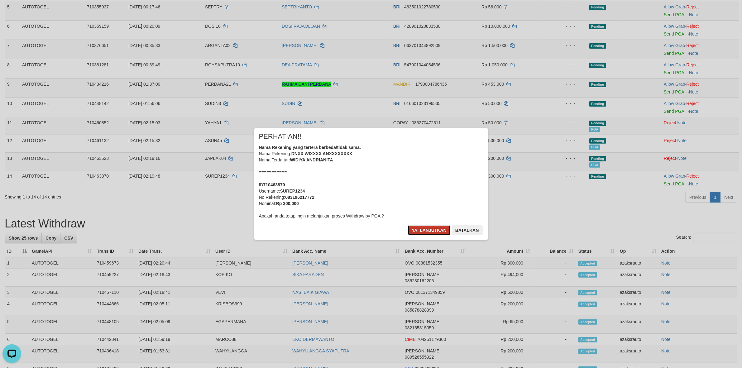
click at [415, 229] on button "Ya, lanjutkan" at bounding box center [429, 230] width 42 height 10
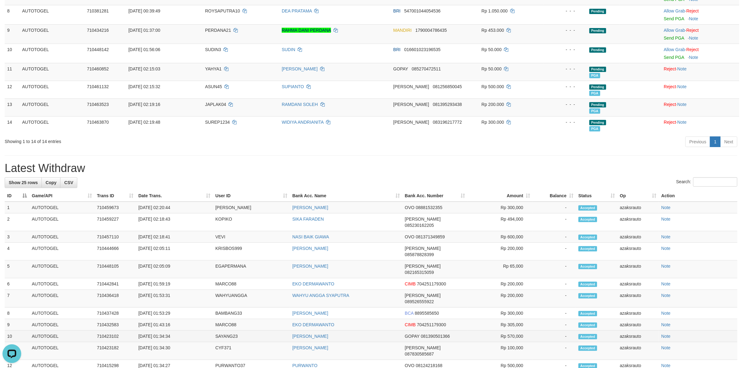
scroll to position [349, 0]
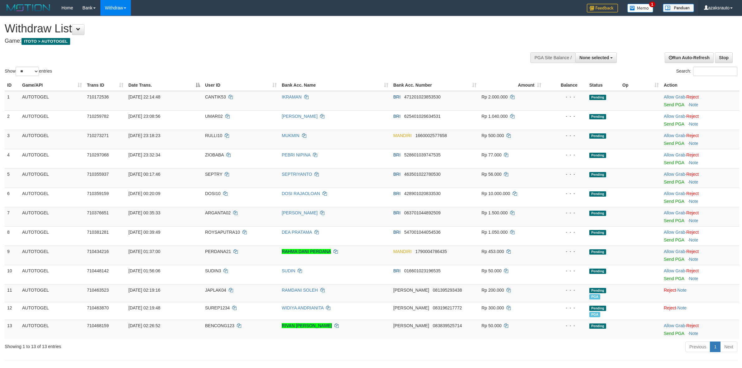
select select
select select "**"
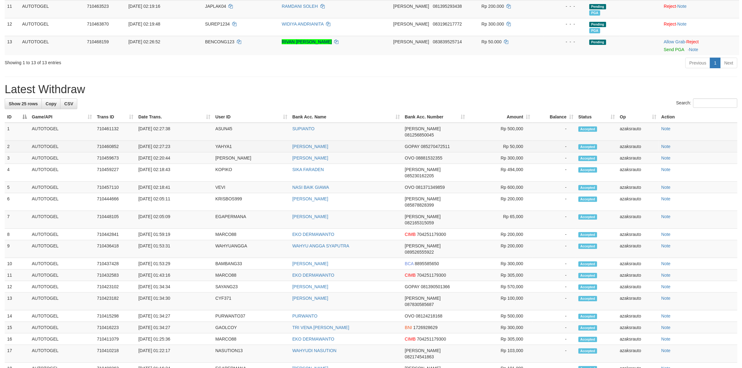
click at [163, 142] on td "[DATE] 02:27:23" at bounding box center [174, 147] width 77 height 12
click at [176, 142] on td "[DATE] 02:27:23" at bounding box center [174, 147] width 77 height 12
copy td "02:27:23"
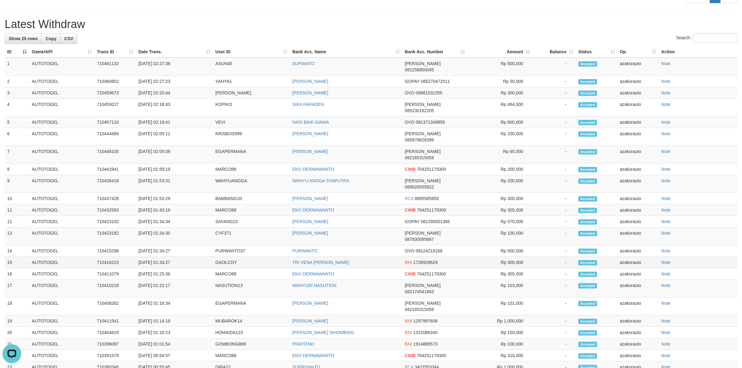
scroll to position [0, 0]
click at [162, 63] on td "[DATE] 02:27:38" at bounding box center [174, 67] width 77 height 18
click at [176, 63] on td "[DATE] 02:27:38" at bounding box center [174, 67] width 77 height 18
copy td "02:27:38"
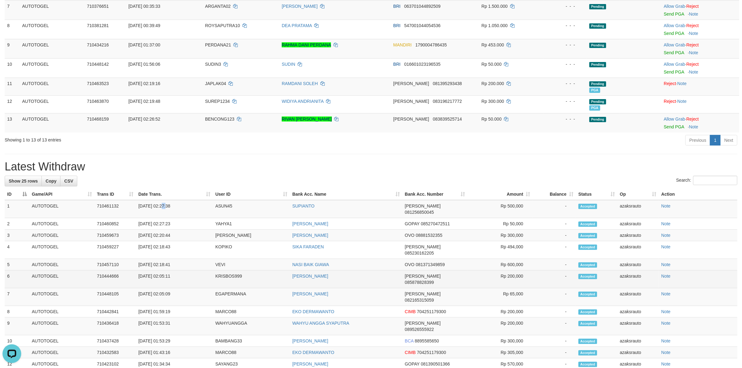
scroll to position [193, 0]
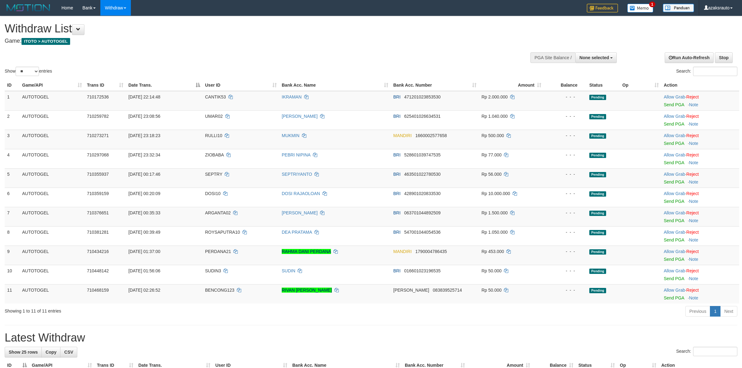
select select
select select "**"
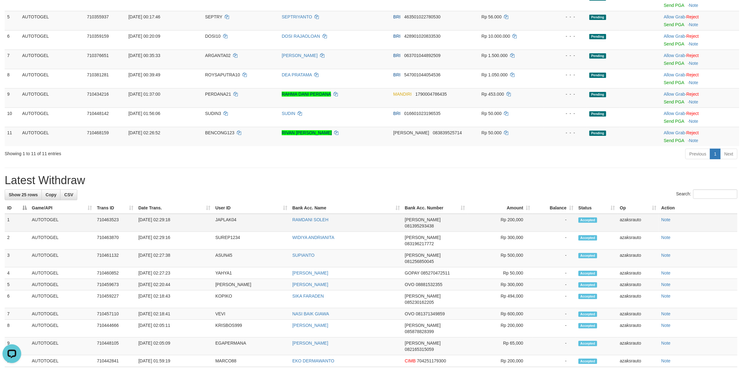
click at [164, 221] on td "[DATE] 02:29:18" at bounding box center [174, 223] width 77 height 18
click at [183, 220] on td "[DATE] 02:29:18" at bounding box center [174, 223] width 77 height 18
copy td "02:29:18"
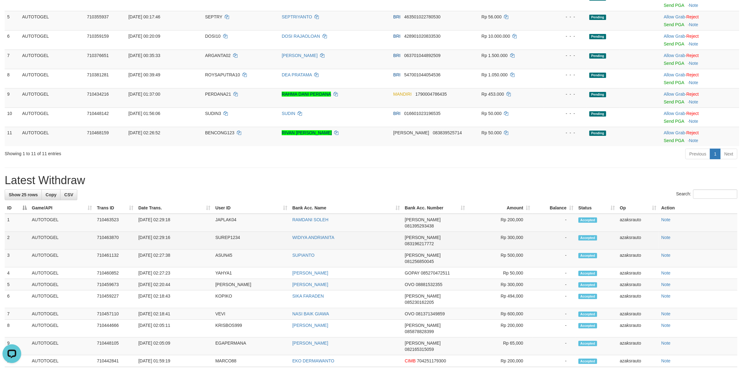
click at [162, 232] on td "[DATE] 02:29:16" at bounding box center [174, 241] width 77 height 18
click at [181, 232] on td "[DATE] 02:29:16" at bounding box center [174, 241] width 77 height 18
copy td "02:29:16"
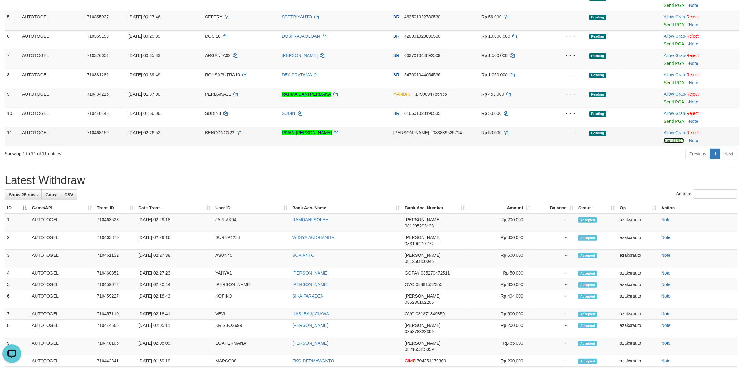
click at [666, 140] on link "Send PGA" at bounding box center [673, 140] width 20 height 5
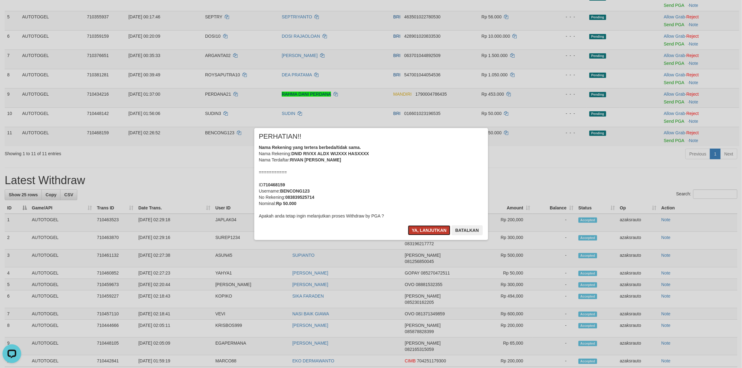
click at [421, 231] on button "Ya, lanjutkan" at bounding box center [429, 230] width 42 height 10
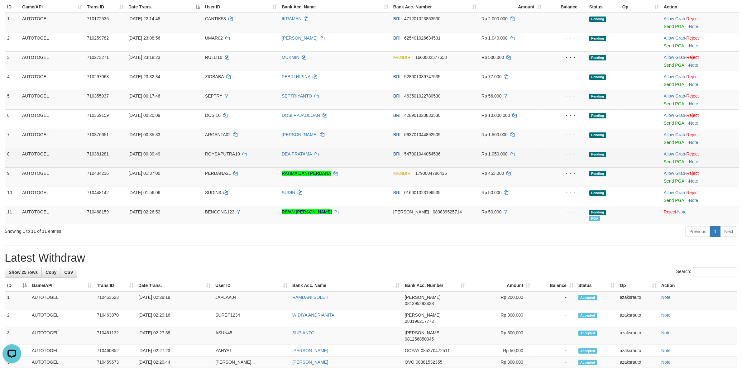
scroll to position [78, 0]
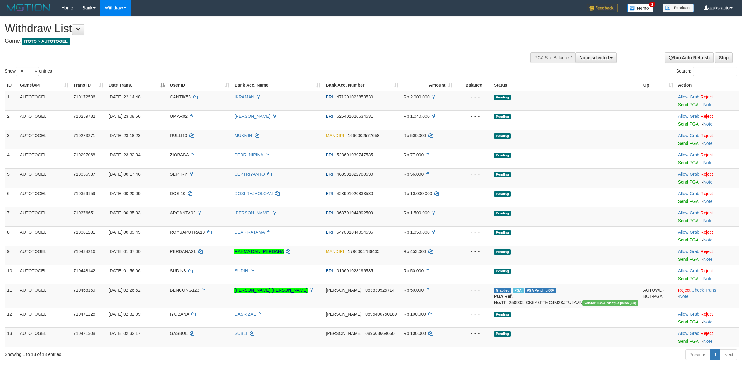
select select
select select "**"
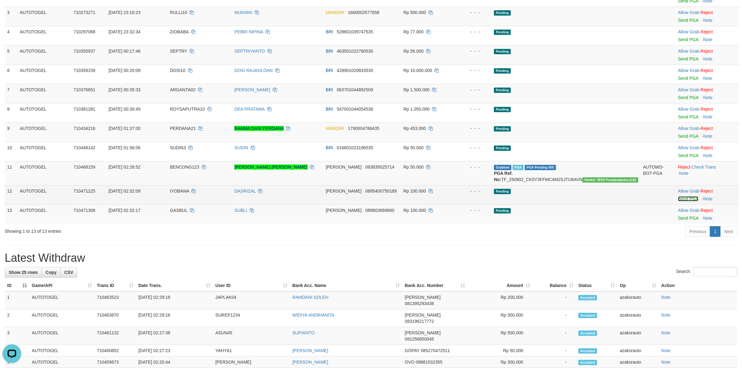
click at [678, 200] on link "Send PGA" at bounding box center [688, 198] width 20 height 5
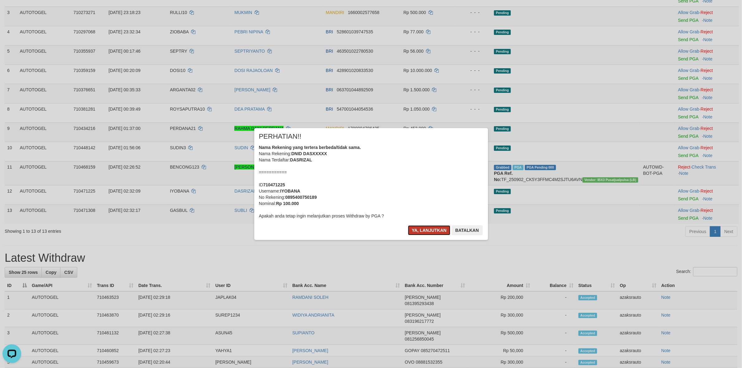
click at [425, 231] on button "Ya, lanjutkan" at bounding box center [429, 230] width 42 height 10
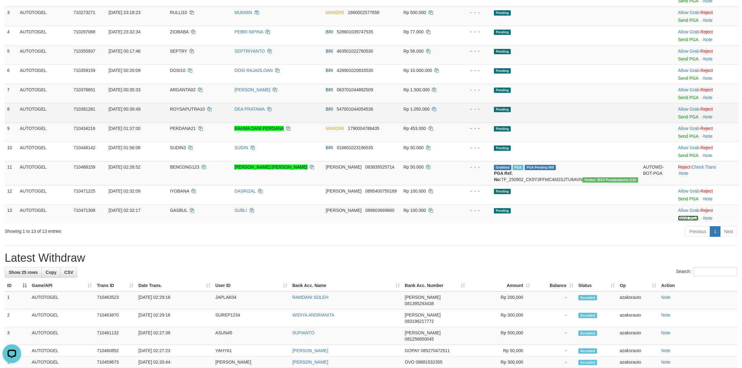
drag, startPoint x: 679, startPoint y: 219, endPoint x: 405, endPoint y: 111, distance: 294.7
click at [679, 219] on link "Send PGA" at bounding box center [688, 218] width 20 height 5
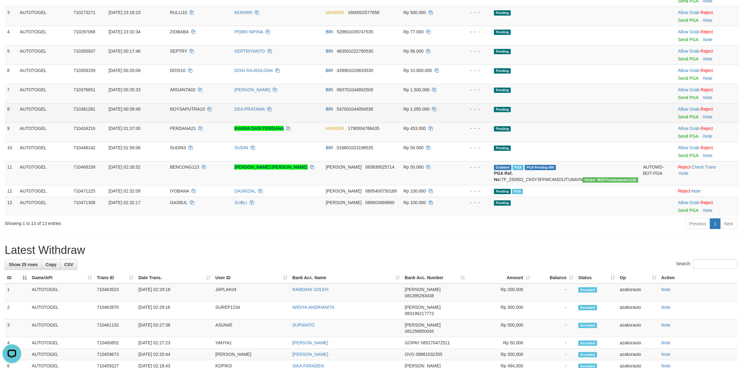
scroll to position [115, 0]
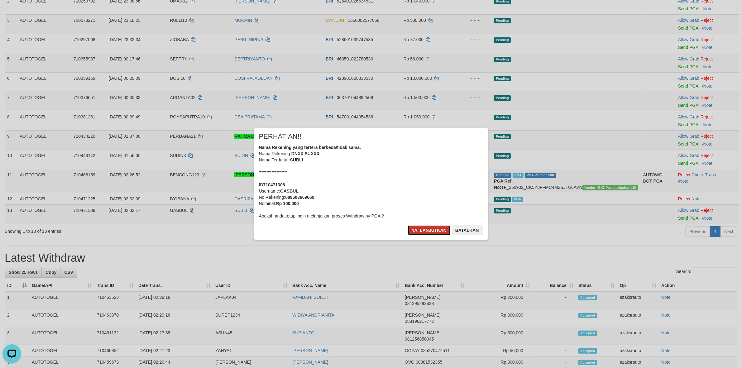
click at [421, 233] on button "Ya, lanjutkan" at bounding box center [429, 230] width 42 height 10
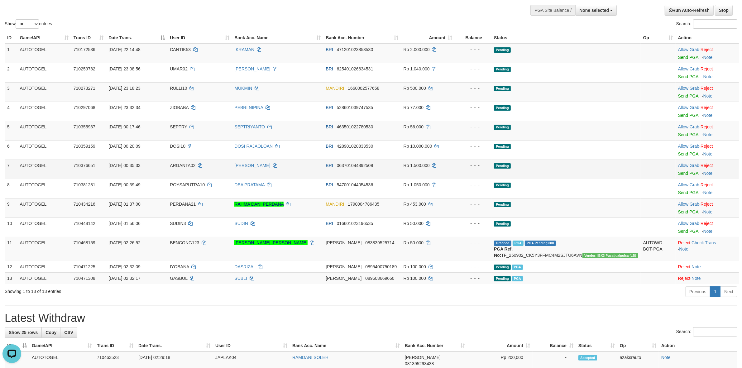
scroll to position [0, 0]
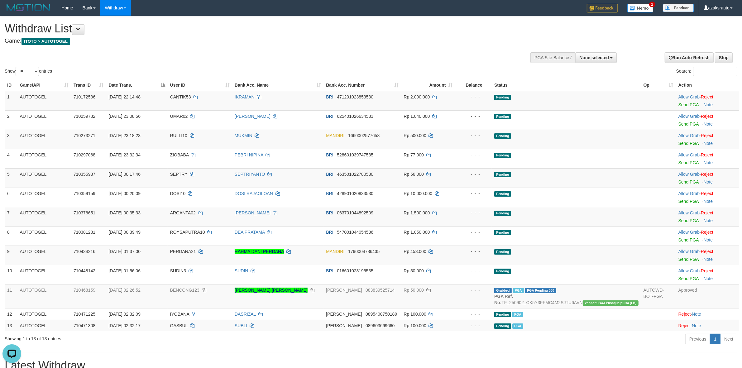
drag, startPoint x: 354, startPoint y: 14, endPoint x: 354, endPoint y: 21, distance: 6.6
click at [354, 16] on div "Home Bank Account List Load By Website Group [ITOTO] AUTOTOGEL Mutasi Bank Sear…" at bounding box center [371, 8] width 732 height 16
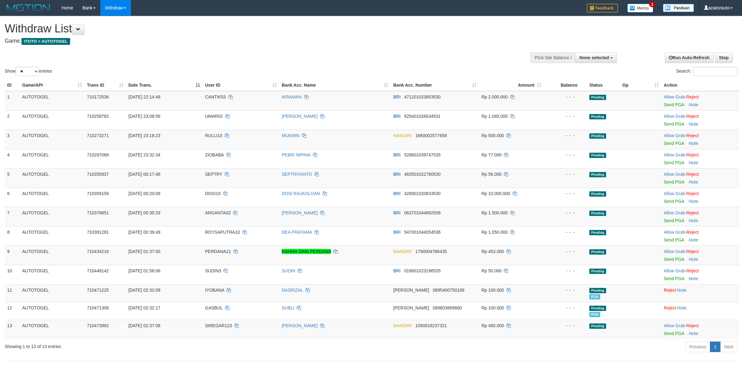
select select
select select "**"
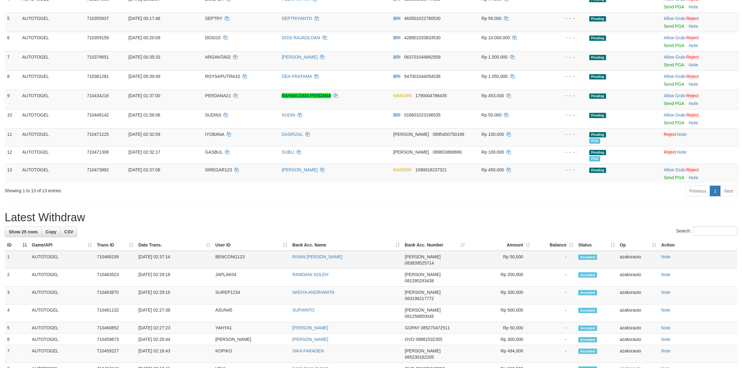
click at [164, 257] on td "[DATE] 02:37:14" at bounding box center [174, 260] width 77 height 18
click at [186, 257] on td "[DATE] 02:37:14" at bounding box center [174, 260] width 77 height 18
copy td "02:37:14"
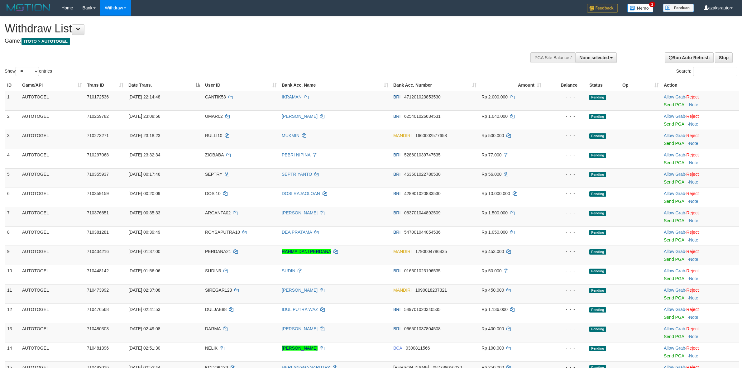
select select
select select "**"
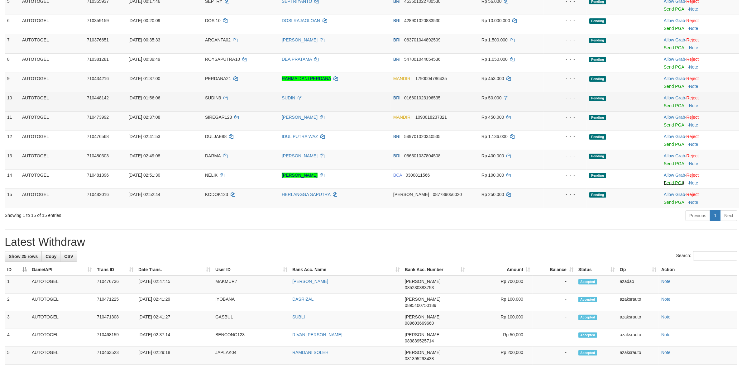
drag, startPoint x: 668, startPoint y: 183, endPoint x: 406, endPoint y: 108, distance: 272.8
click at [668, 183] on link "Send PGA" at bounding box center [673, 182] width 20 height 5
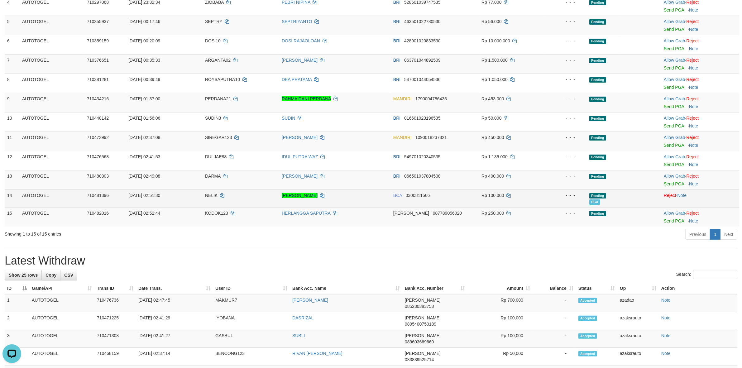
scroll to position [0, 0]
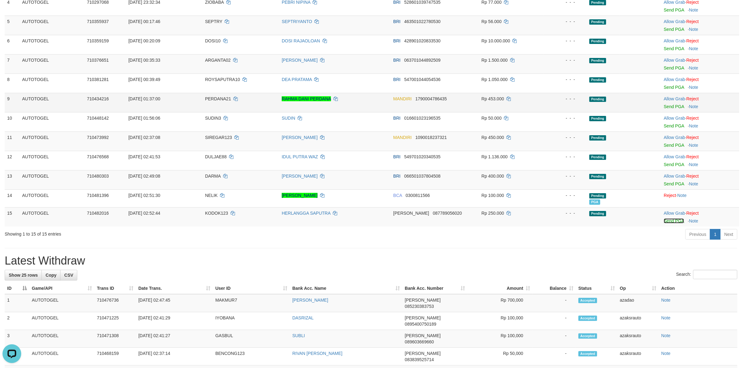
drag, startPoint x: 668, startPoint y: 223, endPoint x: 411, endPoint y: 109, distance: 281.0
click at [668, 223] on link "Send PGA" at bounding box center [673, 220] width 20 height 5
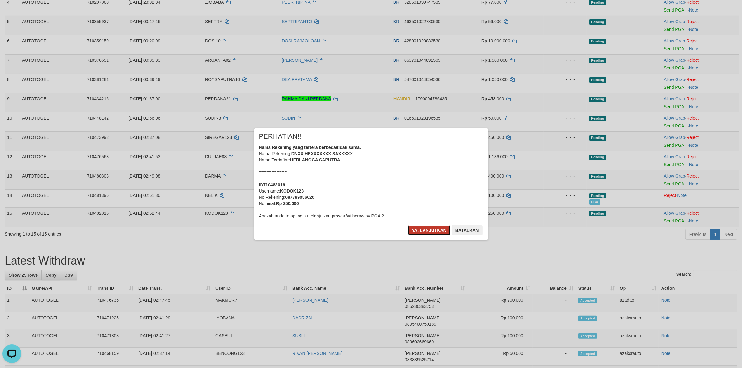
click at [415, 232] on button "Ya, lanjutkan" at bounding box center [429, 230] width 42 height 10
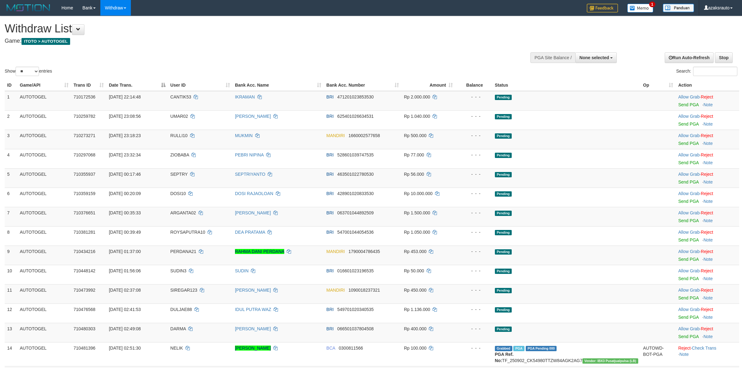
select select
select select "**"
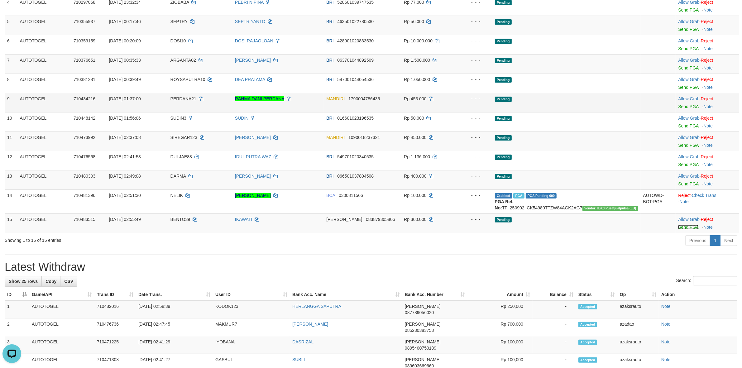
drag, startPoint x: 678, startPoint y: 225, endPoint x: 411, endPoint y: 107, distance: 291.4
click at [678, 225] on link "Send PGA" at bounding box center [688, 227] width 20 height 5
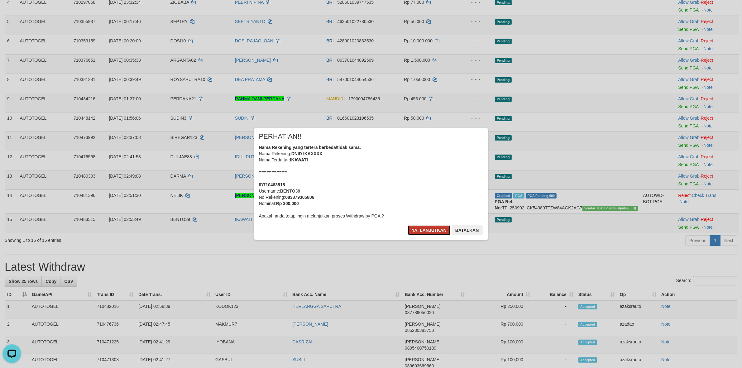
click at [423, 230] on button "Ya, lanjutkan" at bounding box center [429, 230] width 42 height 10
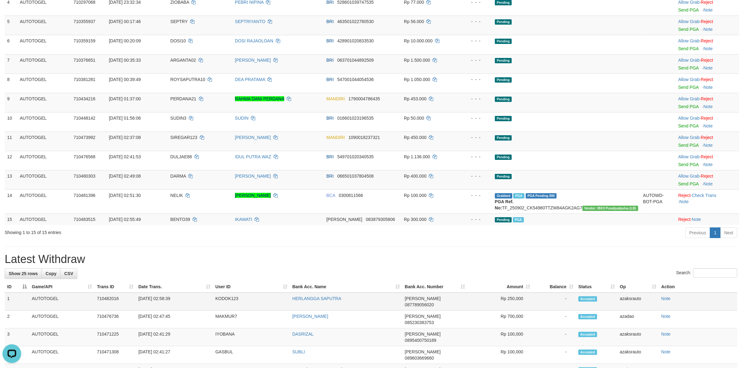
click at [162, 299] on td "[DATE] 02:58:39" at bounding box center [174, 301] width 77 height 18
click at [181, 298] on td "[DATE] 02:58:39" at bounding box center [174, 301] width 77 height 18
copy td "02:58:39"
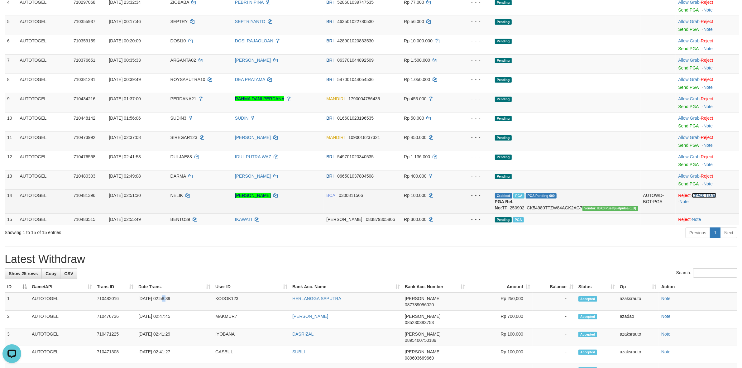
click at [703, 195] on link "Check Trans" at bounding box center [703, 195] width 25 height 5
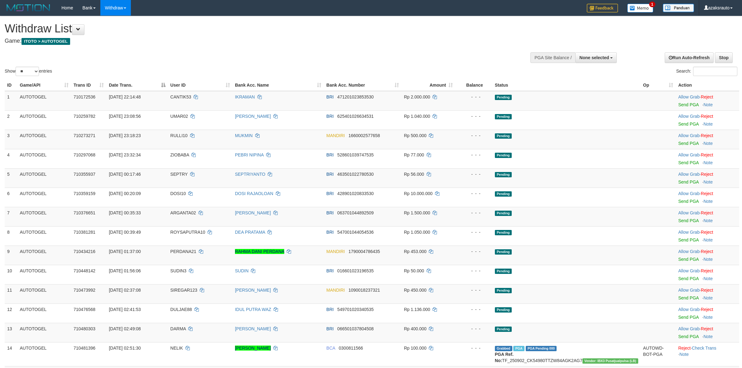
select select
select select "**"
select select
select select "**"
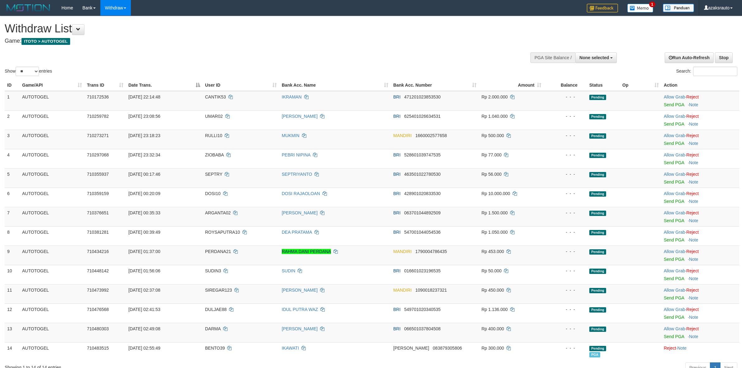
select select
select select "**"
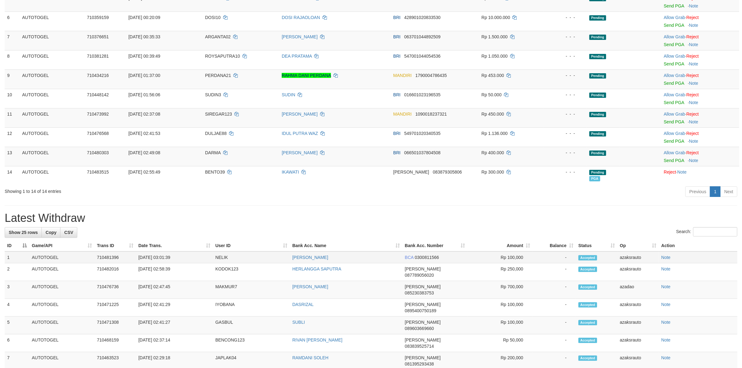
scroll to position [159, 0]
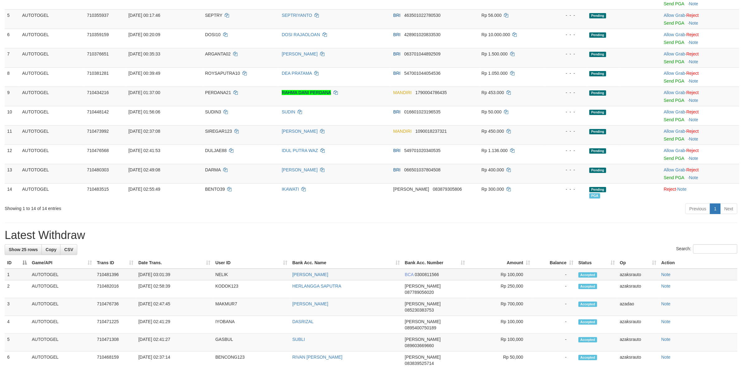
click at [164, 258] on th "Date Trans." at bounding box center [174, 263] width 77 height 12
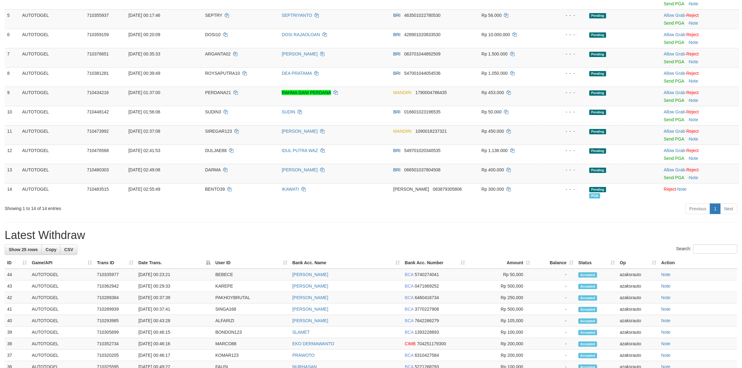
click at [164, 258] on th "Date Trans." at bounding box center [174, 263] width 77 height 12
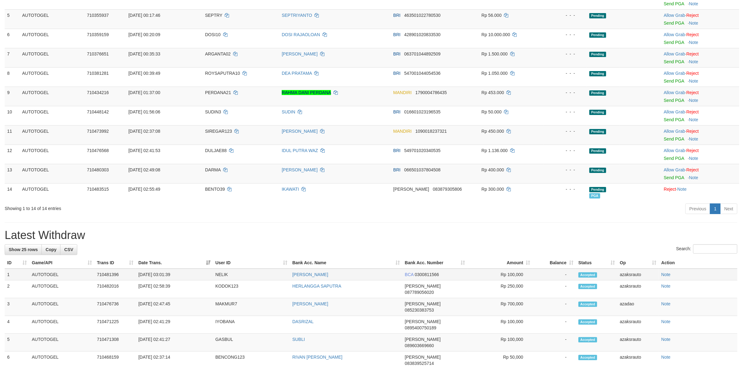
click at [164, 277] on td "[DATE] 03:01:39" at bounding box center [174, 274] width 77 height 12
click at [176, 277] on td "[DATE] 03:01:39" at bounding box center [174, 274] width 77 height 12
copy td "03:01:39"
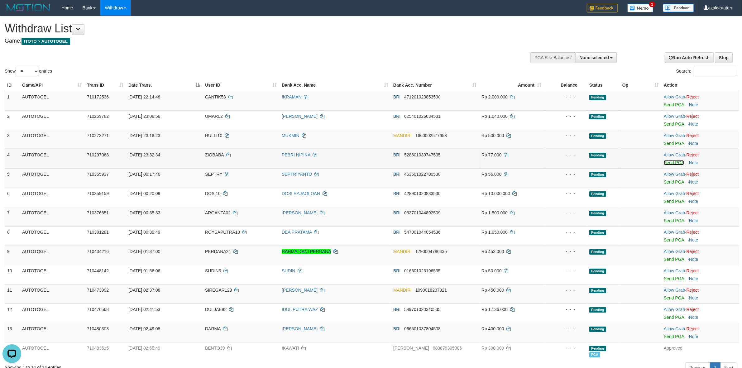
click at [666, 164] on link "Send PGA" at bounding box center [673, 162] width 20 height 5
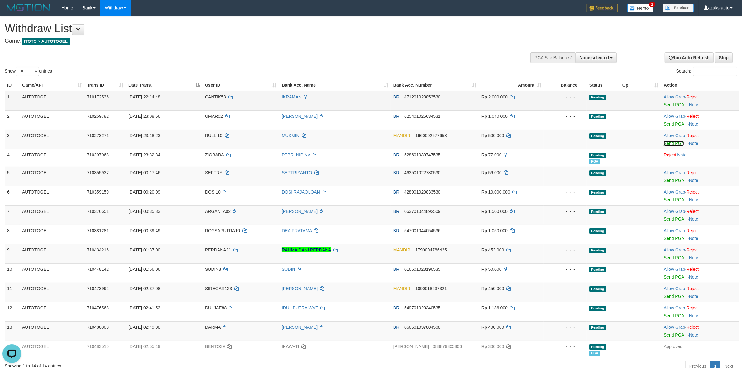
drag, startPoint x: 668, startPoint y: 145, endPoint x: 408, endPoint y: 108, distance: 262.9
click at [668, 145] on link "Send PGA" at bounding box center [673, 143] width 20 height 5
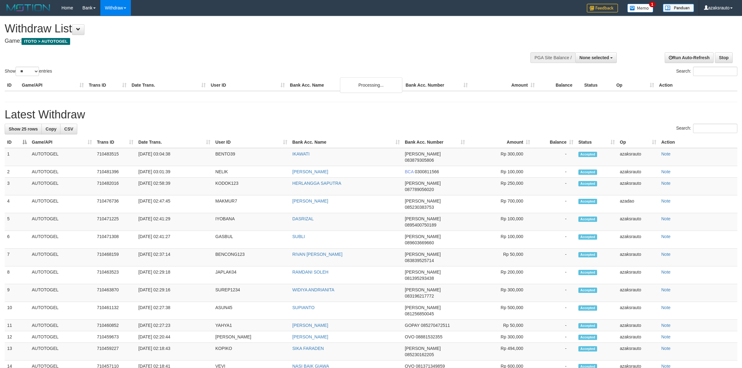
select select
select select "**"
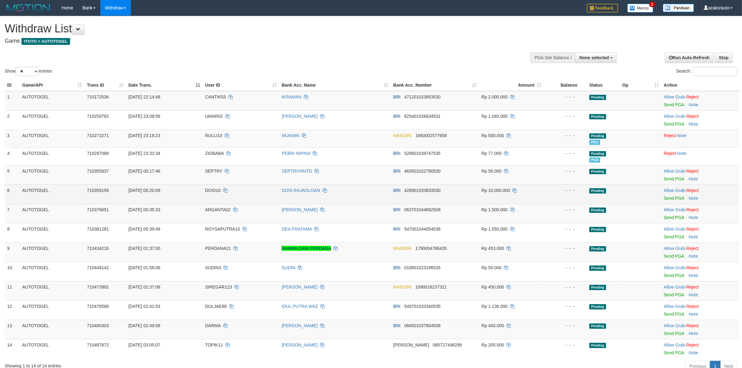
scroll to position [248, 0]
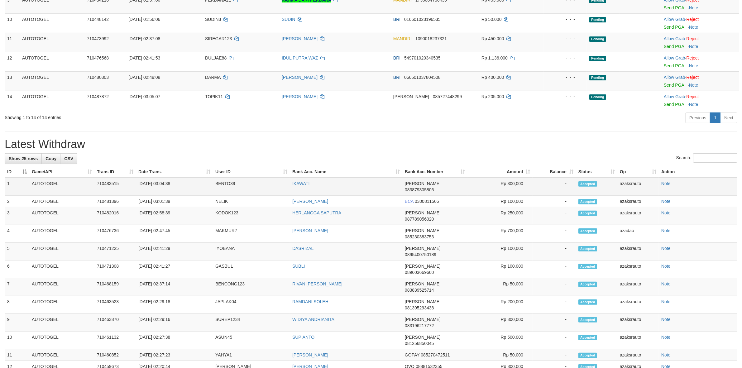
click at [164, 184] on td "[DATE] 03:04:38" at bounding box center [174, 187] width 77 height 18
click at [184, 184] on td "[DATE] 03:04:38" at bounding box center [174, 187] width 77 height 18
click at [166, 185] on td "[DATE] 03:04:38" at bounding box center [174, 187] width 77 height 18
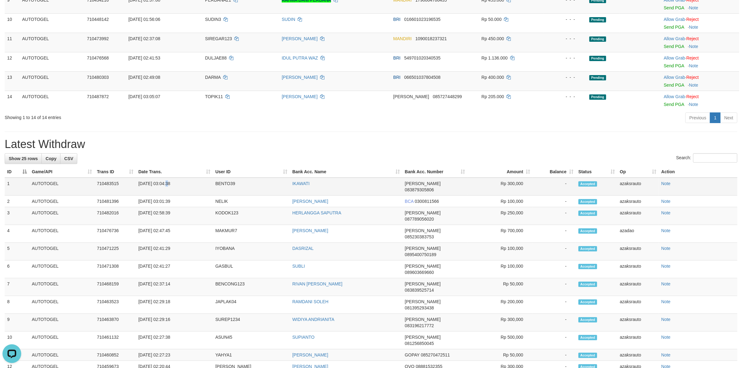
click at [166, 185] on td "[DATE] 03:04:38" at bounding box center [174, 187] width 77 height 18
click at [164, 183] on td "[DATE] 03:04:38" at bounding box center [174, 187] width 77 height 18
click at [180, 183] on td "[DATE] 03:04:38" at bounding box center [174, 187] width 77 height 18
copy td "03:04:38"
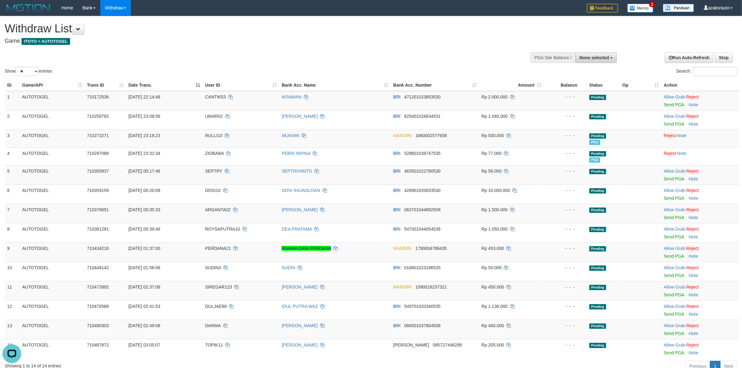
click at [590, 58] on span "None selected" at bounding box center [594, 57] width 30 height 5
click at [579, 91] on label "[ITOTO] AUTOTOGEL" at bounding box center [585, 89] width 62 height 8
select select "***"
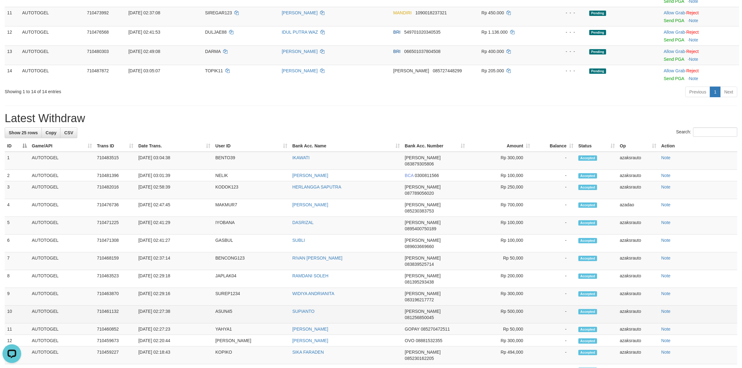
scroll to position [389, 0]
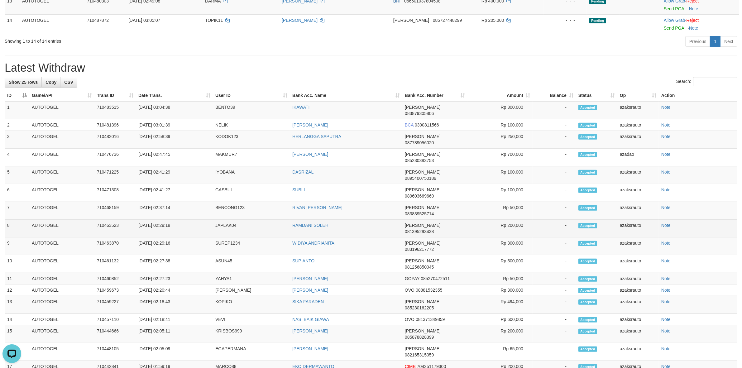
click at [514, 220] on td "Rp 200,000" at bounding box center [499, 229] width 65 height 18
copy td "200,000"
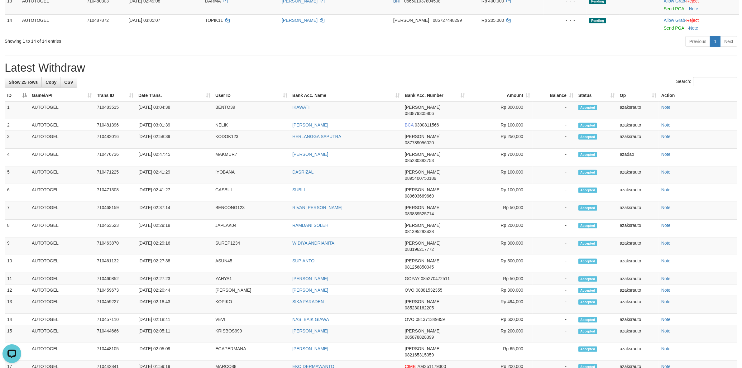
scroll to position [0, 0]
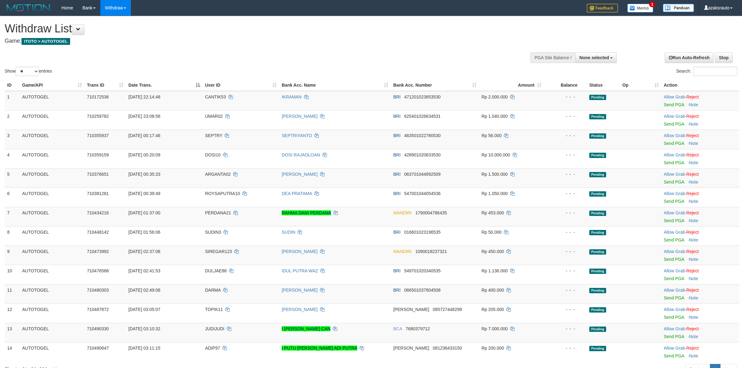
select select
select select "**"
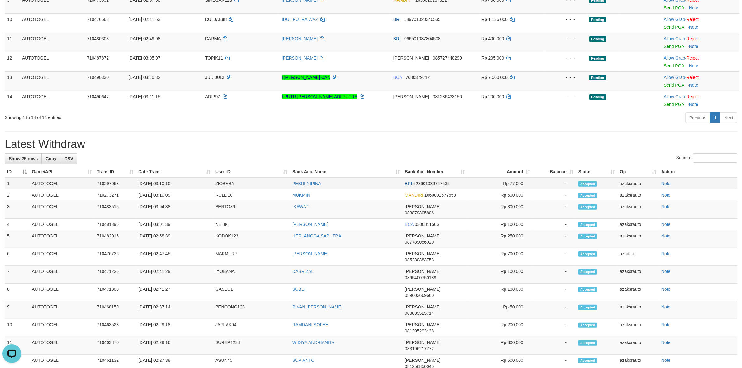
click at [164, 184] on td "[DATE] 03:10:10" at bounding box center [174, 184] width 77 height 12
click at [184, 184] on td "[DATE] 03:10:10" at bounding box center [174, 184] width 77 height 12
copy td "03:10:10"
click at [162, 195] on td "[DATE] 03:10:09" at bounding box center [174, 195] width 77 height 12
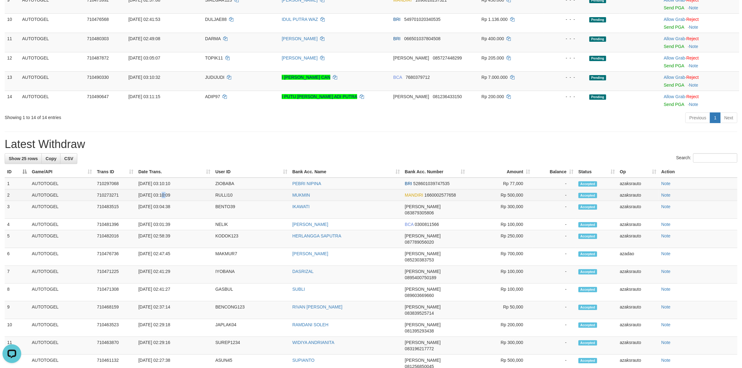
click at [162, 195] on td "[DATE] 03:10:09" at bounding box center [174, 195] width 77 height 12
click at [178, 195] on td "[DATE] 03:10:09" at bounding box center [174, 195] width 77 height 12
copy td "03:10:09"
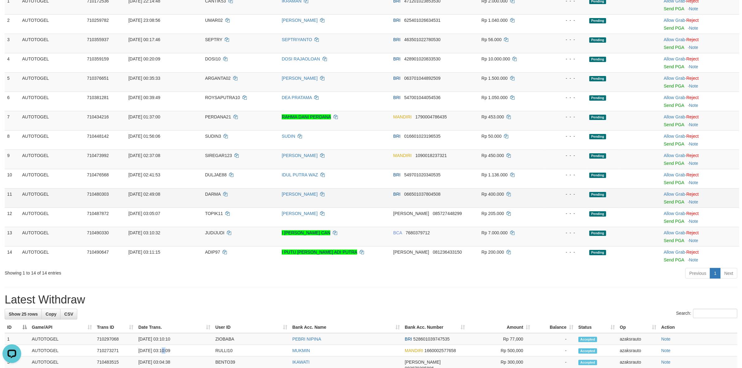
scroll to position [57, 0]
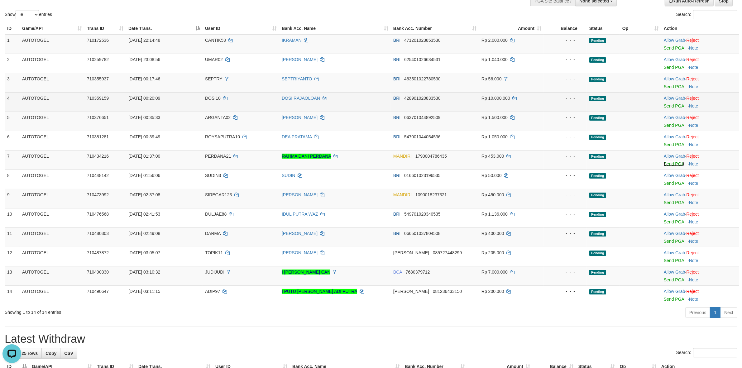
drag, startPoint x: 672, startPoint y: 164, endPoint x: 410, endPoint y: 111, distance: 268.0
click at [672, 164] on link "Send PGA" at bounding box center [673, 163] width 20 height 5
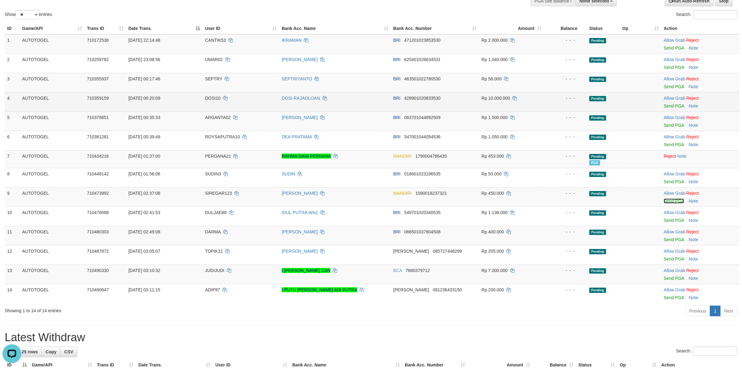
drag, startPoint x: 674, startPoint y: 200, endPoint x: 404, endPoint y: 107, distance: 285.5
click at [674, 201] on link "Send PGA" at bounding box center [673, 200] width 20 height 5
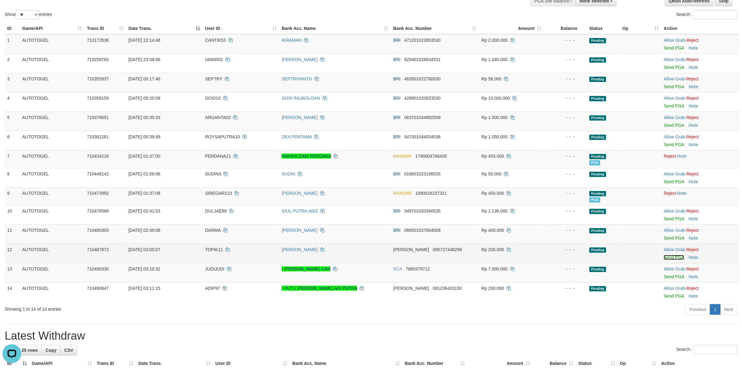
click at [672, 259] on link "Send PGA" at bounding box center [673, 257] width 20 height 5
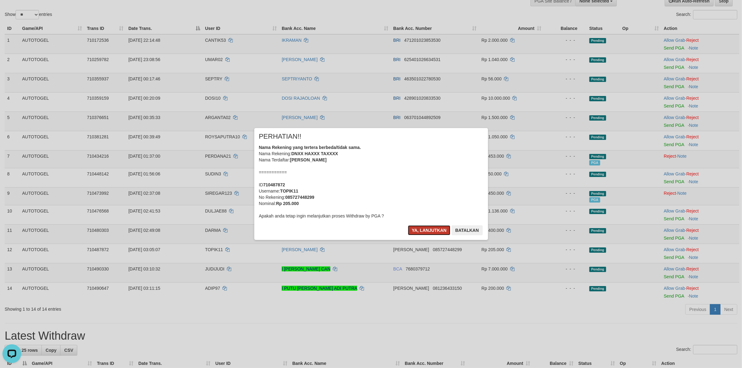
click at [418, 231] on button "Ya, lanjutkan" at bounding box center [429, 230] width 42 height 10
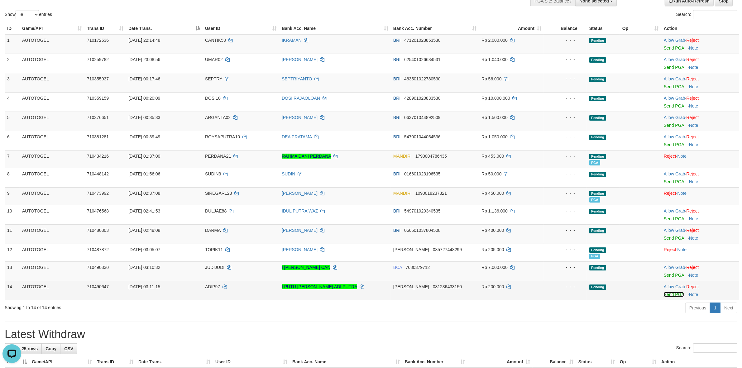
click at [670, 294] on link "Send PGA" at bounding box center [673, 294] width 20 height 5
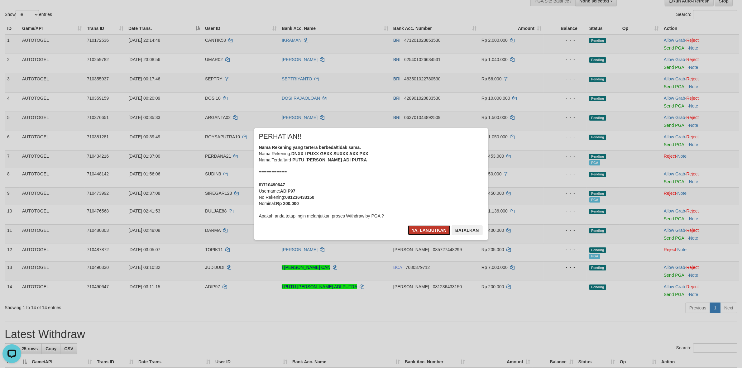
click at [420, 228] on button "Ya, lanjutkan" at bounding box center [429, 230] width 42 height 10
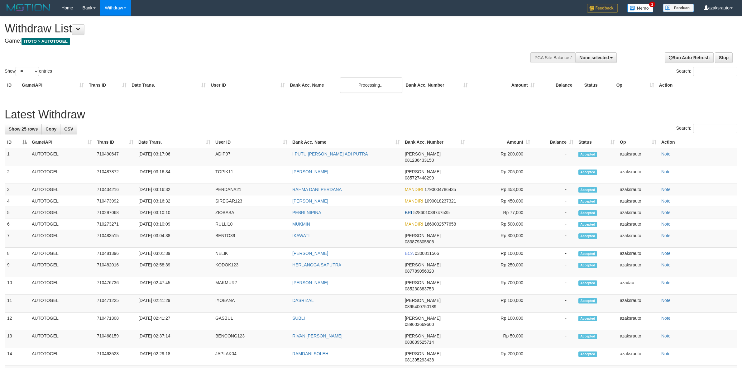
select select
select select "**"
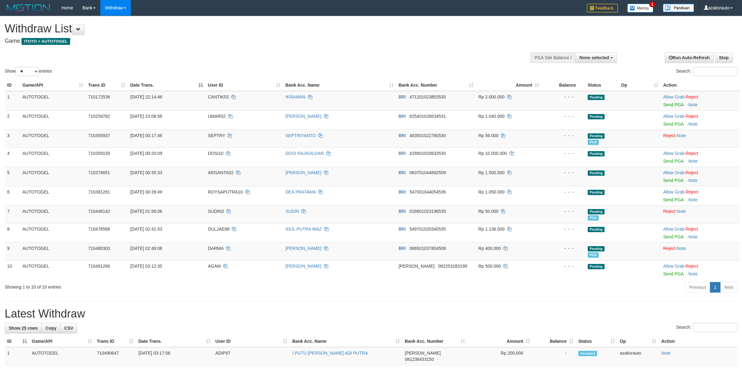
select select
select select "**"
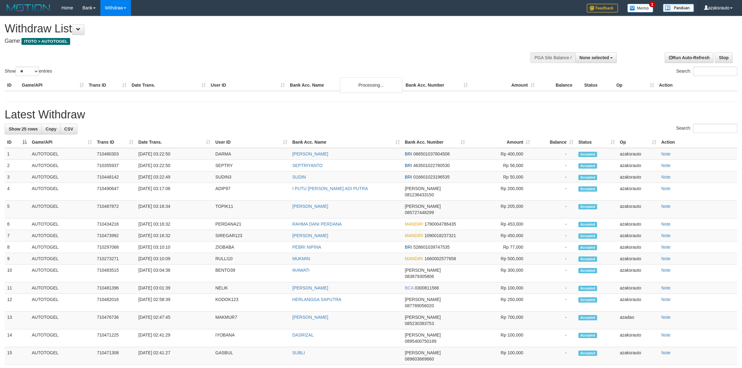
select select
select select "**"
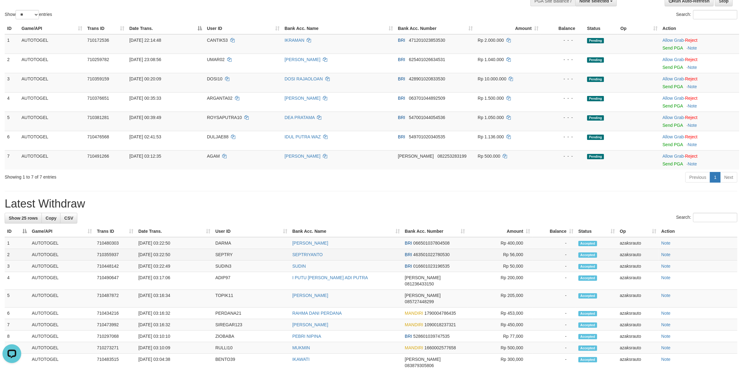
click at [164, 253] on td "[DATE] 03:22:50" at bounding box center [174, 255] width 77 height 12
click at [183, 253] on td "02/09/2025 03:22:50" at bounding box center [174, 255] width 77 height 12
copy td "03:22:50"
click at [162, 267] on td "02/09/2025 03:22:49" at bounding box center [174, 266] width 77 height 12
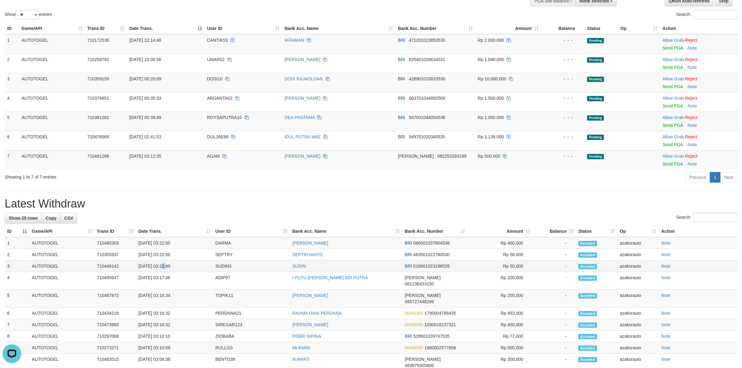
click at [162, 267] on td "02/09/2025 03:22:49" at bounding box center [174, 266] width 77 height 12
click at [186, 267] on td "02/09/2025 03:22:49" at bounding box center [174, 266] width 77 height 12
copy td "03:22:49"
click at [162, 244] on td "02/09/2025 03:22:50" at bounding box center [174, 243] width 77 height 12
click at [163, 244] on td "02/09/2025 03:22:50" at bounding box center [174, 243] width 77 height 12
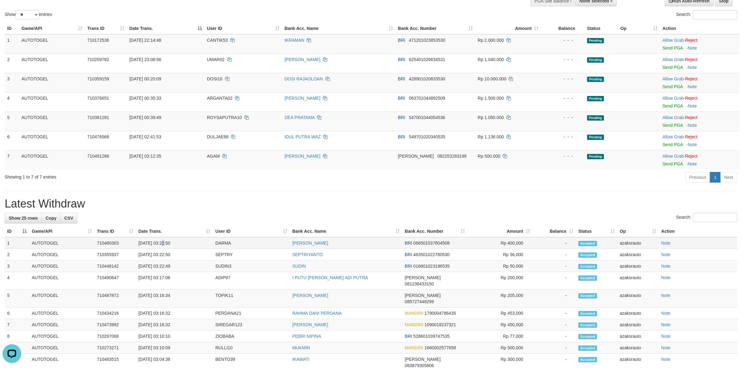
click at [179, 247] on td "02/09/2025 03:22:50" at bounding box center [174, 243] width 77 height 12
copy td "03:22:50"
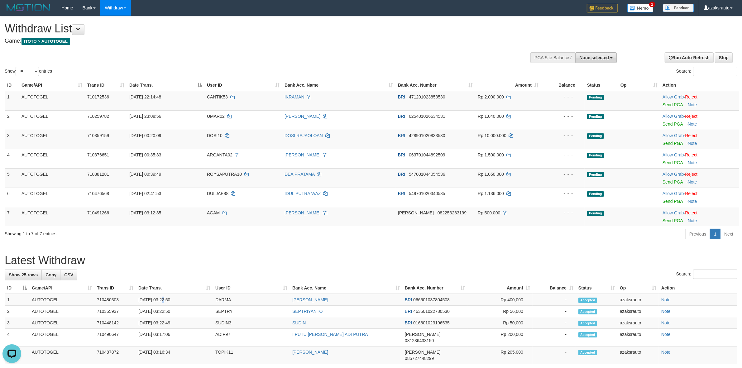
click at [585, 59] on span "None selected" at bounding box center [594, 57] width 30 height 5
click at [568, 89] on label "[ITOTO] AUTOTOGEL" at bounding box center [585, 89] width 62 height 8
select select "***"
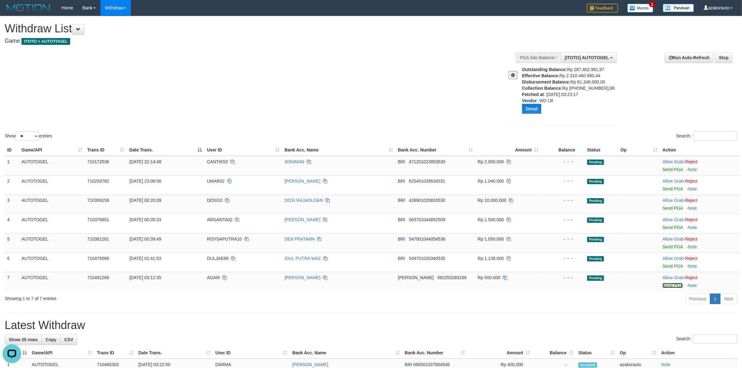
click at [666, 285] on link "Send PGA" at bounding box center [672, 285] width 20 height 5
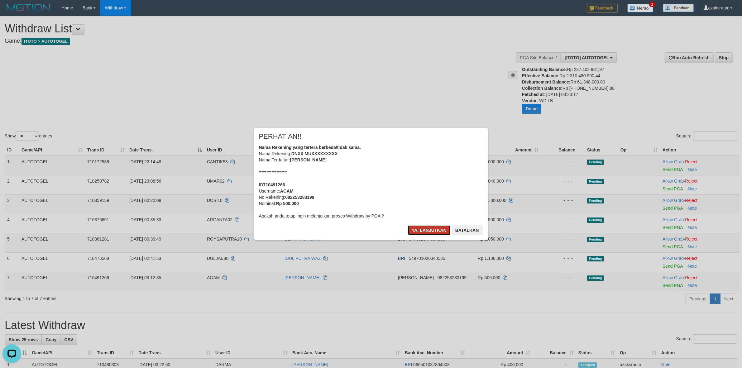
click at [423, 230] on button "Ya, lanjutkan" at bounding box center [429, 230] width 42 height 10
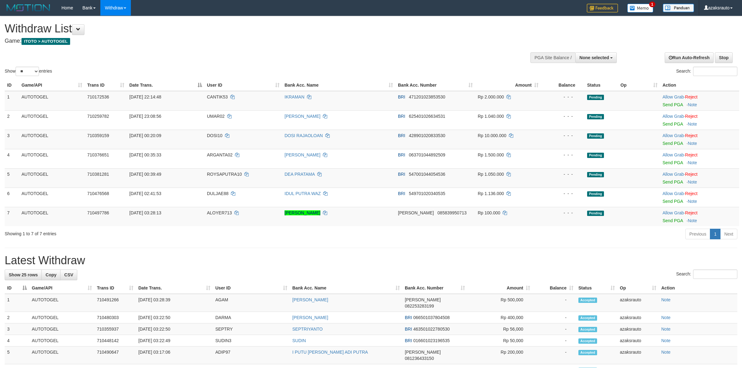
select select
select select "**"
click at [161, 296] on td "02/09/2025 03:28:39" at bounding box center [174, 303] width 77 height 18
drag, startPoint x: 161, startPoint y: 296, endPoint x: 177, endPoint y: 300, distance: 15.9
click at [161, 297] on td "02/09/2025 03:28:39" at bounding box center [174, 303] width 77 height 18
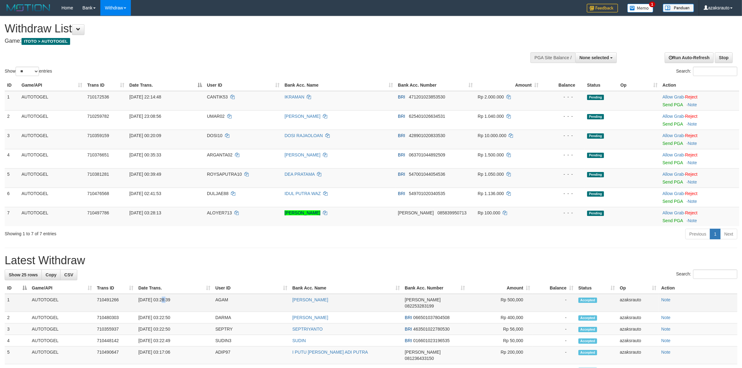
click at [178, 300] on td "02/09/2025 03:28:39" at bounding box center [174, 303] width 77 height 18
copy td "03:28:39"
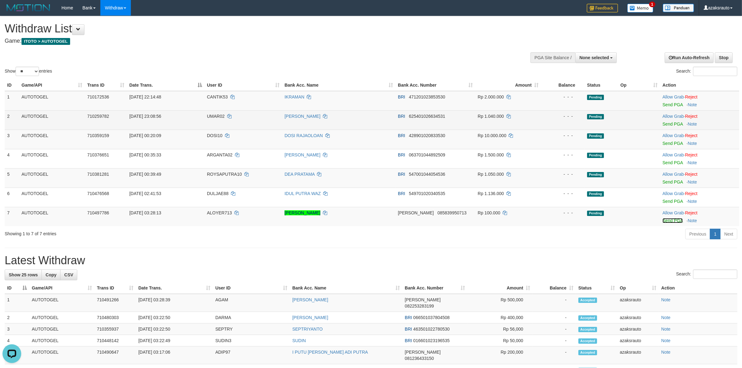
drag, startPoint x: 666, startPoint y: 220, endPoint x: 400, endPoint y: 110, distance: 288.1
click at [666, 220] on link "Send PGA" at bounding box center [672, 220] width 20 height 5
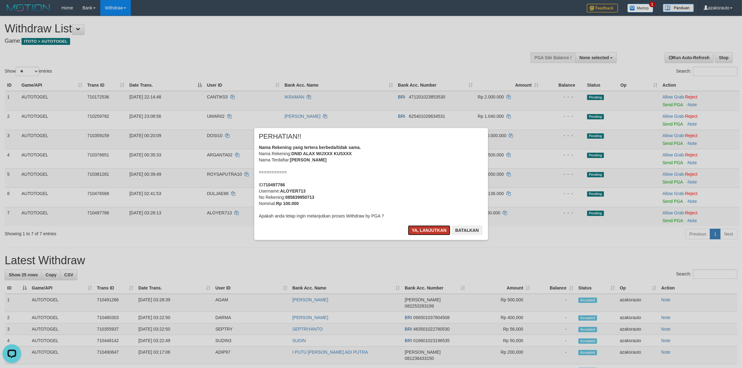
click at [430, 228] on button "Ya, lanjutkan" at bounding box center [429, 230] width 42 height 10
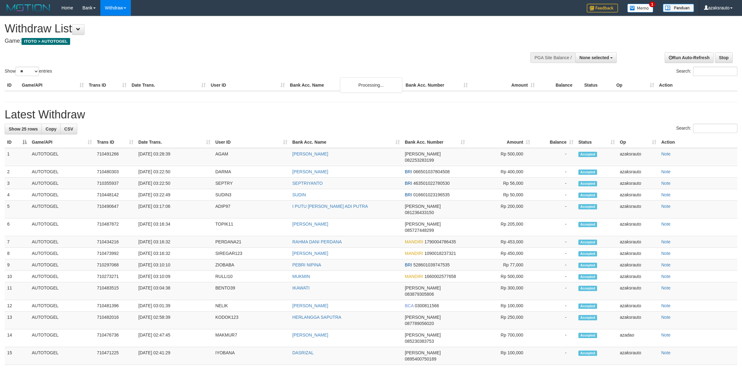
select select
select select "**"
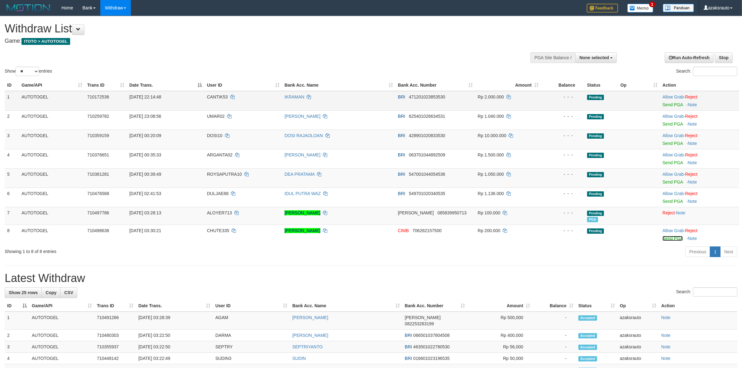
drag, startPoint x: 668, startPoint y: 239, endPoint x: 401, endPoint y: 109, distance: 297.1
click at [668, 239] on link "Send PGA" at bounding box center [672, 238] width 20 height 5
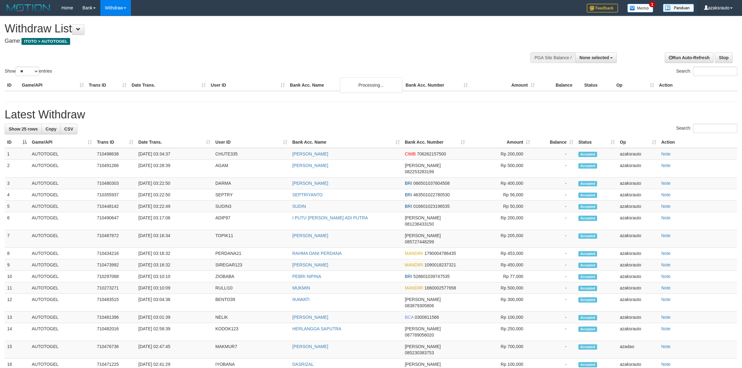
select select
select select "**"
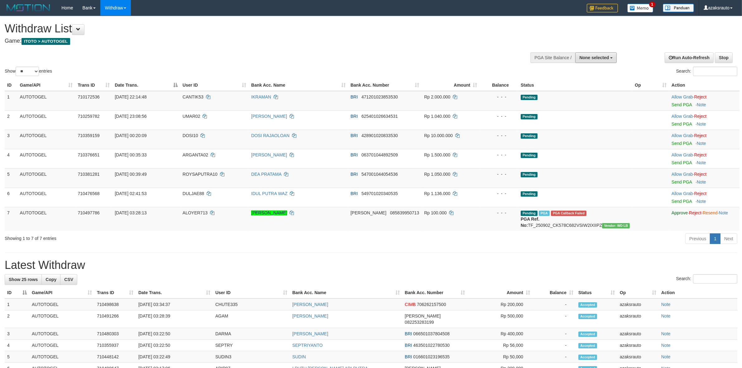
drag, startPoint x: 590, startPoint y: 55, endPoint x: 587, endPoint y: 66, distance: 10.8
click at [590, 55] on span "None selected" at bounding box center [594, 57] width 30 height 5
click at [572, 89] on label "[ITOTO] AUTOTOGEL" at bounding box center [585, 89] width 62 height 8
select select "***"
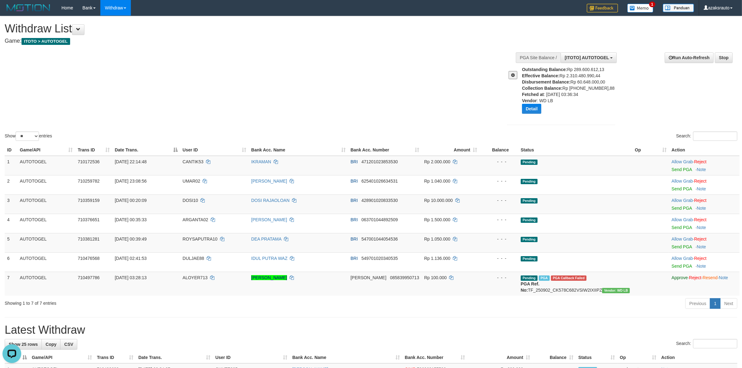
scroll to position [192, 0]
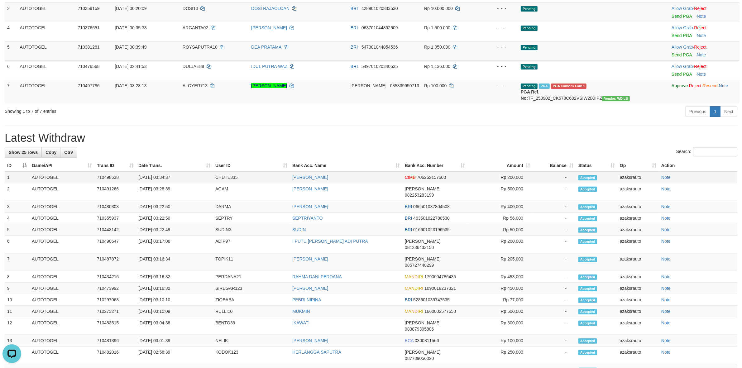
click at [162, 183] on td "[DATE] 03:34:37" at bounding box center [174, 177] width 77 height 12
click at [179, 183] on td "[DATE] 03:34:37" at bounding box center [174, 177] width 77 height 12
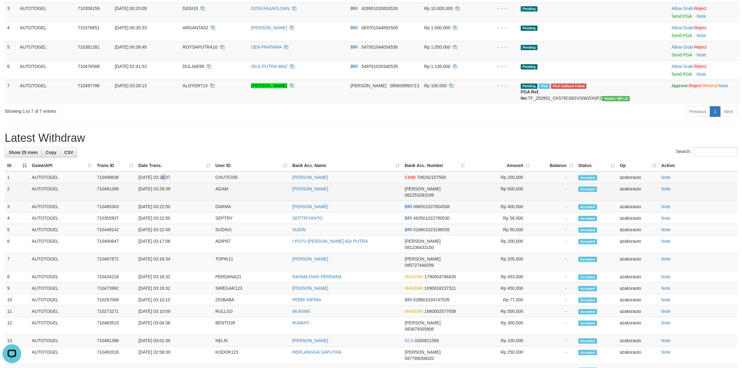
copy td "03:34:37"
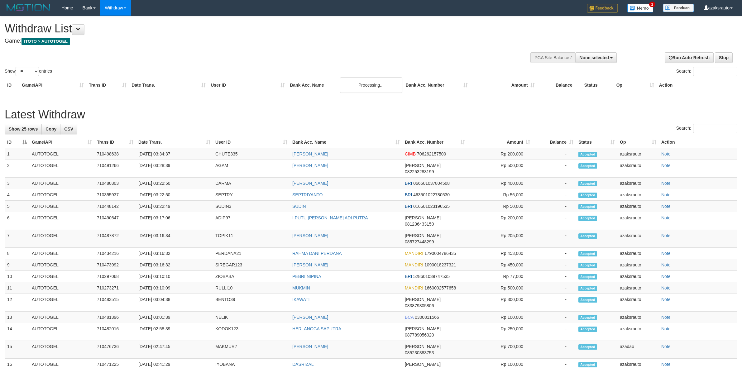
select select
select select "**"
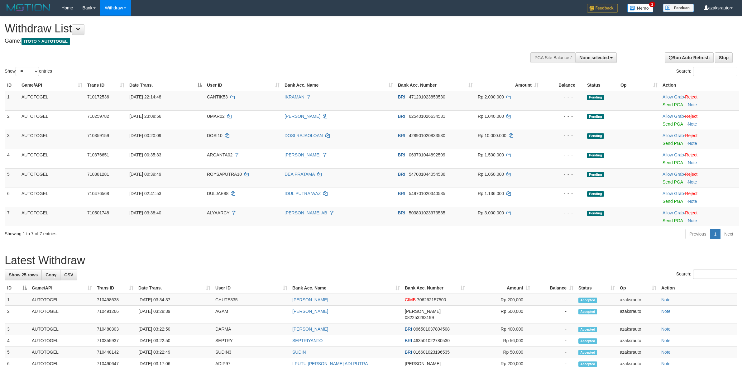
select select
select select "**"
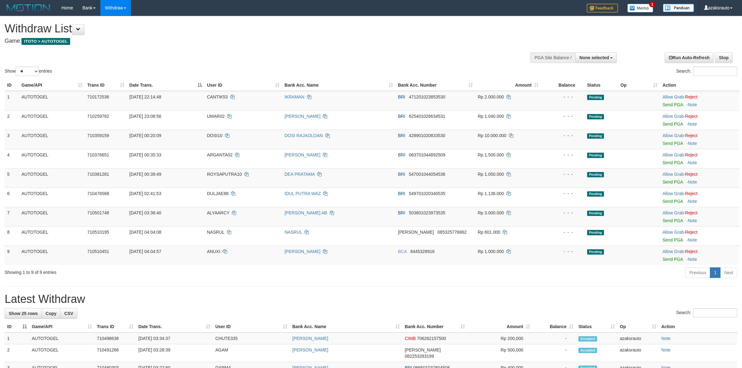
select select
select select "**"
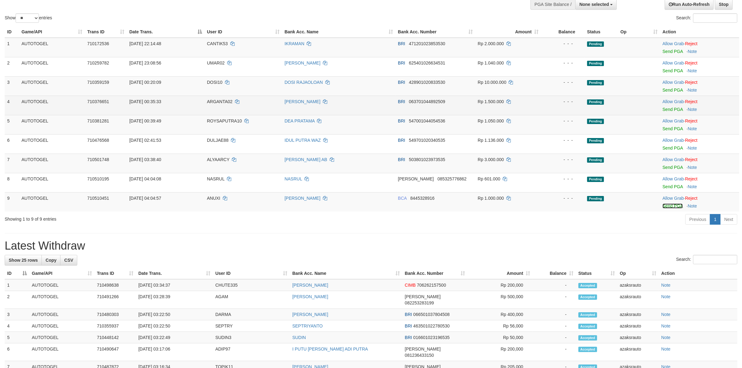
drag, startPoint x: 669, startPoint y: 207, endPoint x: 405, endPoint y: 109, distance: 281.6
click at [669, 207] on link "Send PGA" at bounding box center [672, 205] width 20 height 5
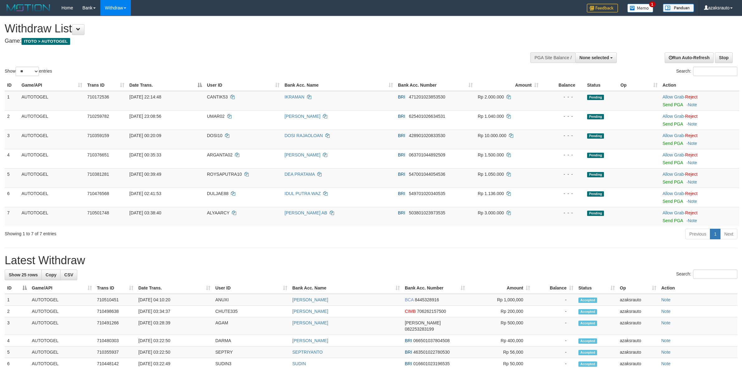
select select
select select "**"
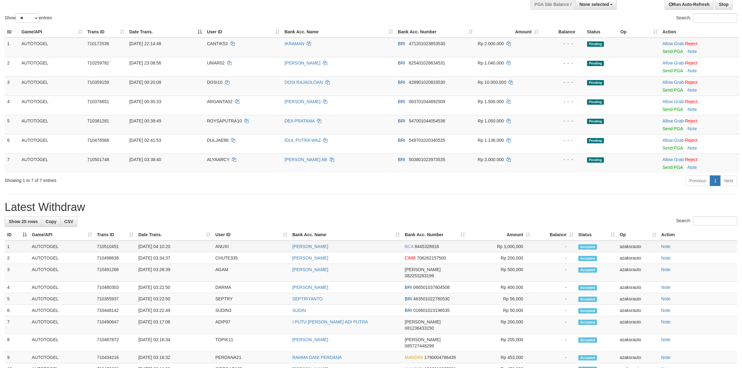
click at [162, 247] on td "[DATE] 04:10:20" at bounding box center [174, 246] width 77 height 12
click at [182, 248] on td "[DATE] 04:10:20" at bounding box center [174, 246] width 77 height 12
copy td "04:10:20"
